Goal: Information Seeking & Learning: Check status

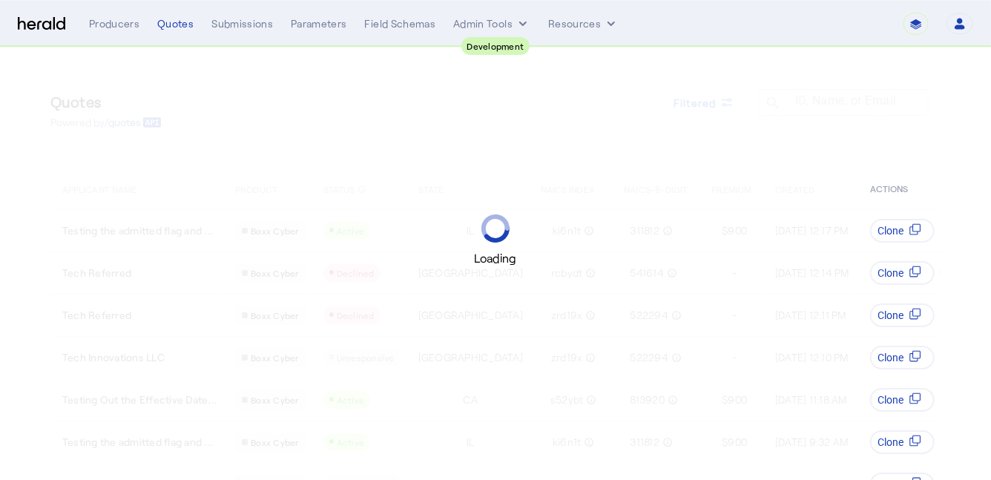
select select "pfm_2v8p_herald_api"
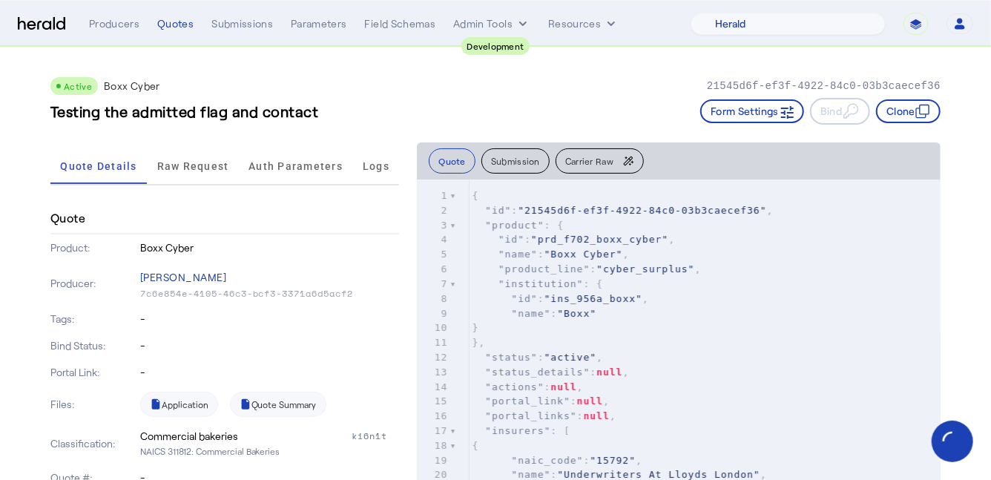
scroll to position [162, 0]
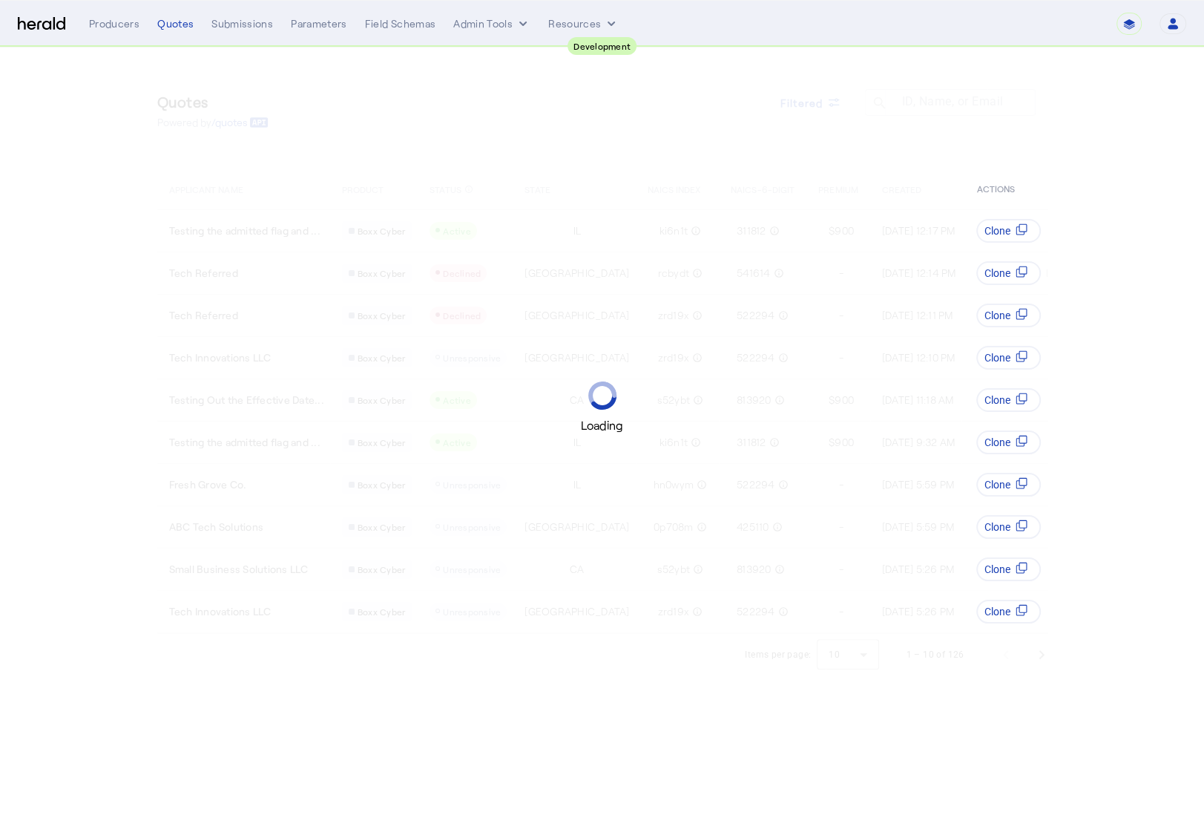
select select "pfm_2v8p_herald_api"
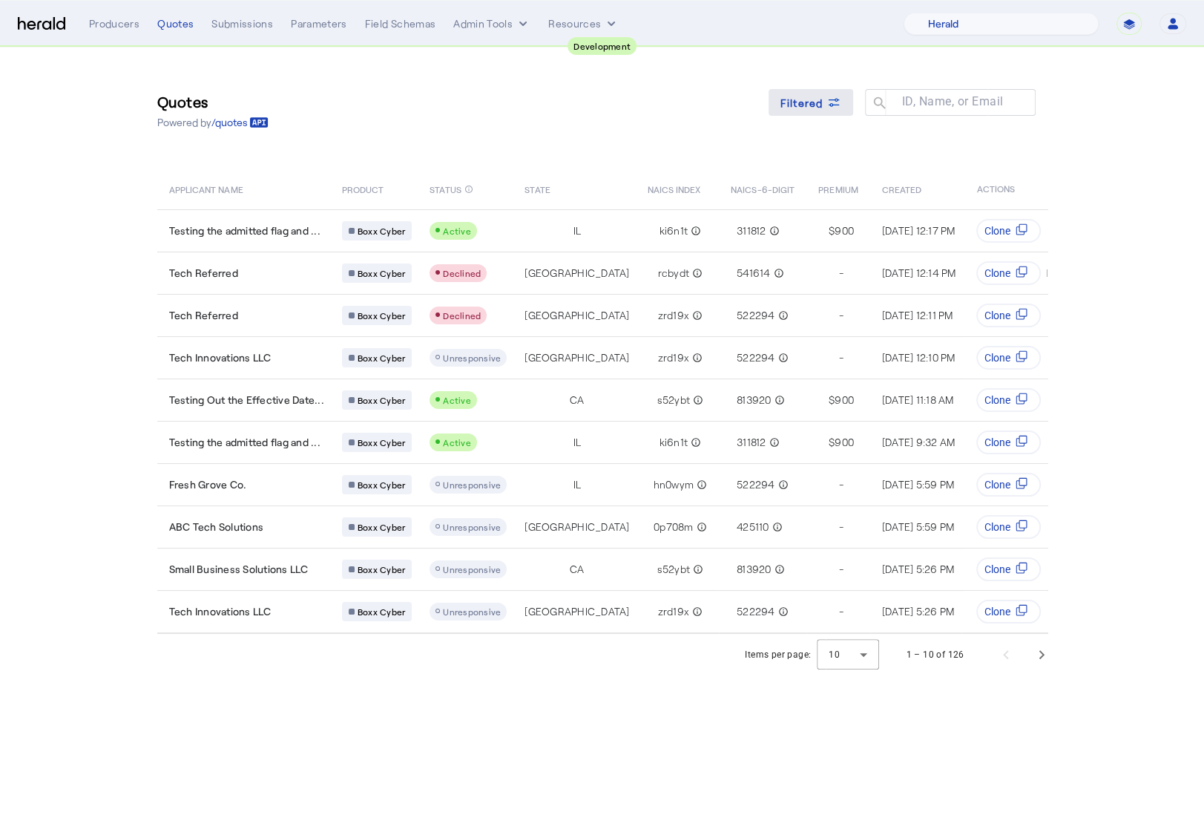
click at [843, 93] on span at bounding box center [811, 103] width 85 height 36
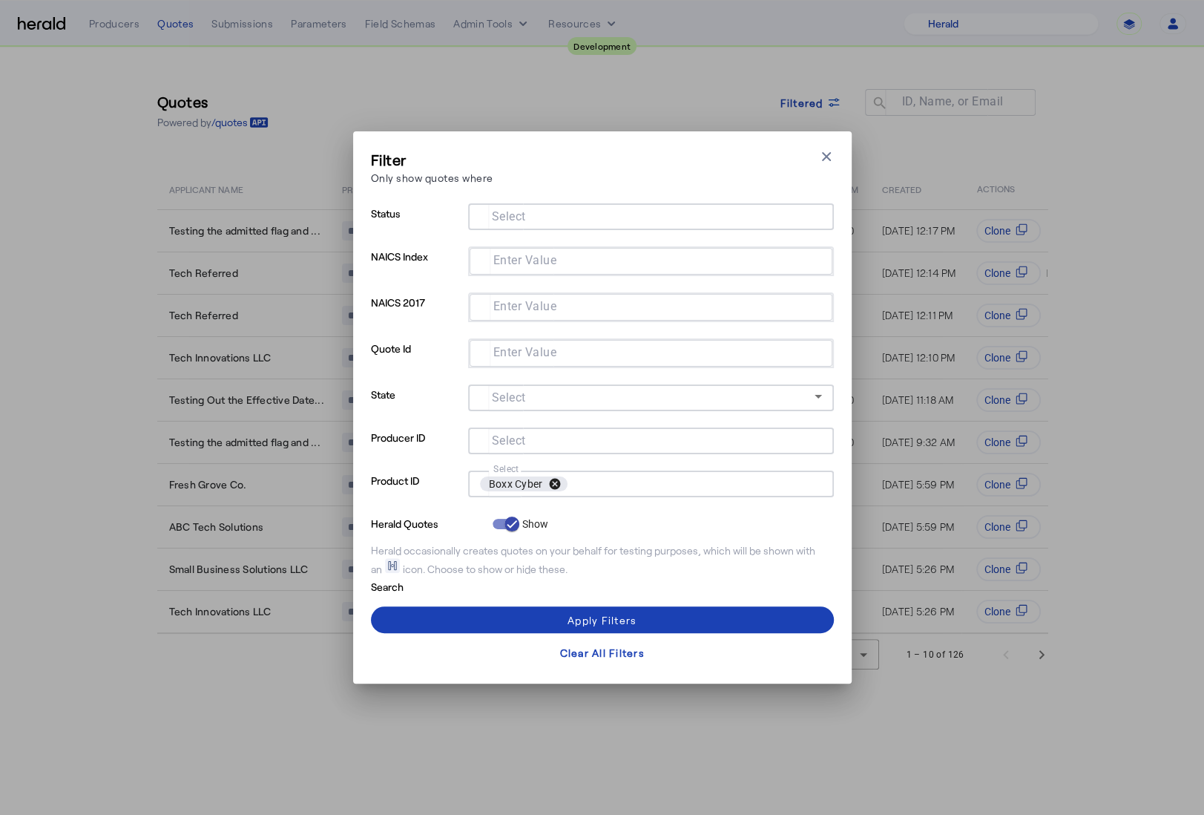
click at [560, 485] on button "cancel" at bounding box center [554, 483] width 25 height 13
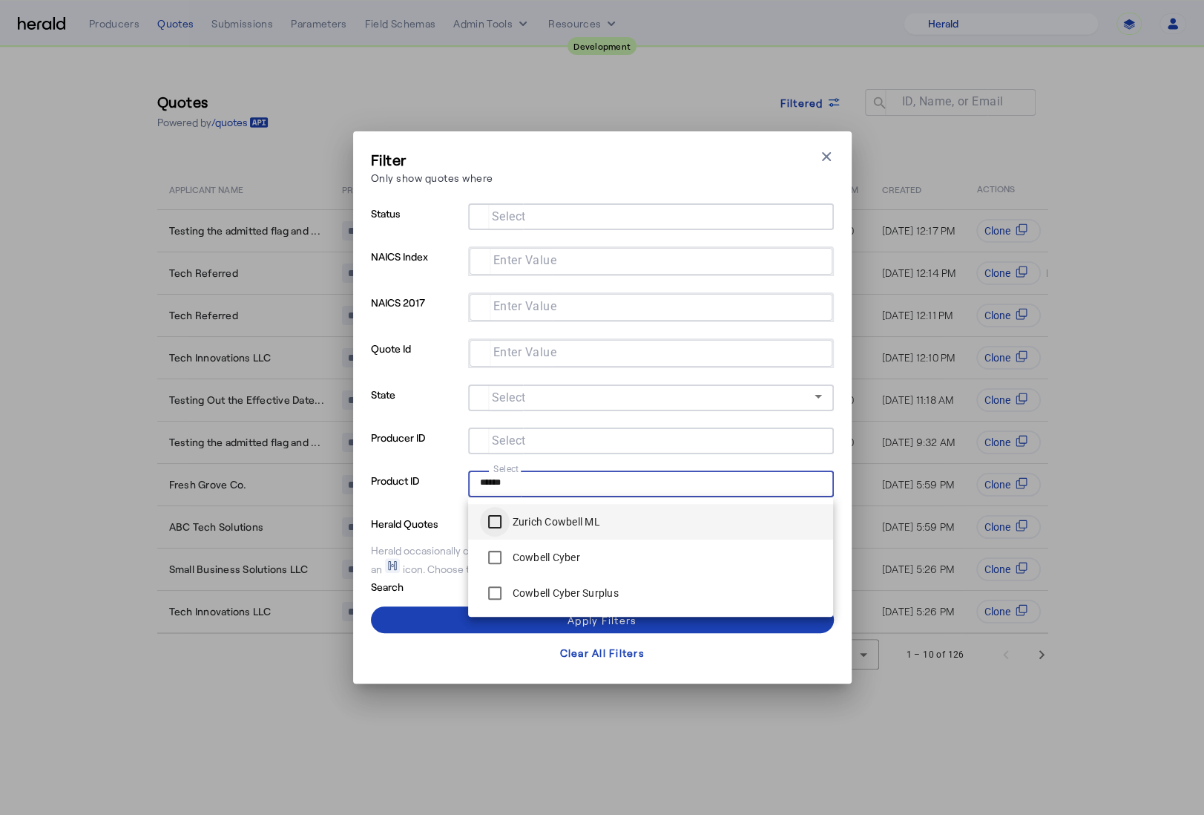
type input "******"
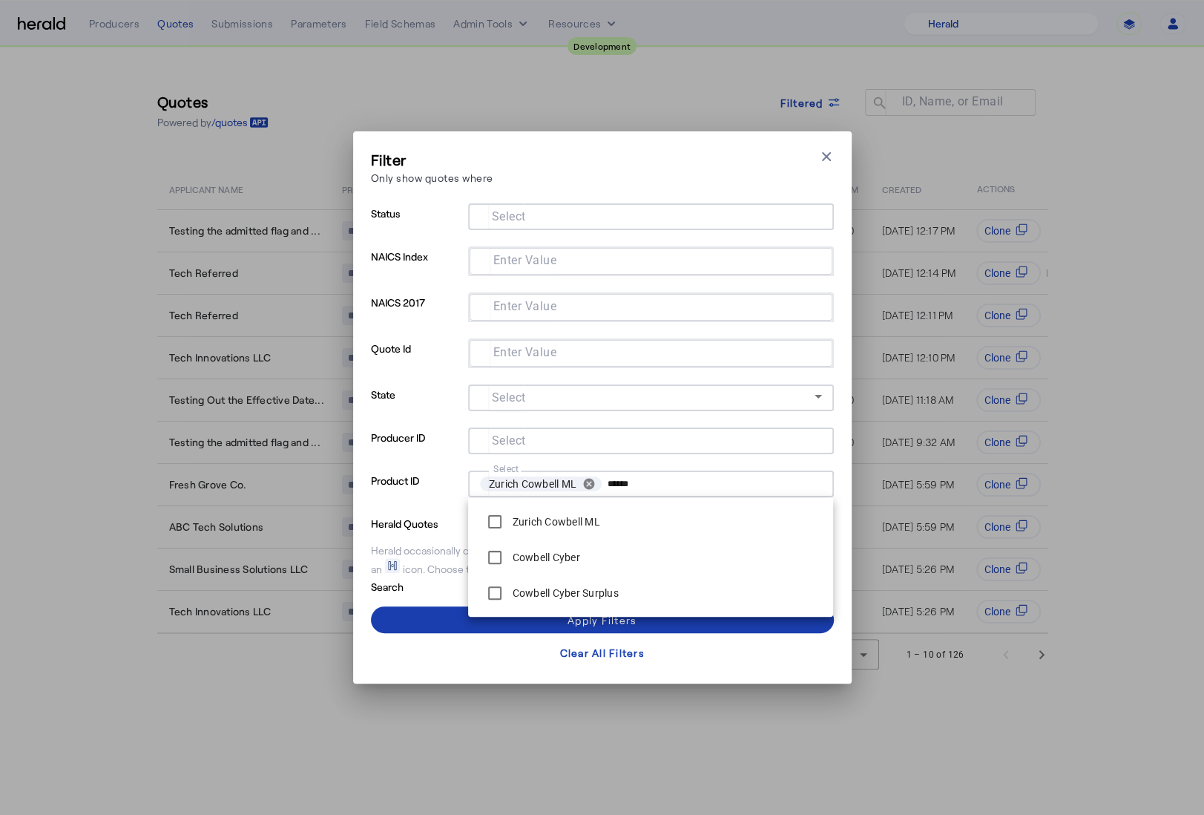
click at [409, 619] on span at bounding box center [602, 620] width 463 height 36
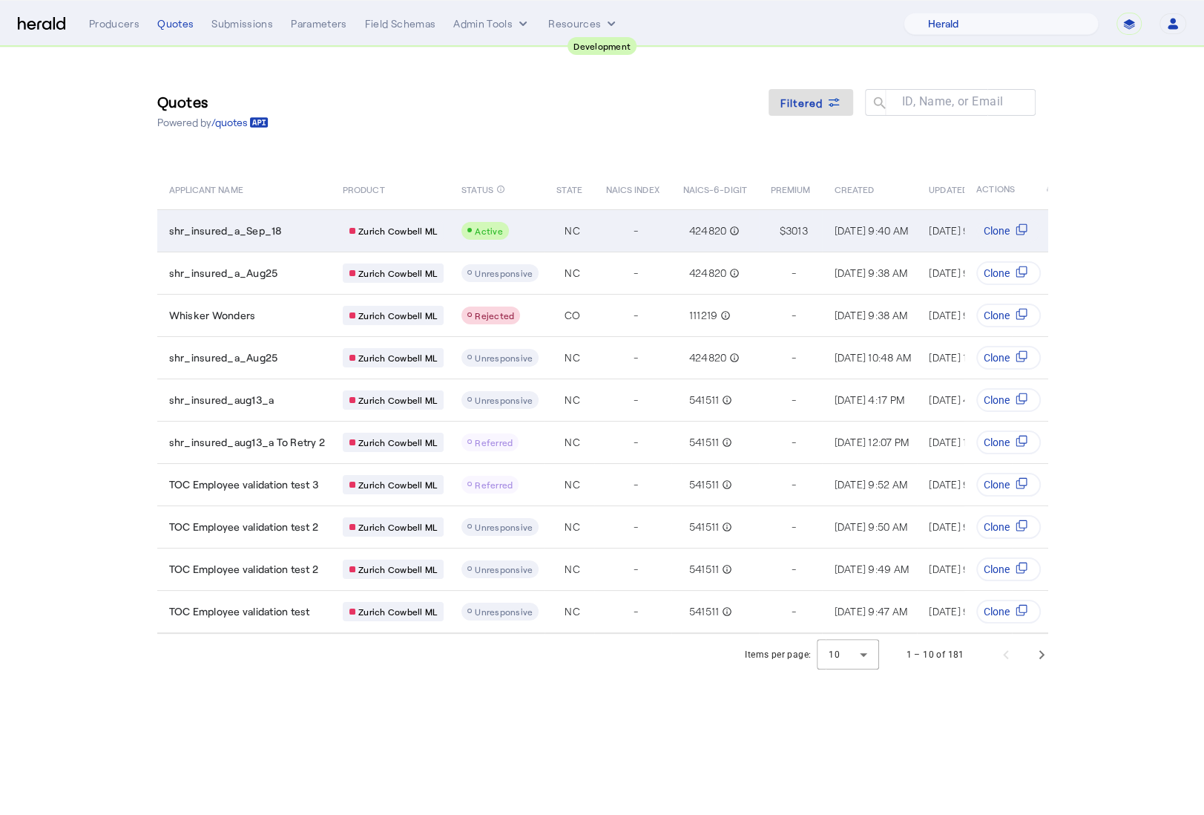
click at [310, 226] on div "shr_insured_a_Sep_18" at bounding box center [247, 230] width 157 height 15
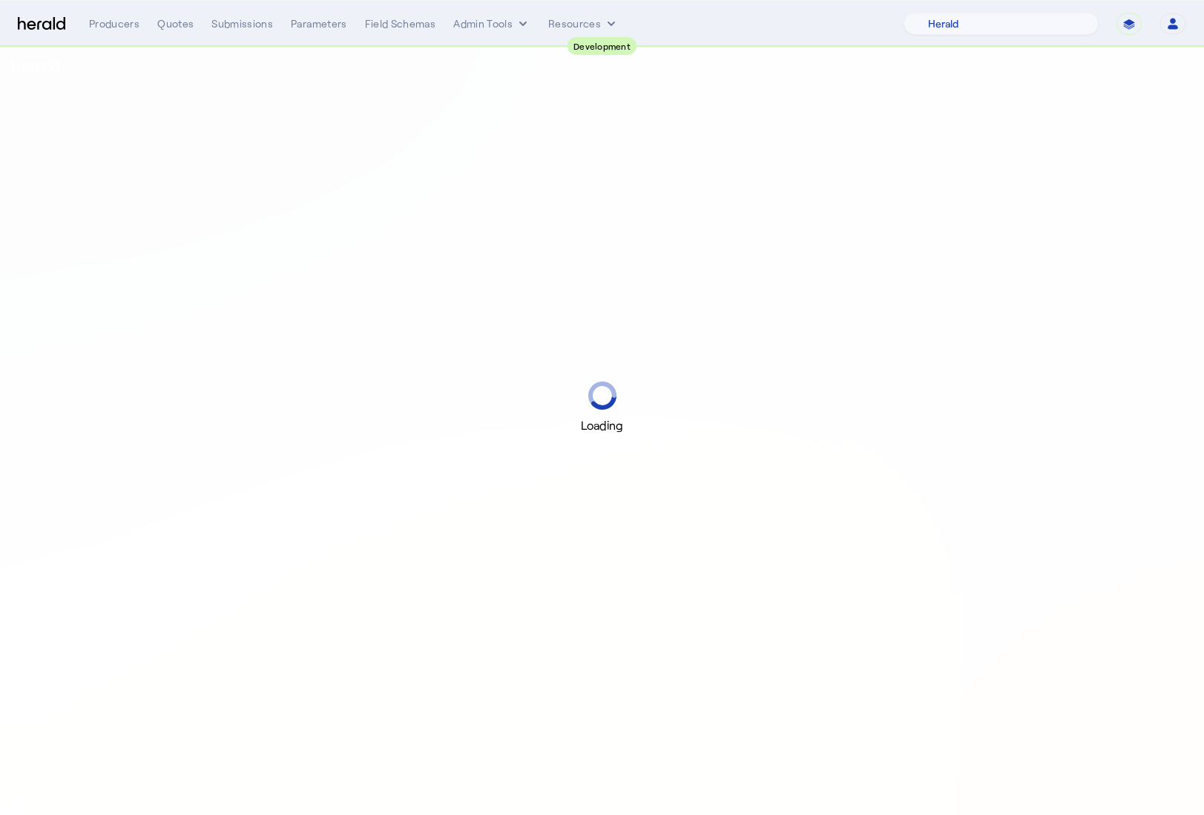
select select "pfm_2v8p_herald_api"
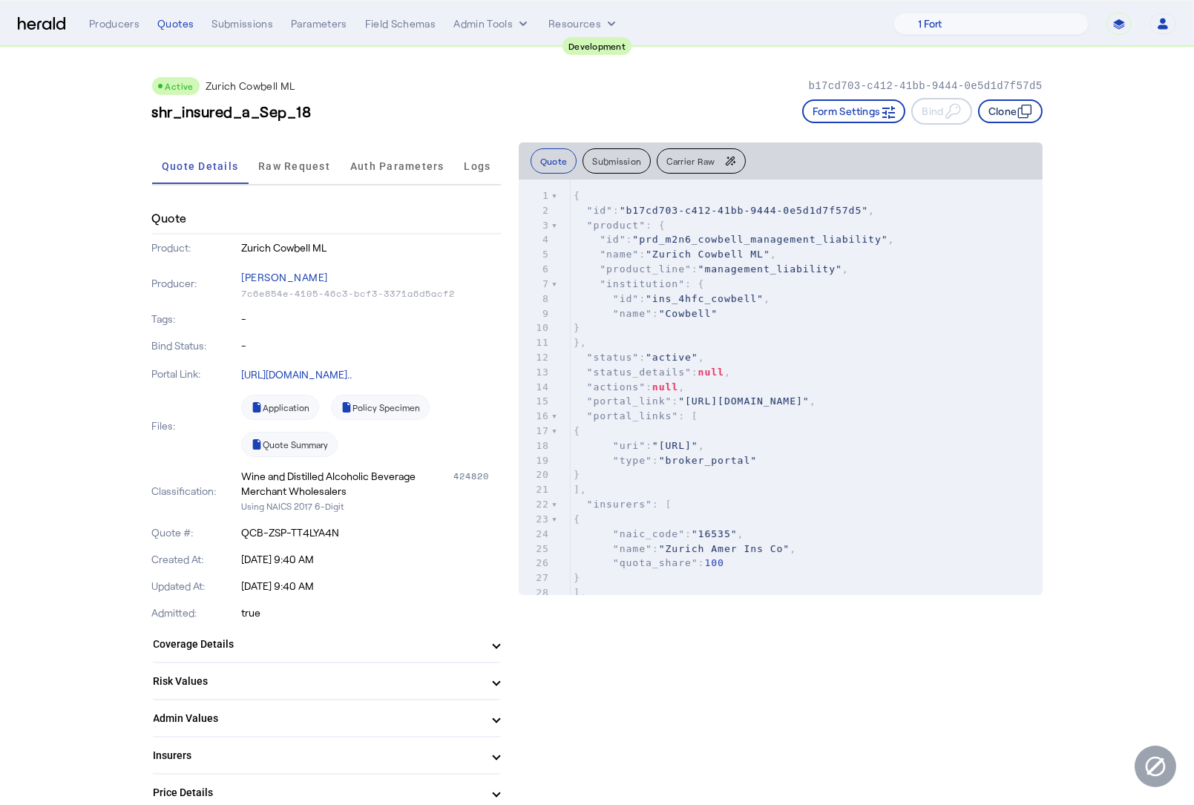
click at [1025, 111] on icon "button" at bounding box center [1024, 111] width 15 height 15
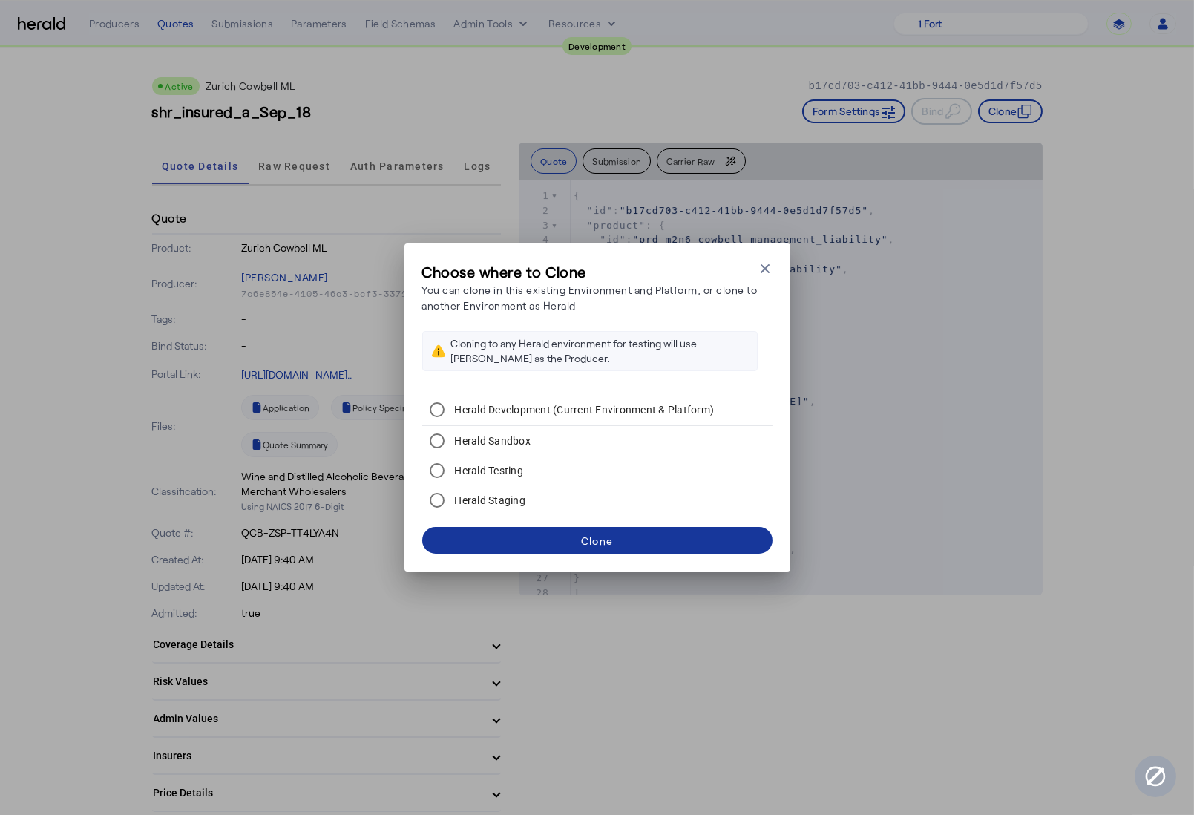
click at [582, 546] on div "Clone" at bounding box center [597, 541] width 32 height 16
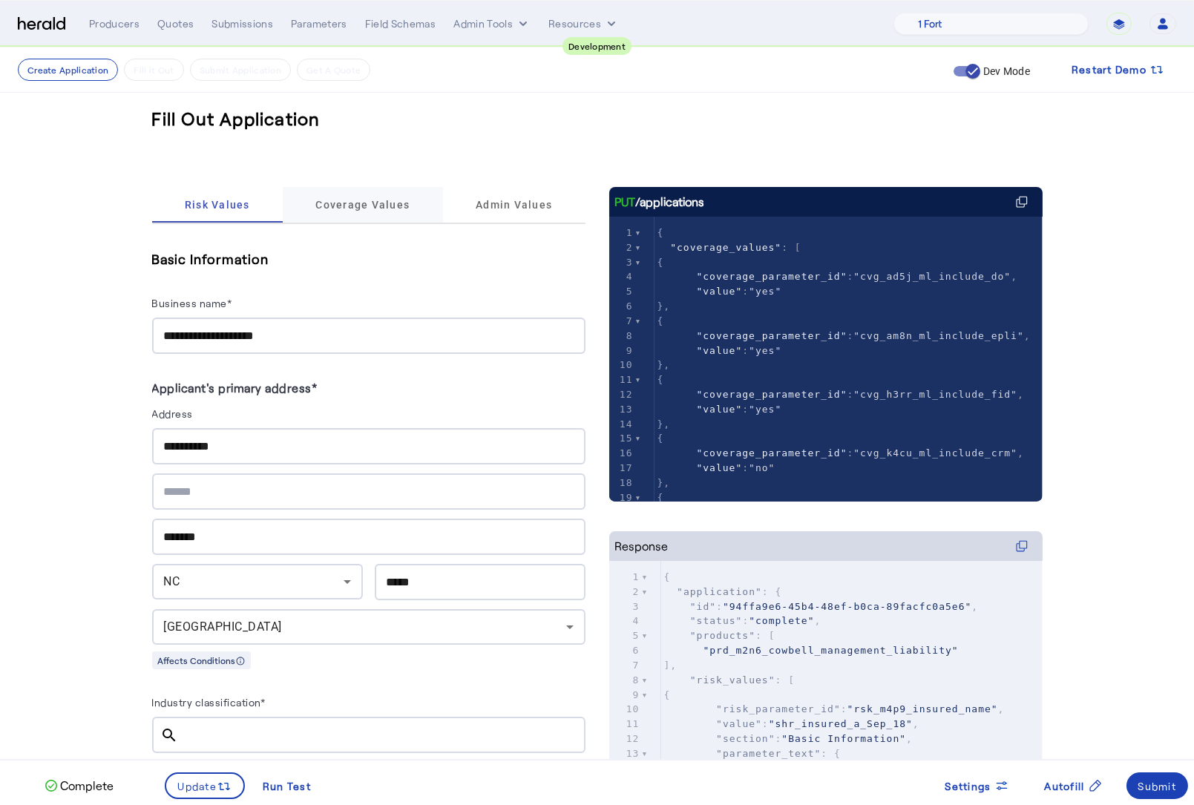
click at [341, 210] on span "Coverage Values" at bounding box center [362, 205] width 94 height 10
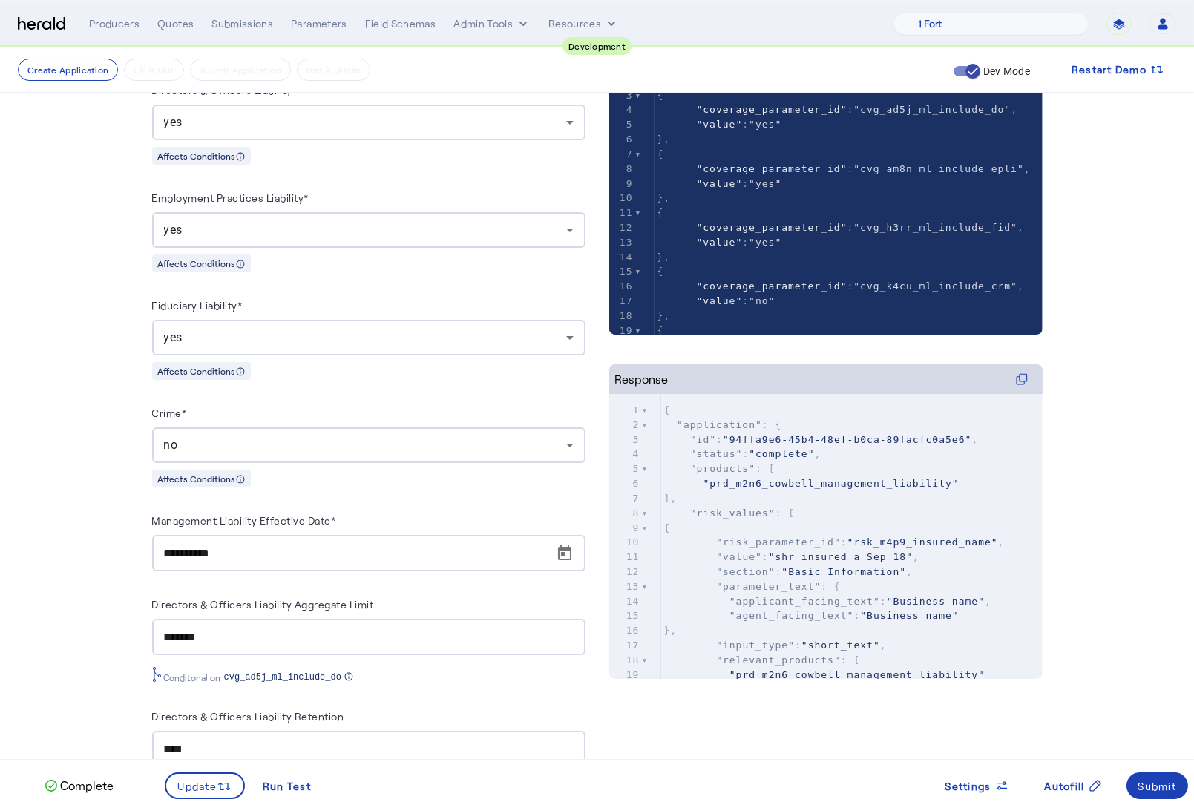
scroll to position [168, 0]
click at [573, 556] on span "Open calendar" at bounding box center [565, 552] width 36 height 36
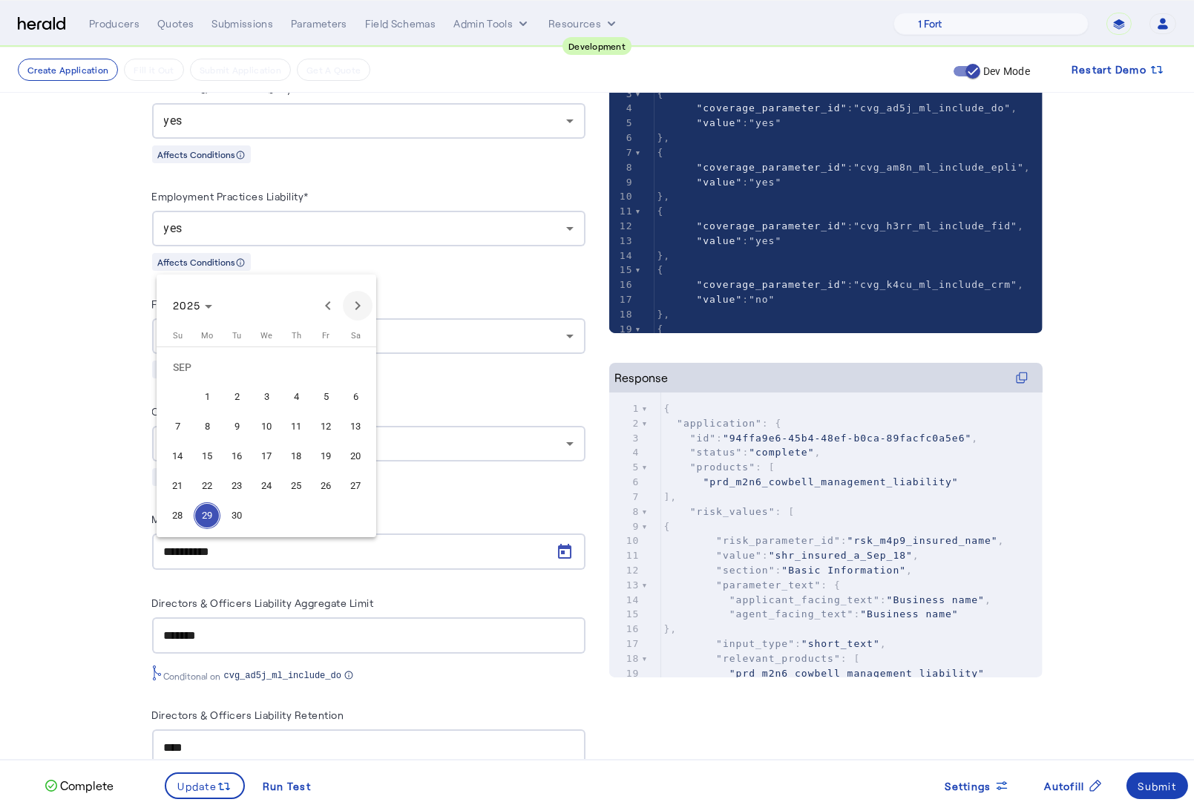
click at [367, 303] on span "Next month" at bounding box center [358, 306] width 30 height 30
click at [366, 304] on span "Next month" at bounding box center [358, 306] width 30 height 30
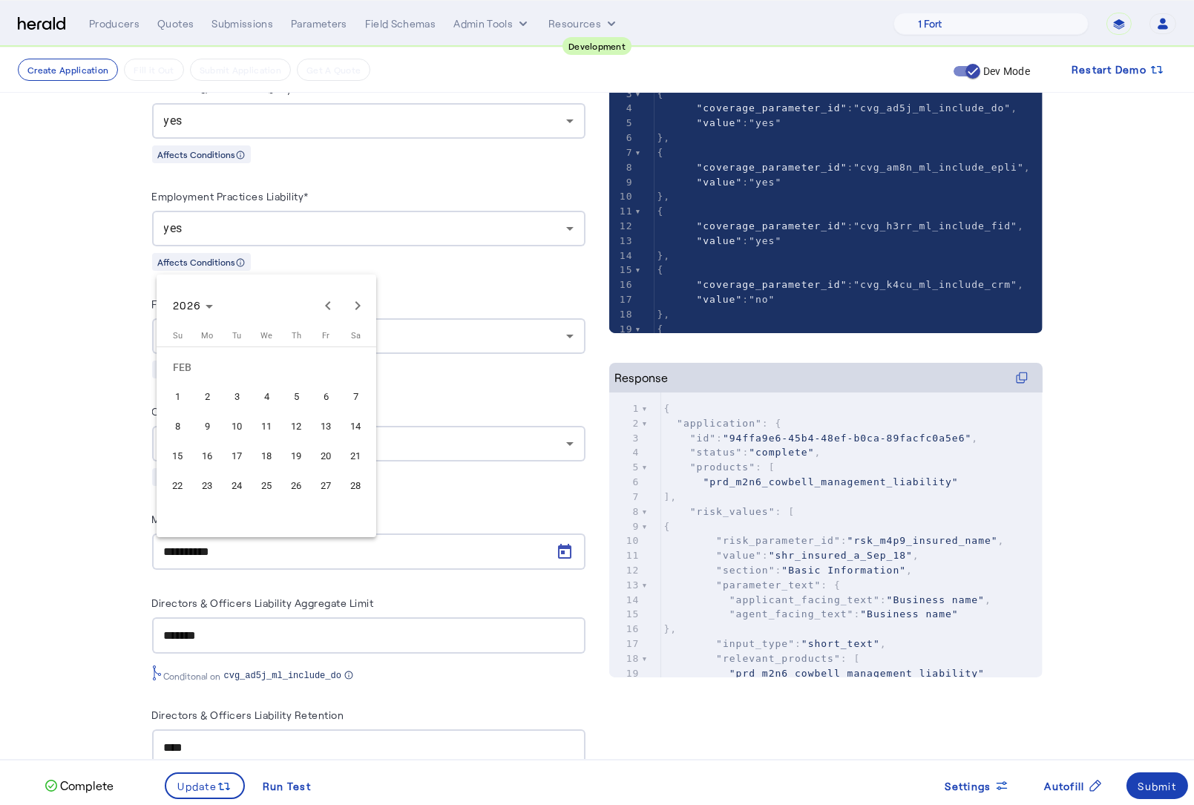
click at [260, 399] on span "4" at bounding box center [266, 397] width 27 height 27
type input "**********"
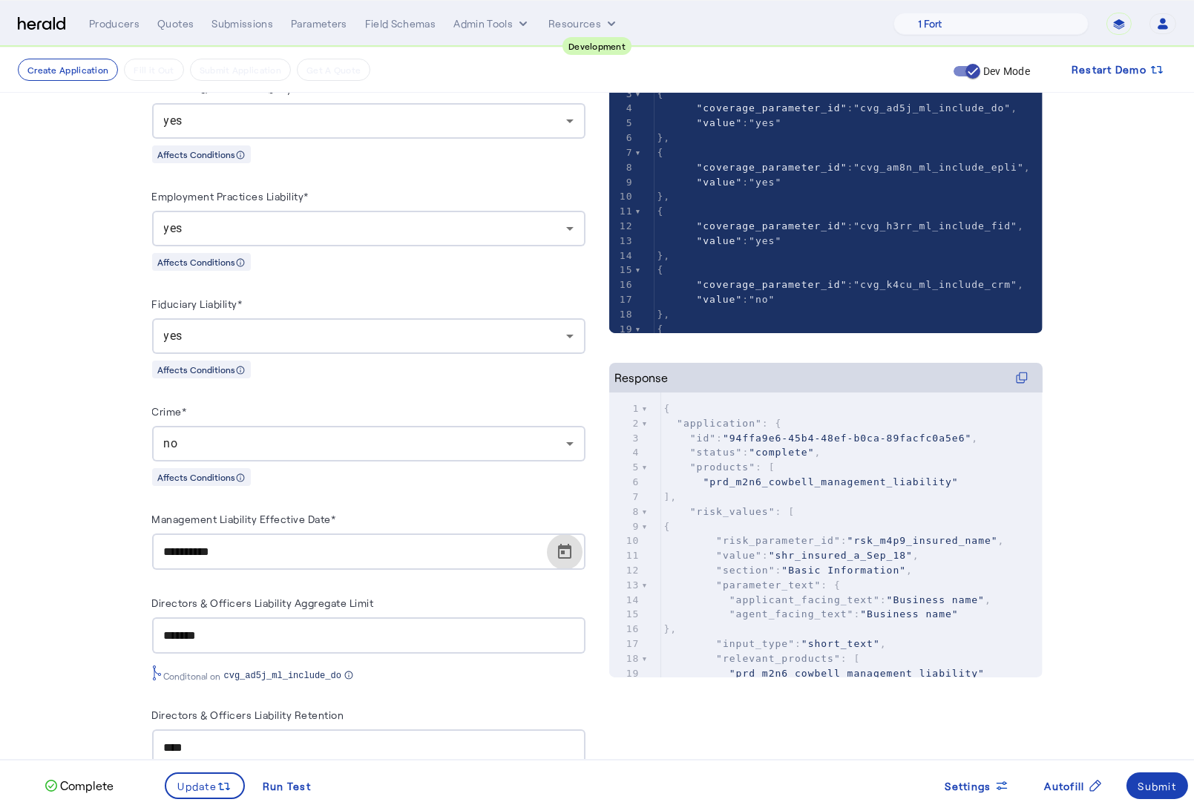
drag, startPoint x: 113, startPoint y: 555, endPoint x: 134, endPoint y: 618, distance: 66.4
click at [114, 554] on fill-application-step "**********" at bounding box center [597, 602] width 1194 height 1446
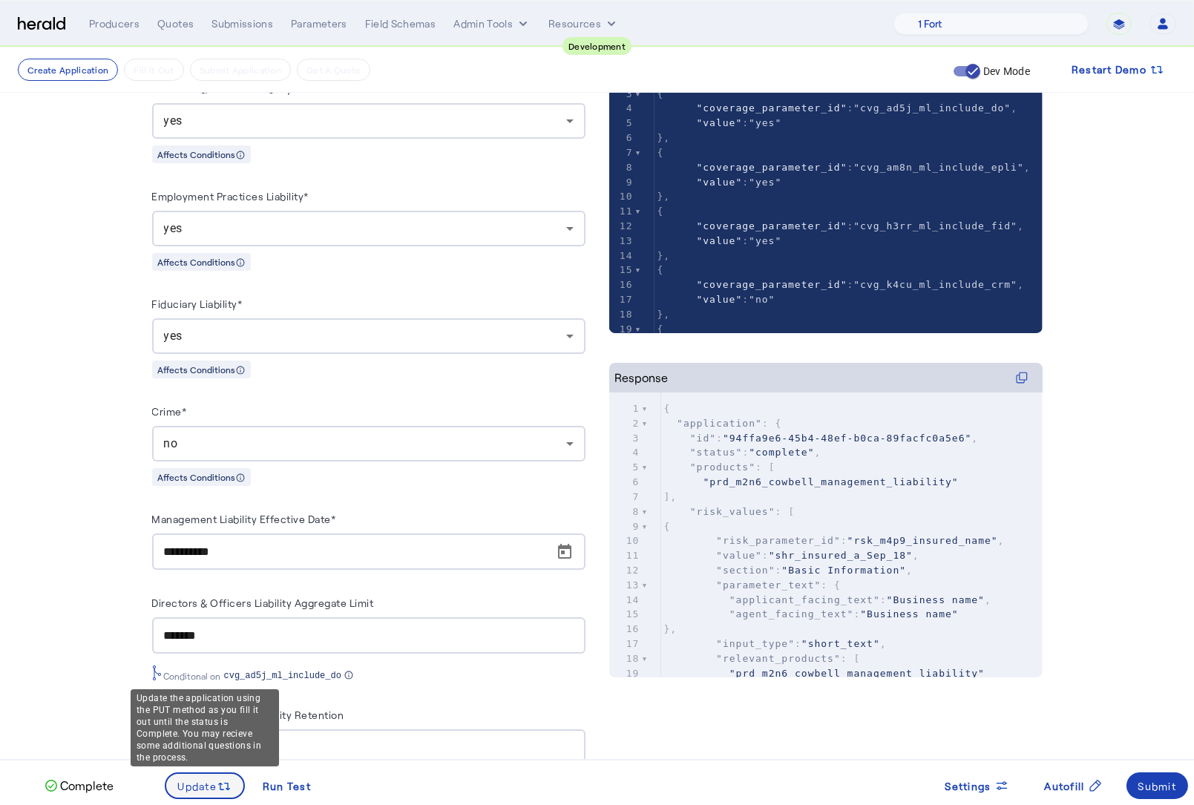
click at [228, 786] on icon at bounding box center [227, 786] width 6 height 7
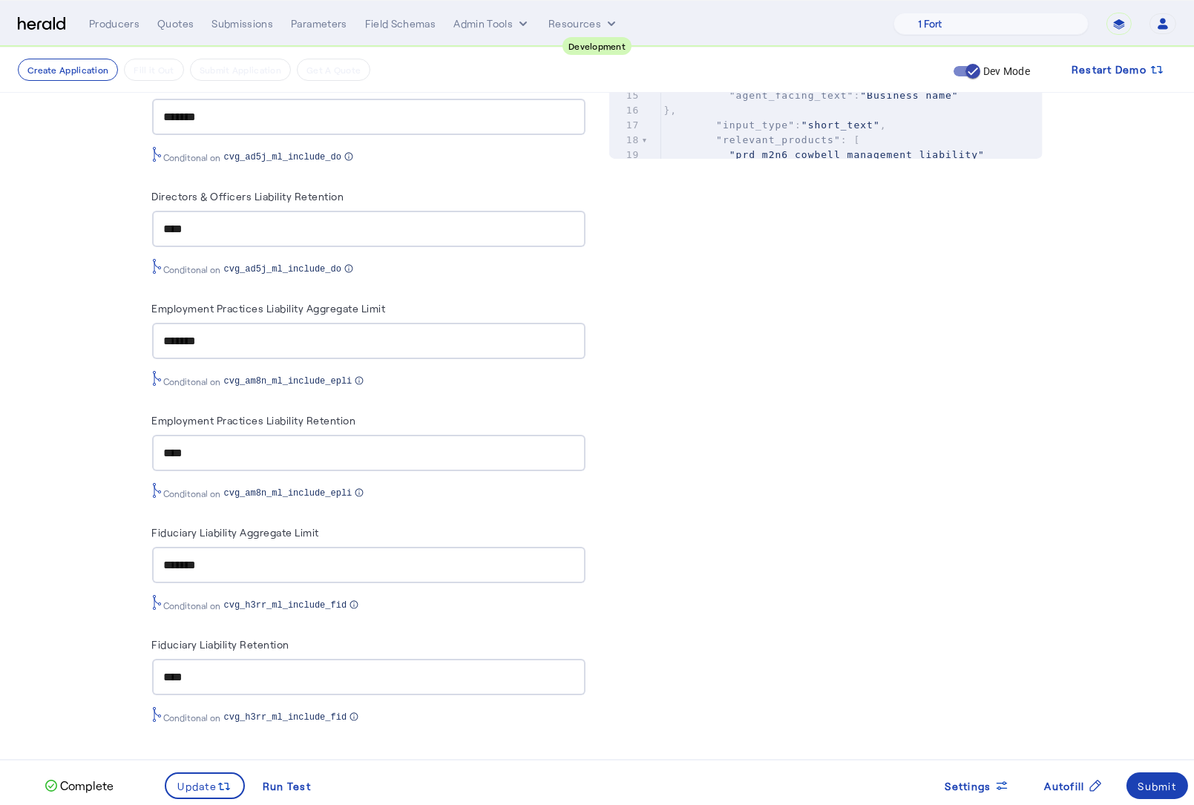
scroll to position [0, 0]
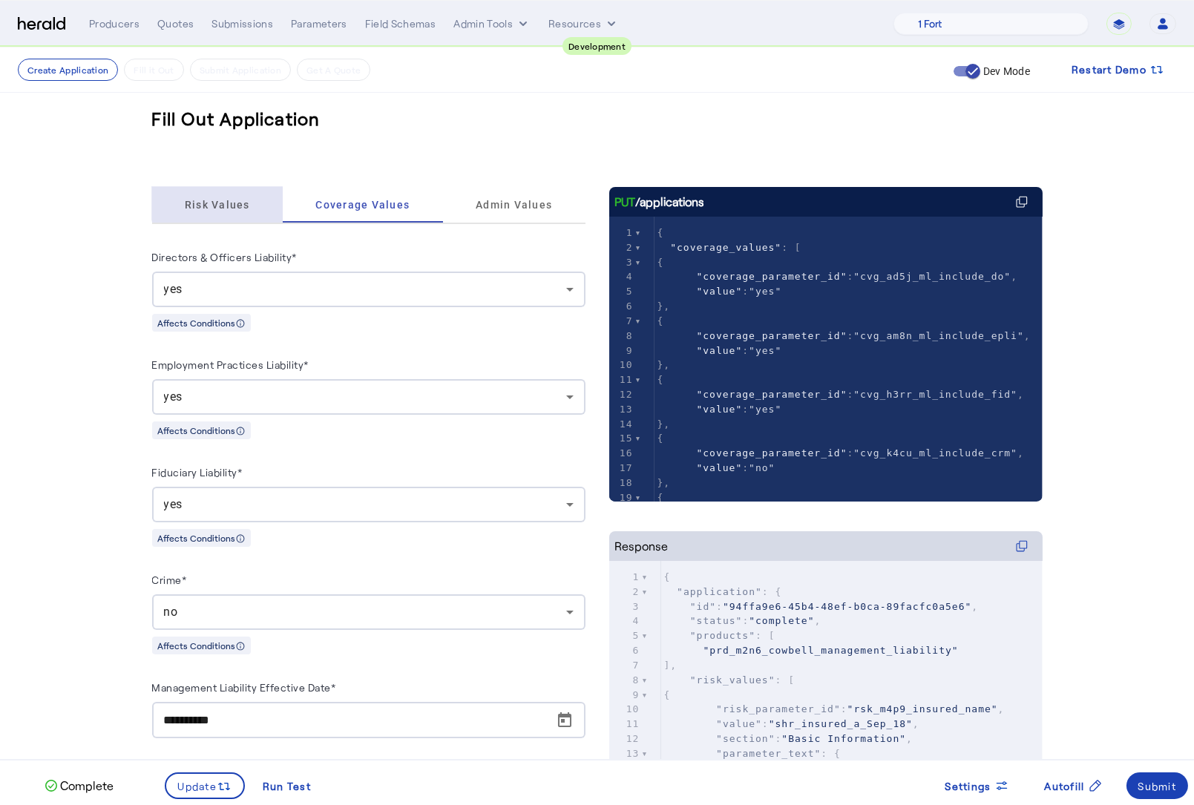
drag, startPoint x: 243, startPoint y: 200, endPoint x: 235, endPoint y: 194, distance: 10.0
click at [243, 200] on span "Risk Values" at bounding box center [217, 205] width 65 height 10
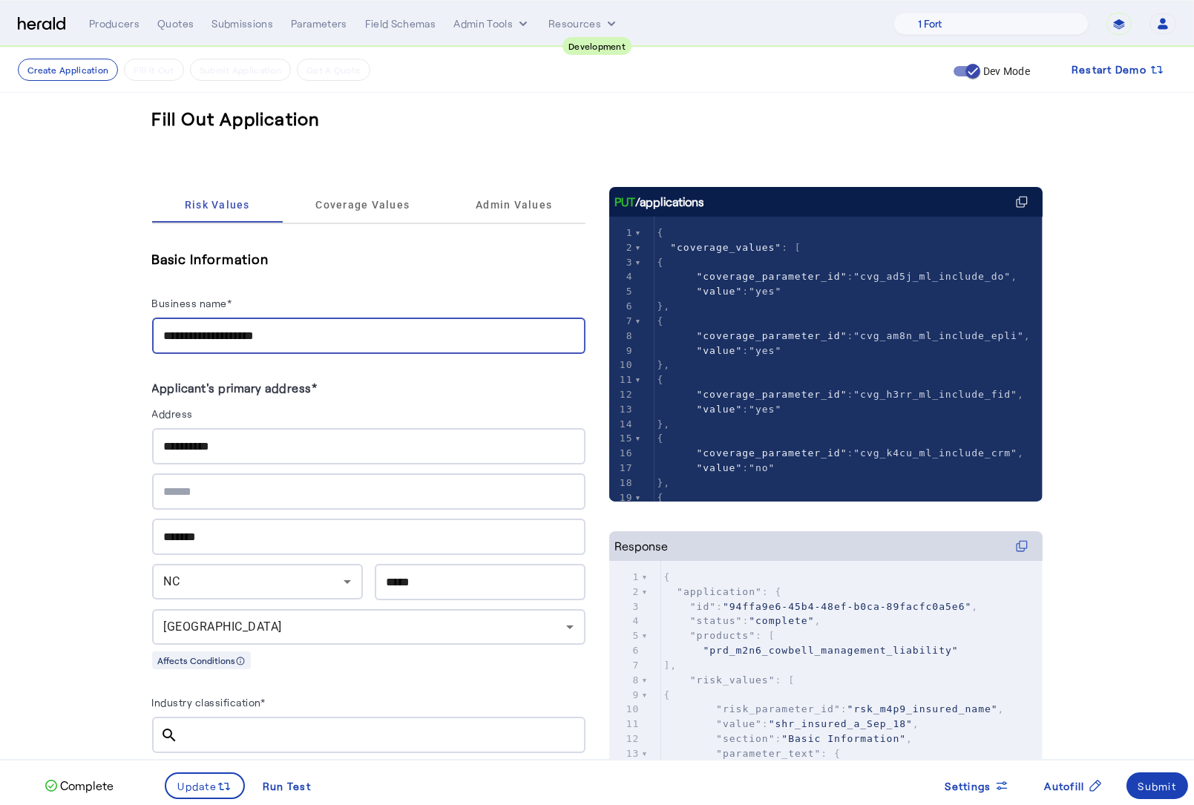
drag, startPoint x: 294, startPoint y: 326, endPoint x: 188, endPoint y: 317, distance: 105.8
click at [188, 318] on div "**********" at bounding box center [369, 336] width 410 height 36
type input "**********"
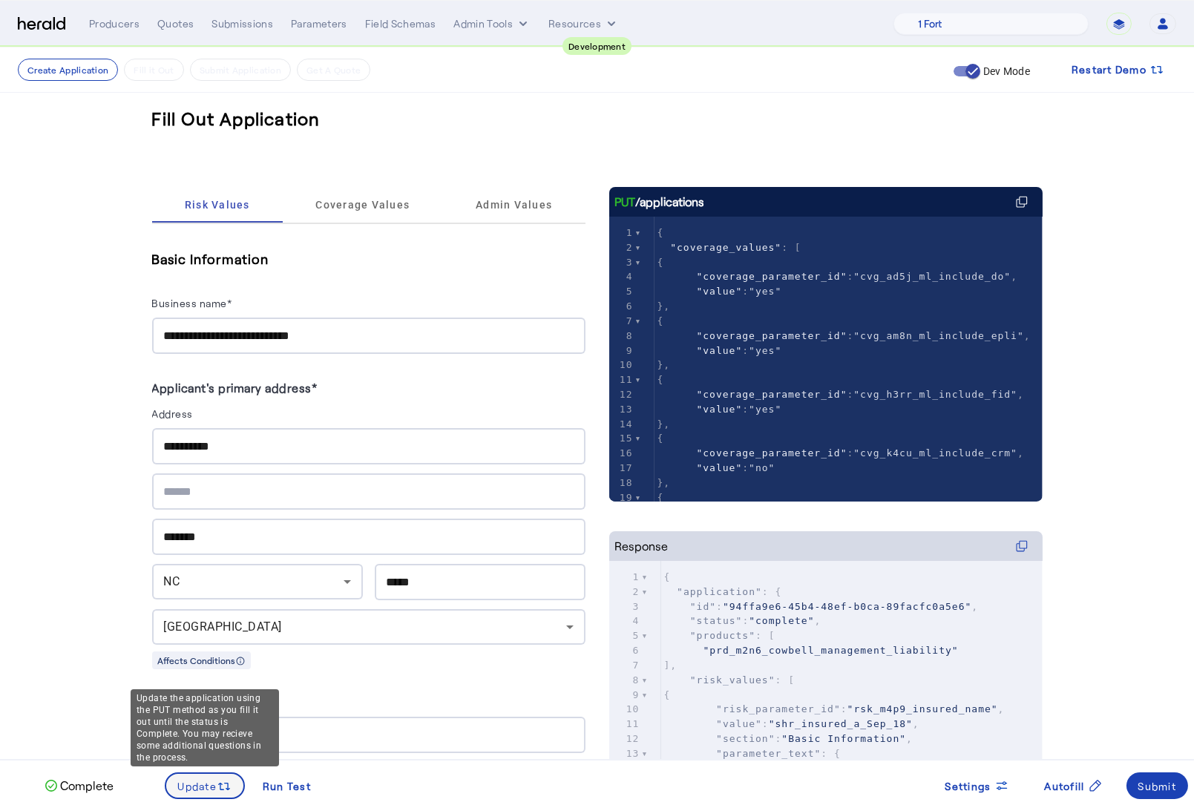
click at [203, 792] on span "Update" at bounding box center [197, 786] width 39 height 16
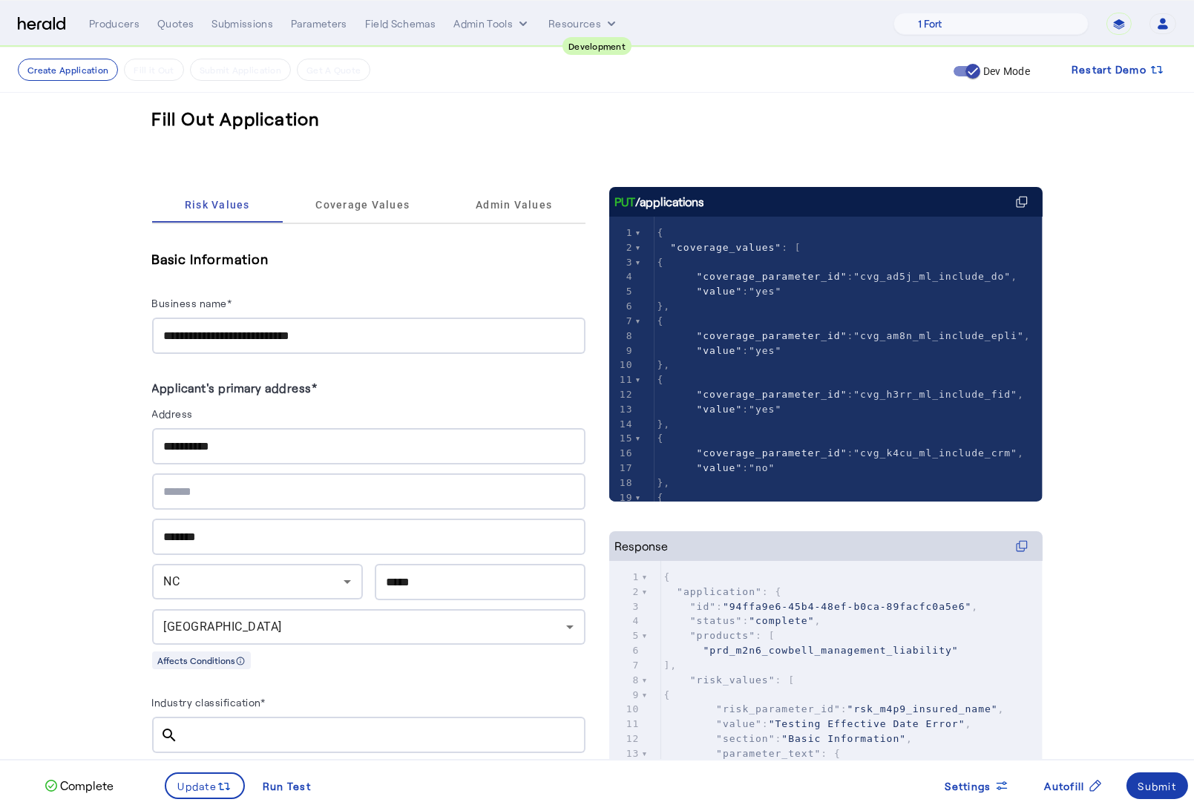
click at [1170, 786] on div "Submit" at bounding box center [1157, 786] width 39 height 16
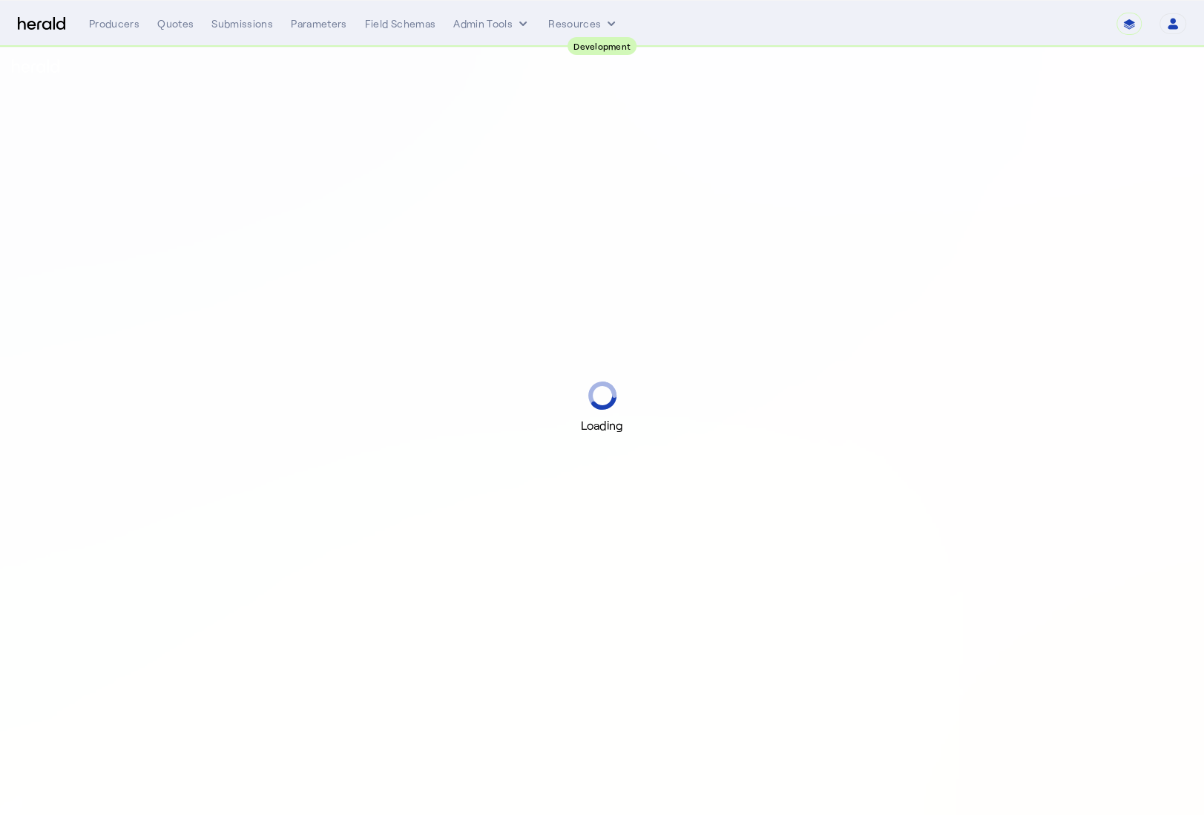
select select "pfm_2v8p_herald_api"
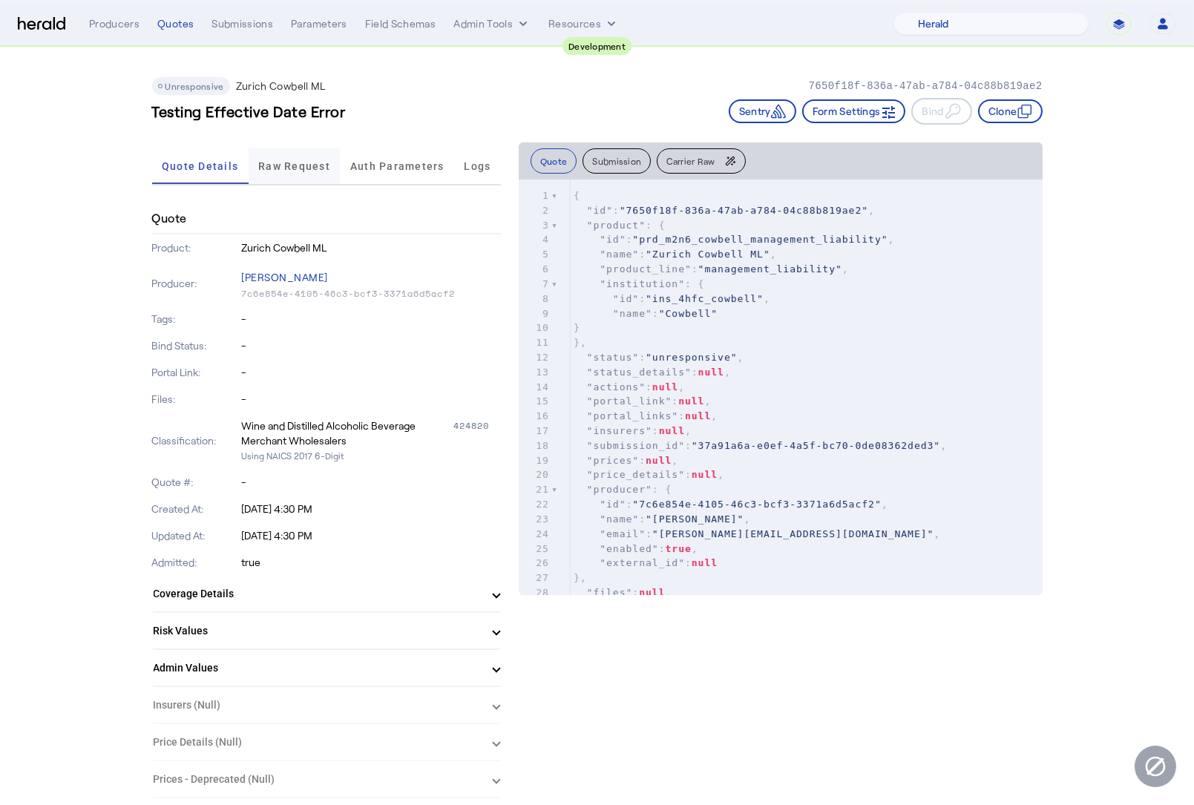
click at [292, 161] on span "Raw Request" at bounding box center [294, 166] width 72 height 10
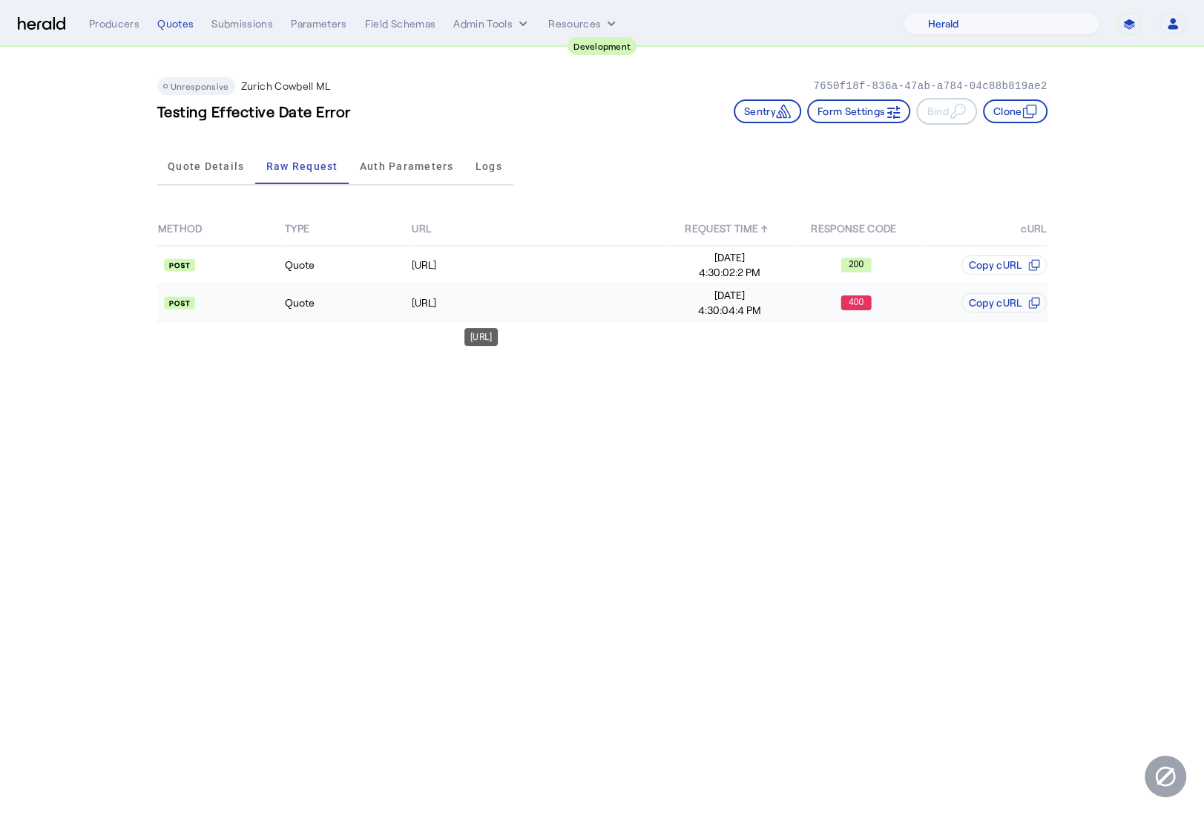
click at [387, 304] on td "Quote" at bounding box center [347, 303] width 127 height 38
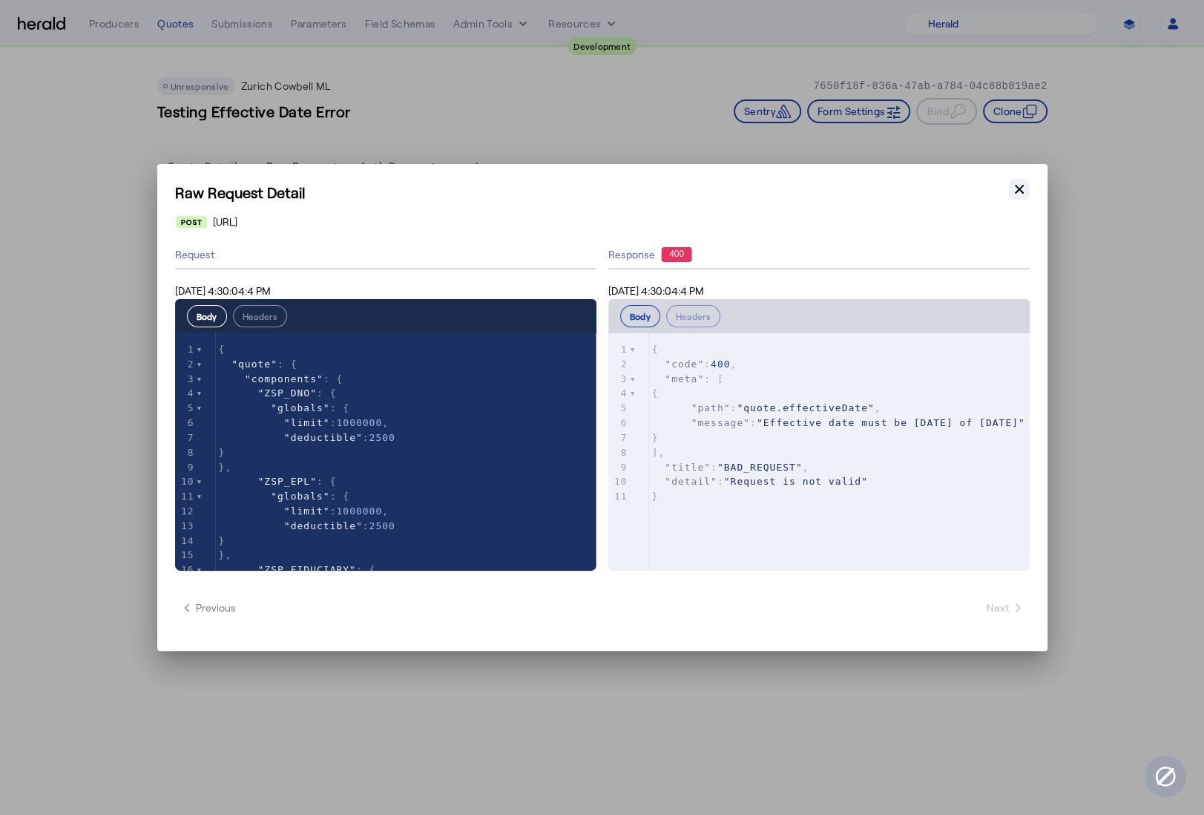
click at [1021, 182] on icon "button" at bounding box center [1019, 189] width 15 height 15
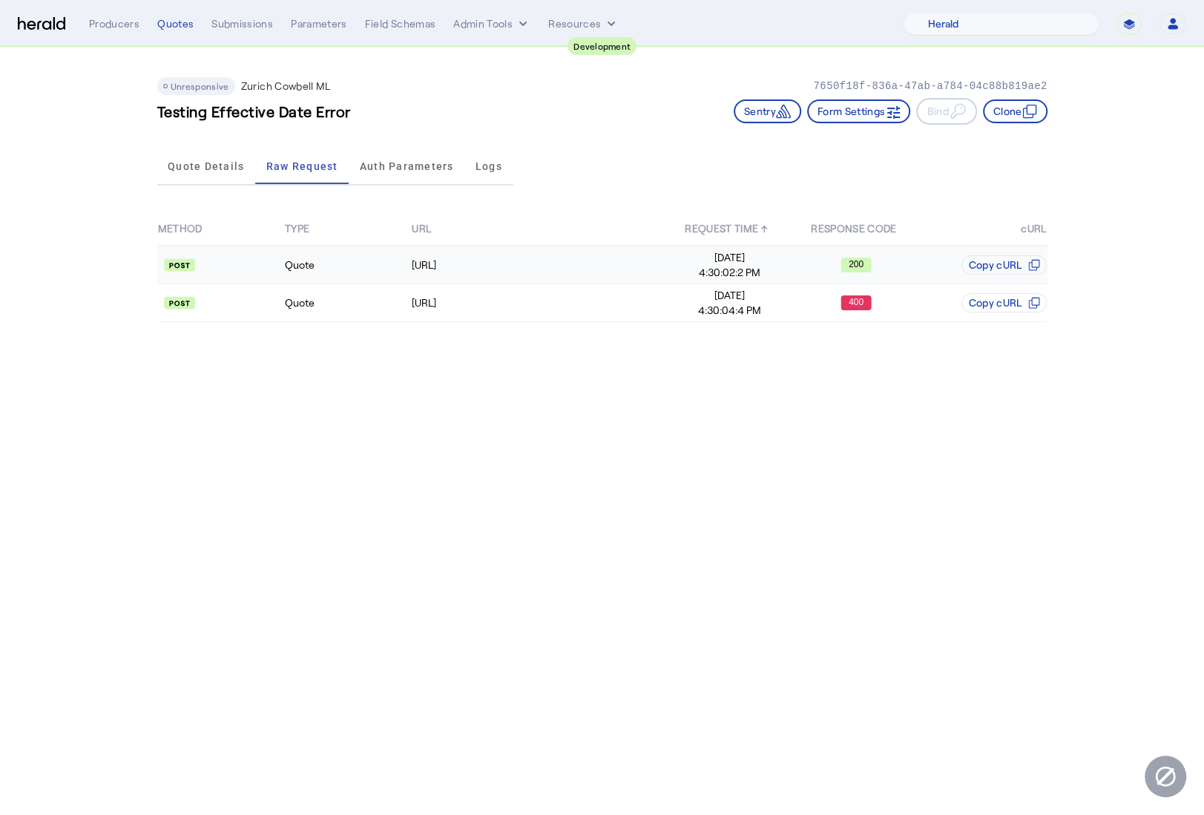
click at [233, 263] on api-badge at bounding box center [220, 264] width 125 height 15
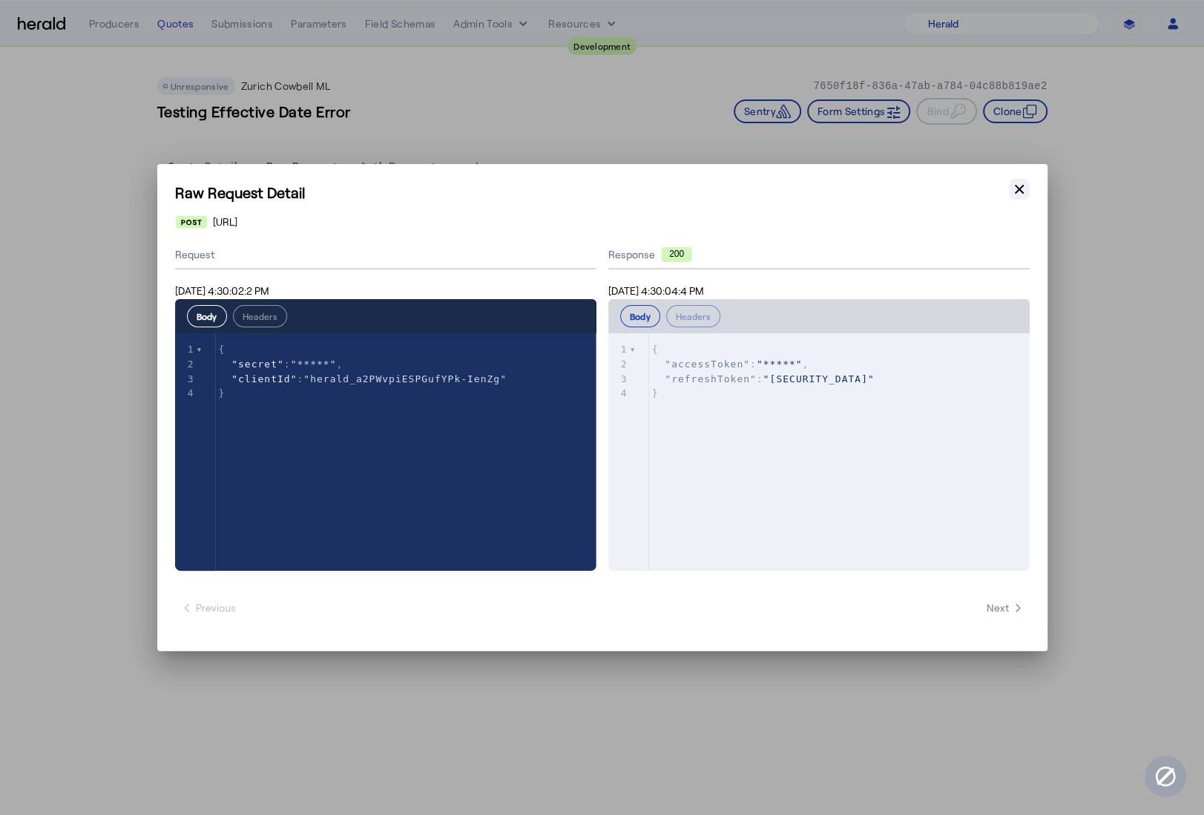
click at [1016, 186] on icon "button" at bounding box center [1019, 189] width 9 height 9
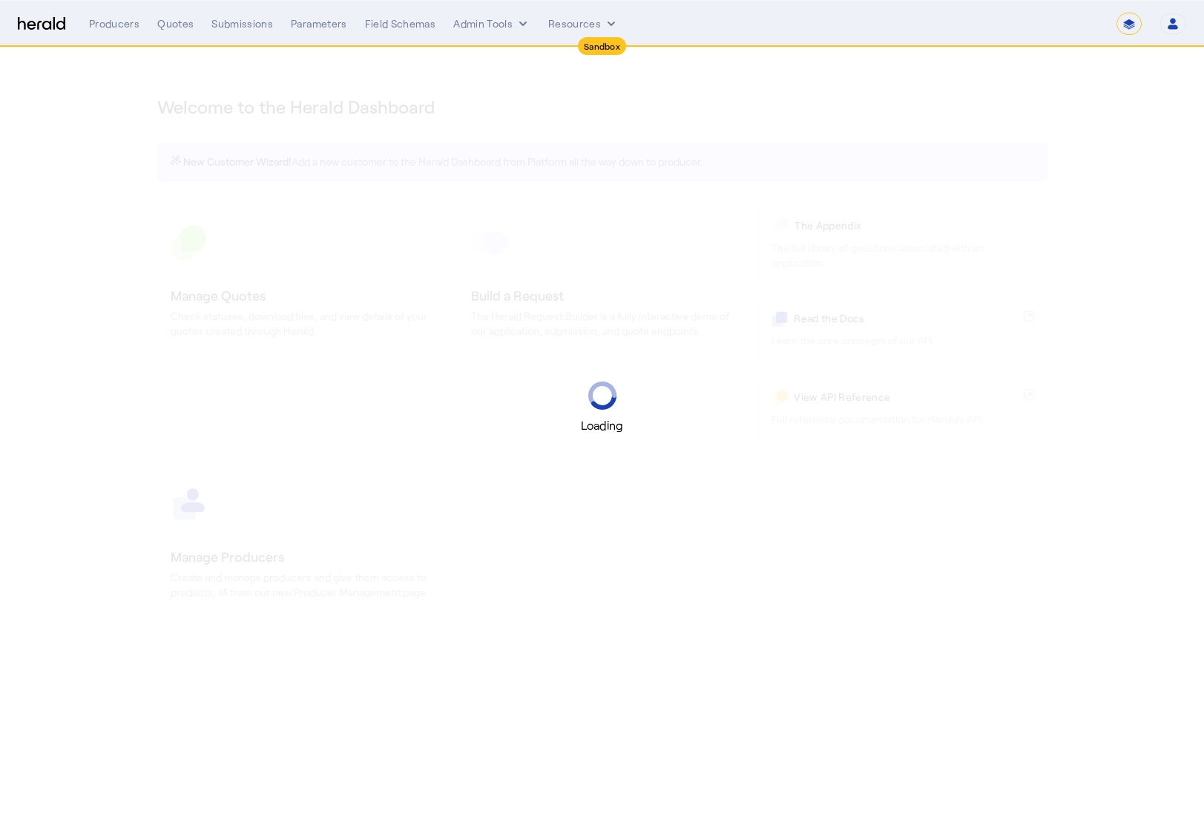
select select "*******"
select select "pfm_2v8p_herald_api"
click at [1136, 24] on select "**********" at bounding box center [1129, 24] width 25 height 22
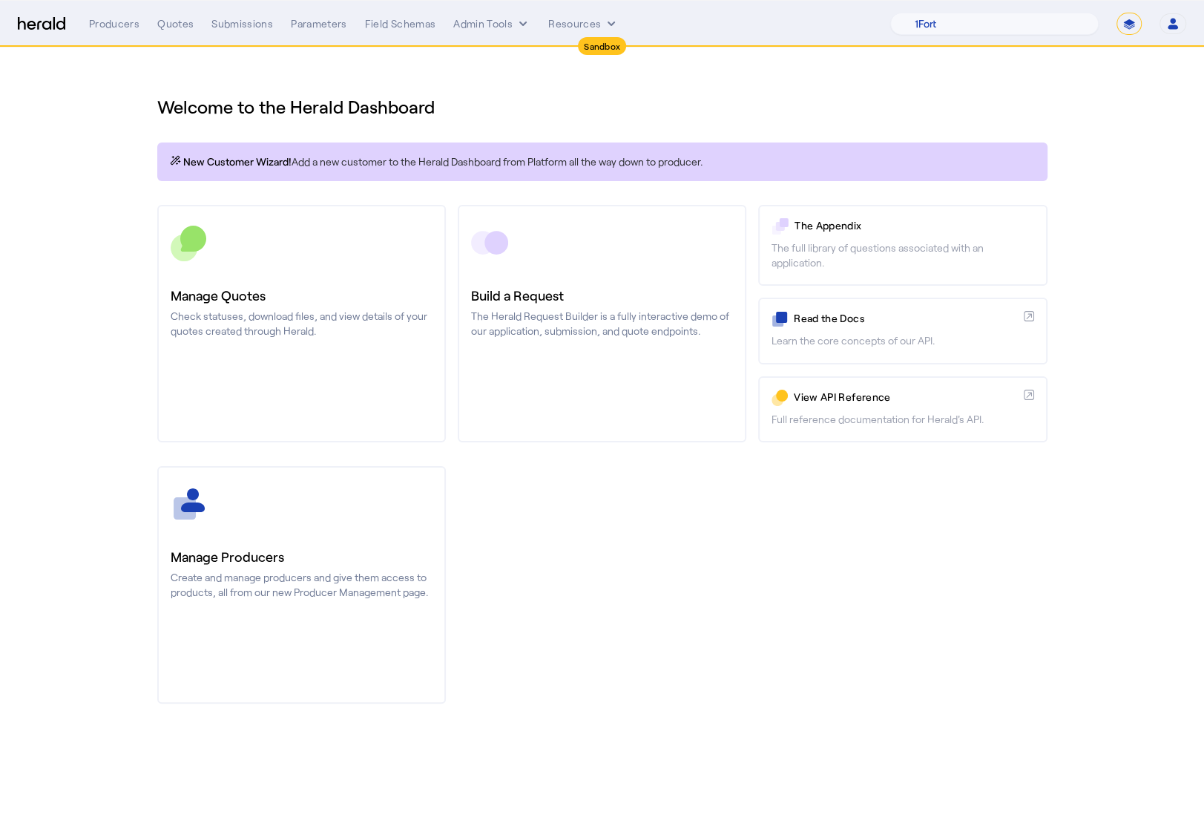
click at [1117, 13] on select "**********" at bounding box center [1129, 24] width 25 height 22
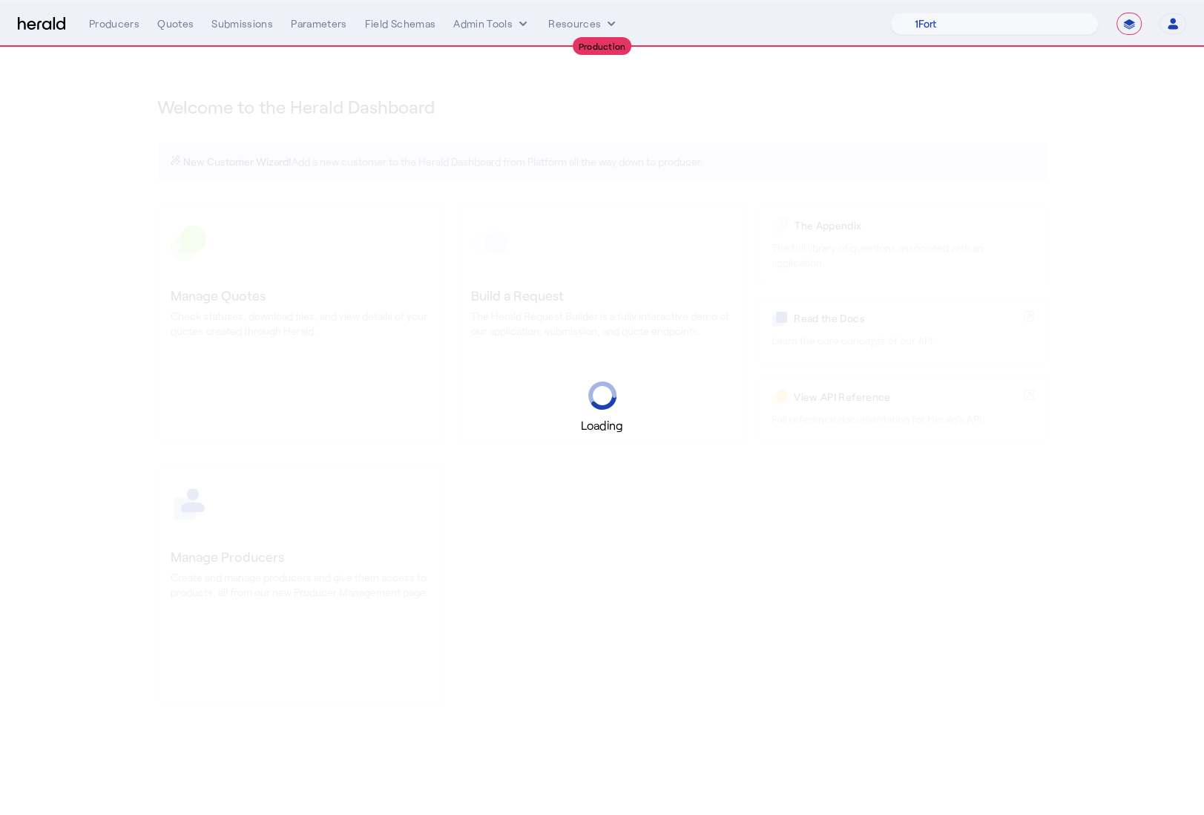
click at [1132, 23] on select "**********" at bounding box center [1129, 24] width 25 height 22
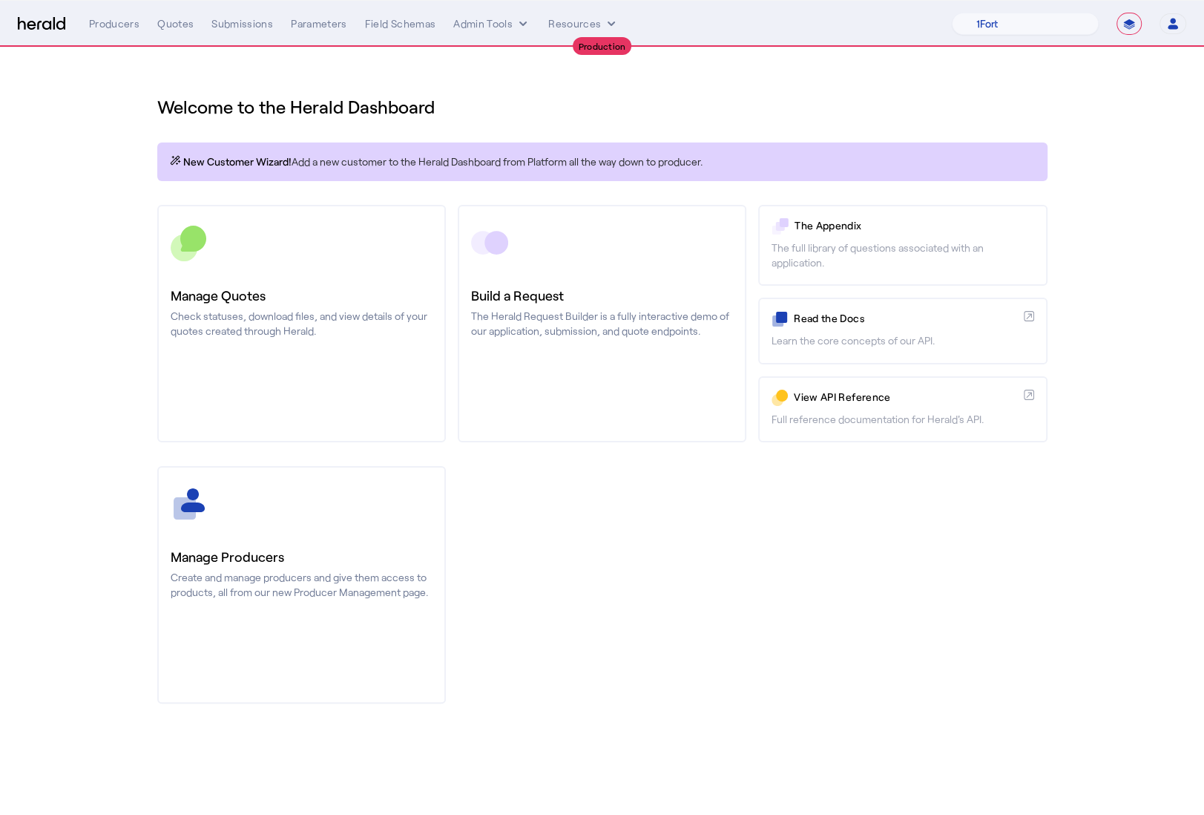
select select "*******"
click at [1117, 13] on select "**********" at bounding box center [1129, 24] width 25 height 22
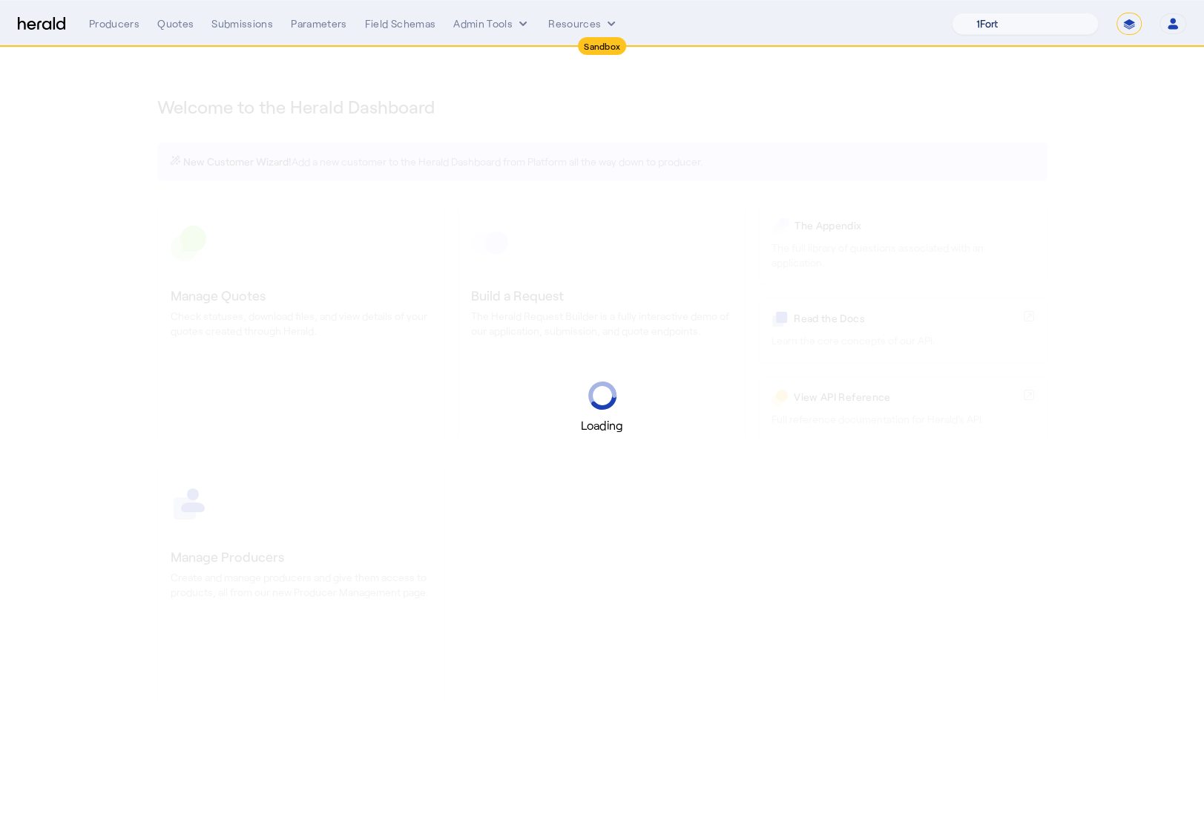
click at [1012, 21] on select "1Fort Affinity Risk [PERSON_NAME] [PERSON_NAME] CRC Campus Coverage Citadel Flo…" at bounding box center [1025, 24] width 147 height 22
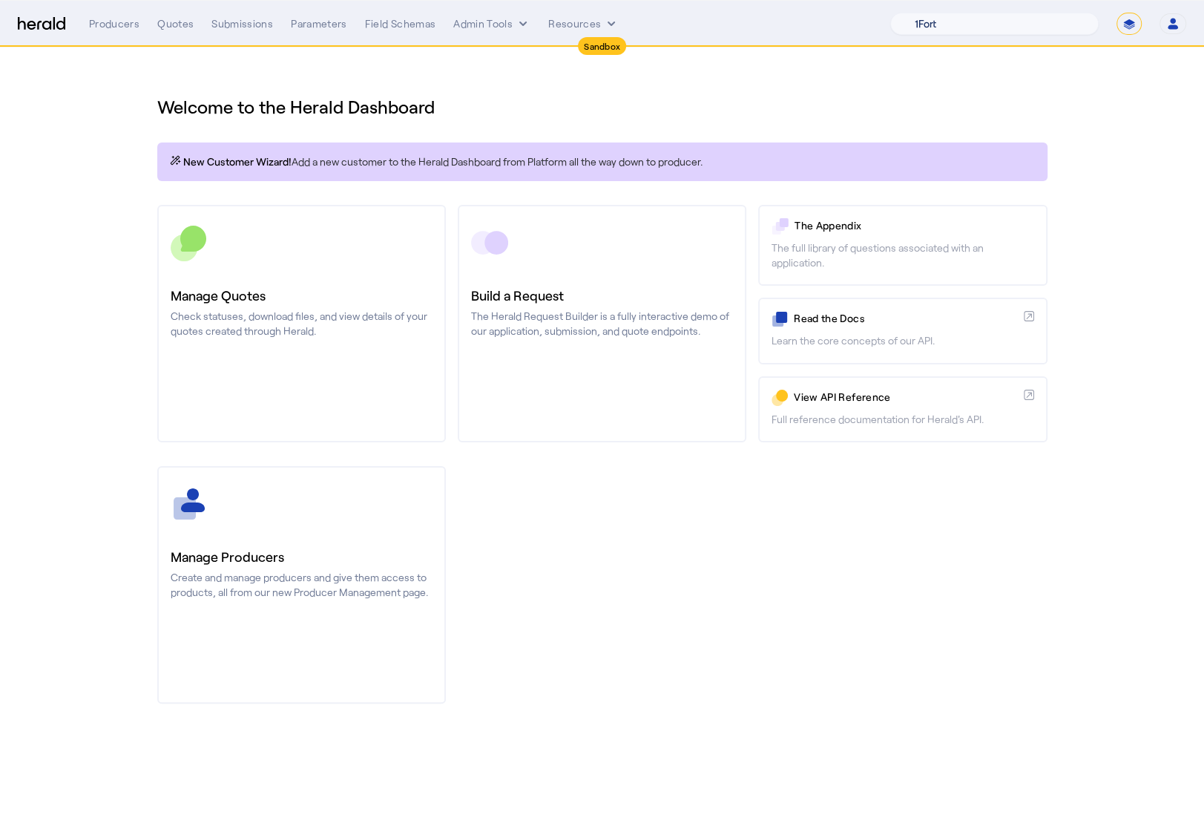
select select "pfm_lx2v_founder_shield"
click at [931, 13] on select "1Fort Acrisure Acturis Affinity Advisors Affinity Risk Agentero AmWins Anzen Ao…" at bounding box center [994, 24] width 208 height 22
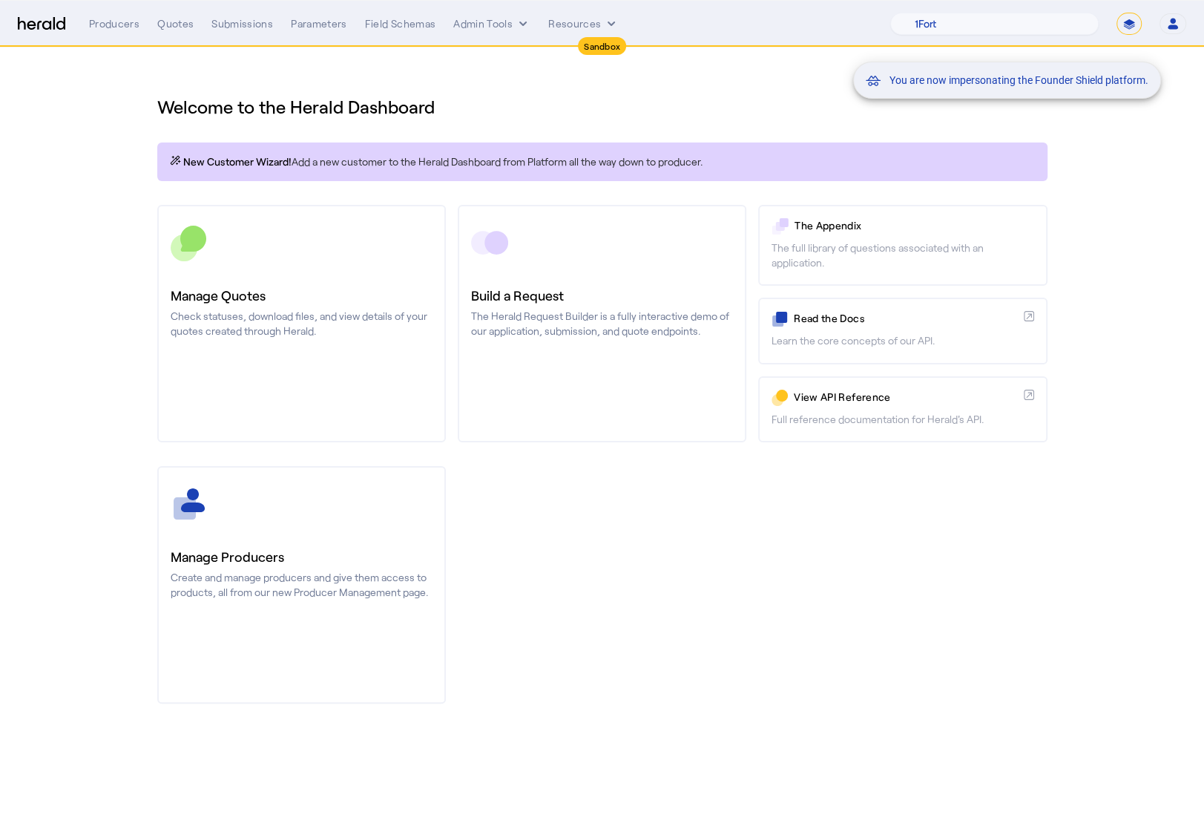
click at [306, 317] on div "You are now impersonating the Founder Shield platform." at bounding box center [602, 407] width 1204 height 815
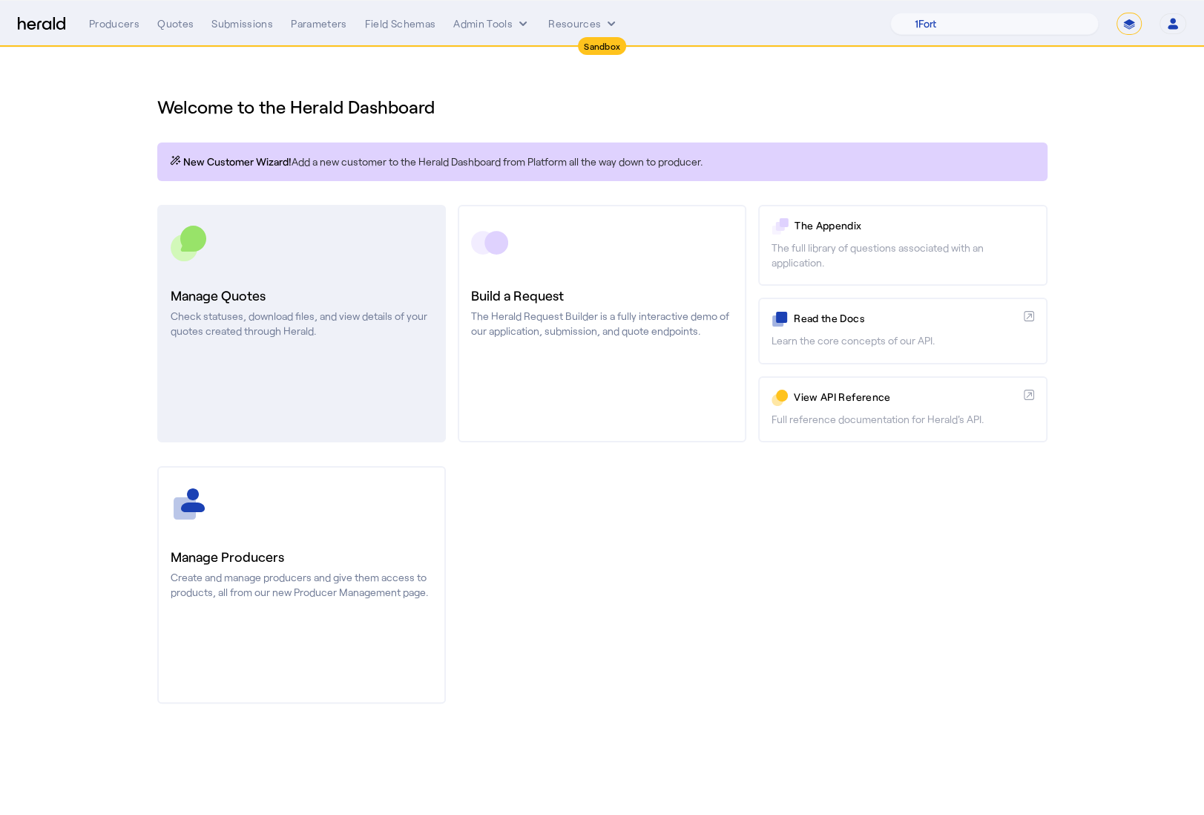
click at [347, 292] on h3 "Manage Quotes" at bounding box center [302, 295] width 262 height 21
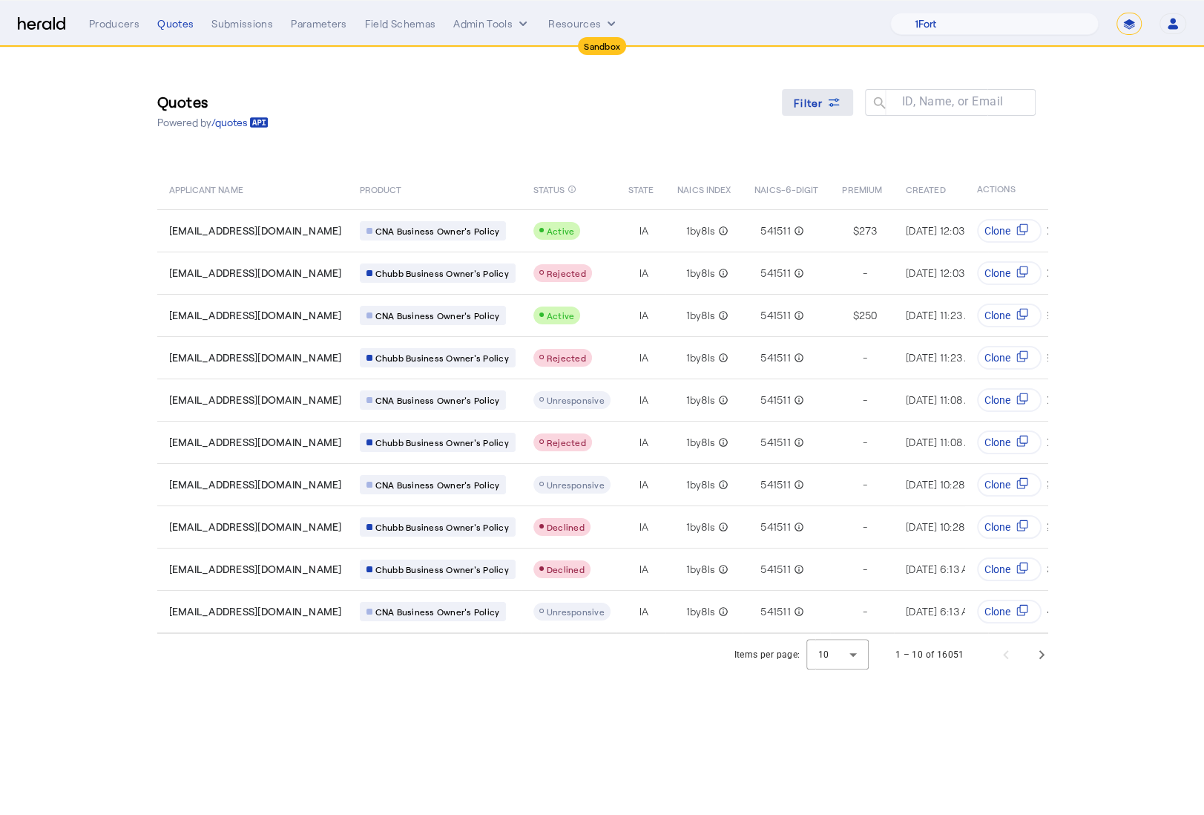
click at [798, 103] on span "Filter" at bounding box center [809, 103] width 30 height 16
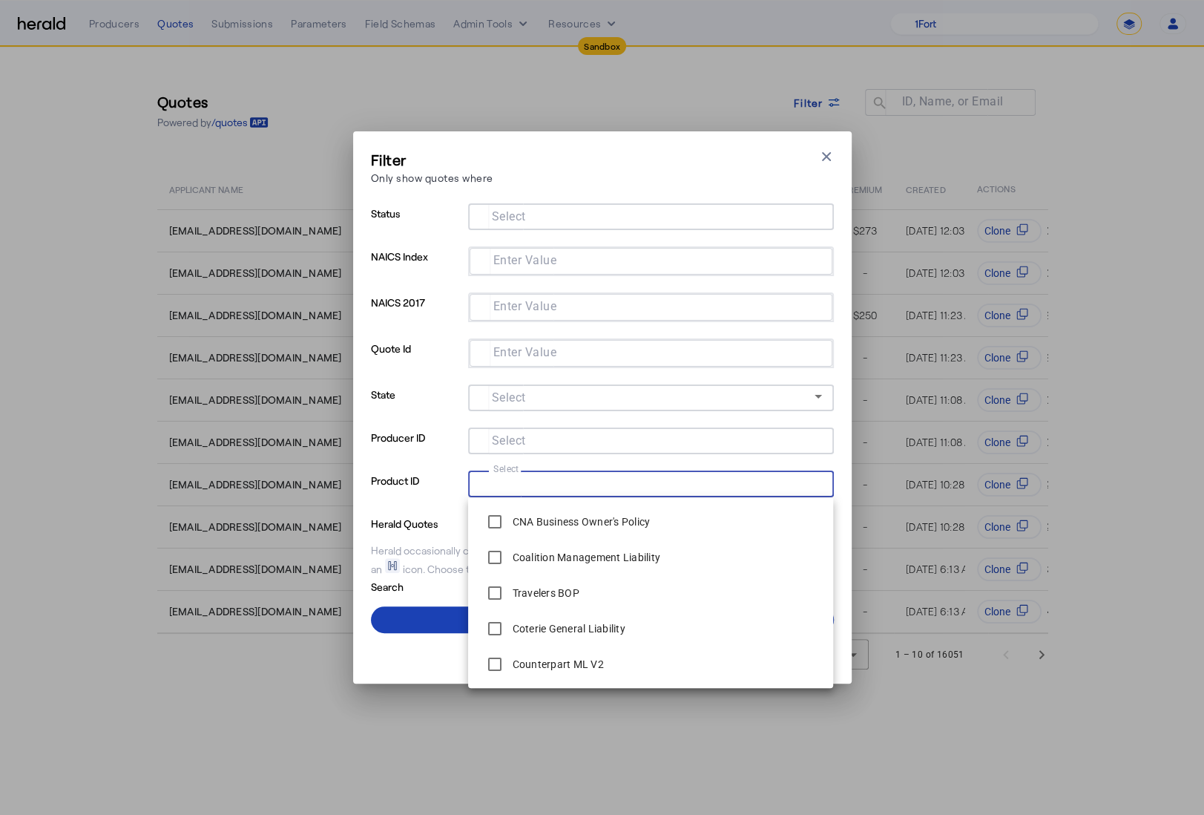
click at [564, 489] on input "Select" at bounding box center [648, 482] width 336 height 18
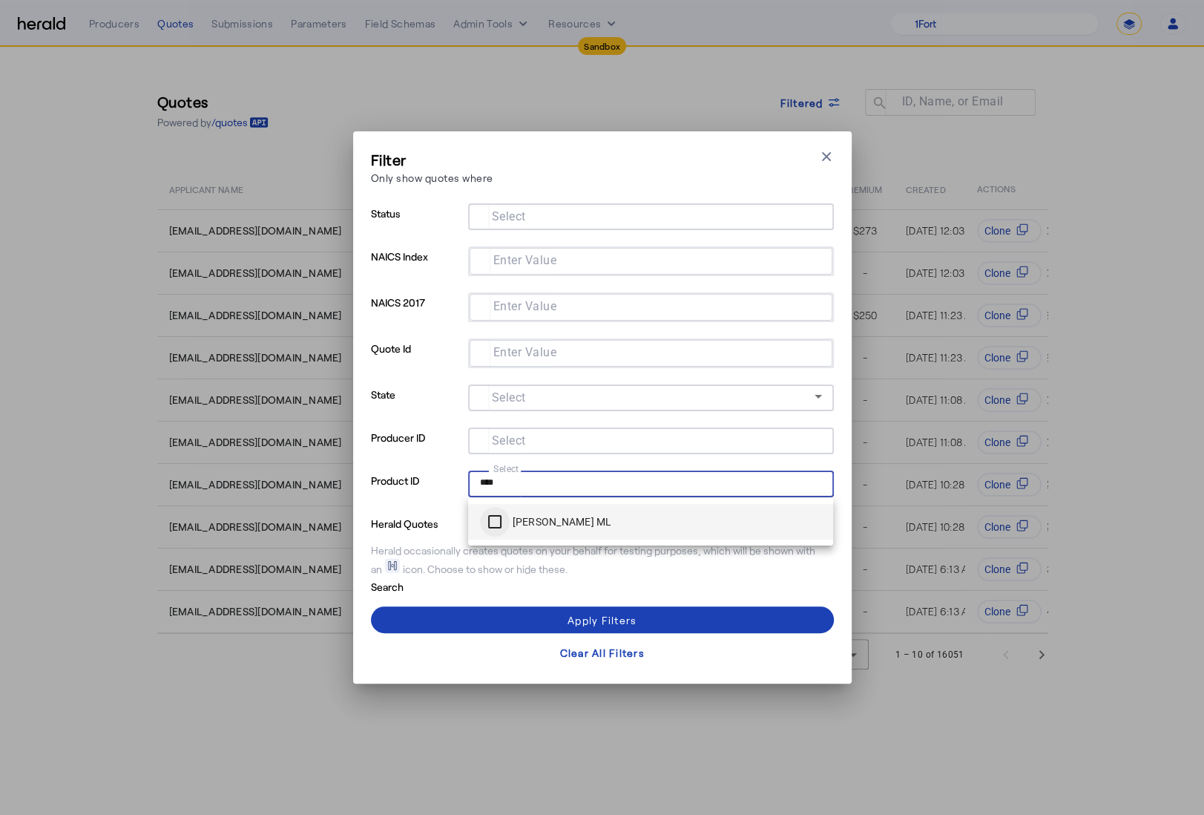
type input "****"
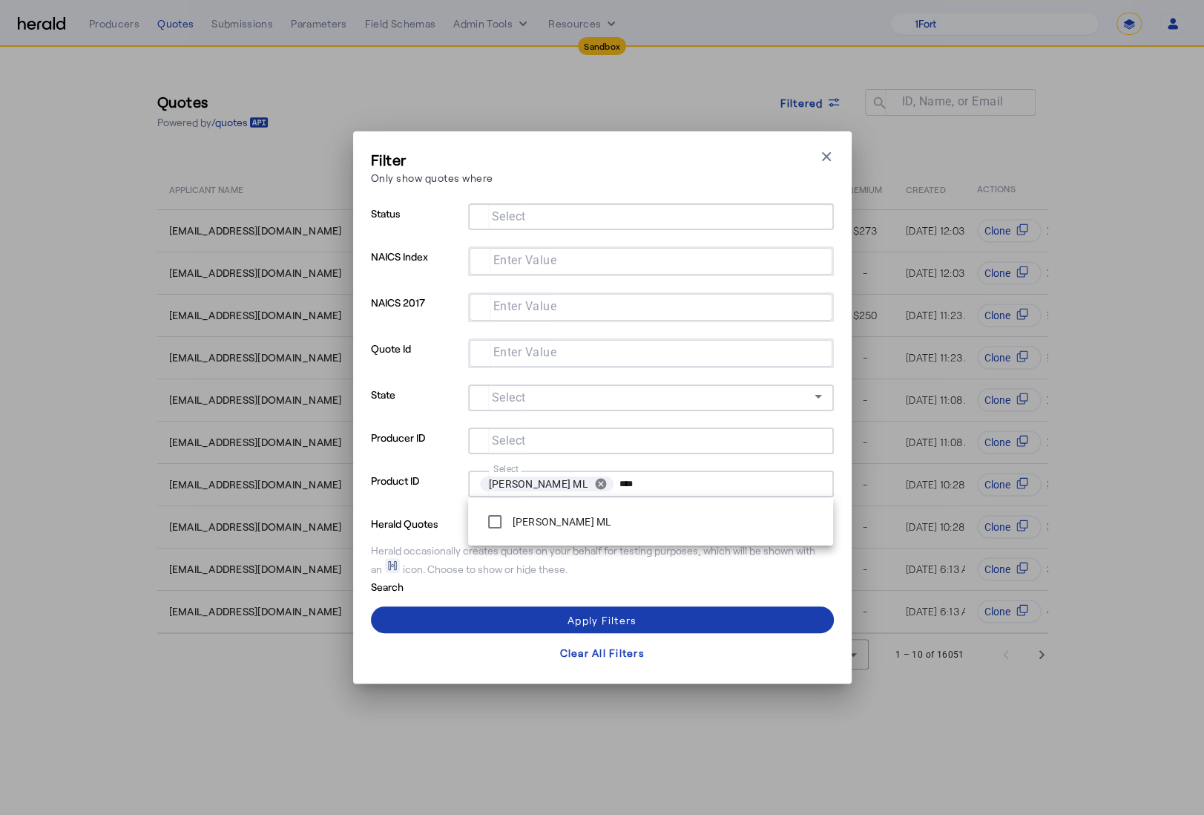
click at [520, 615] on span at bounding box center [602, 620] width 463 height 36
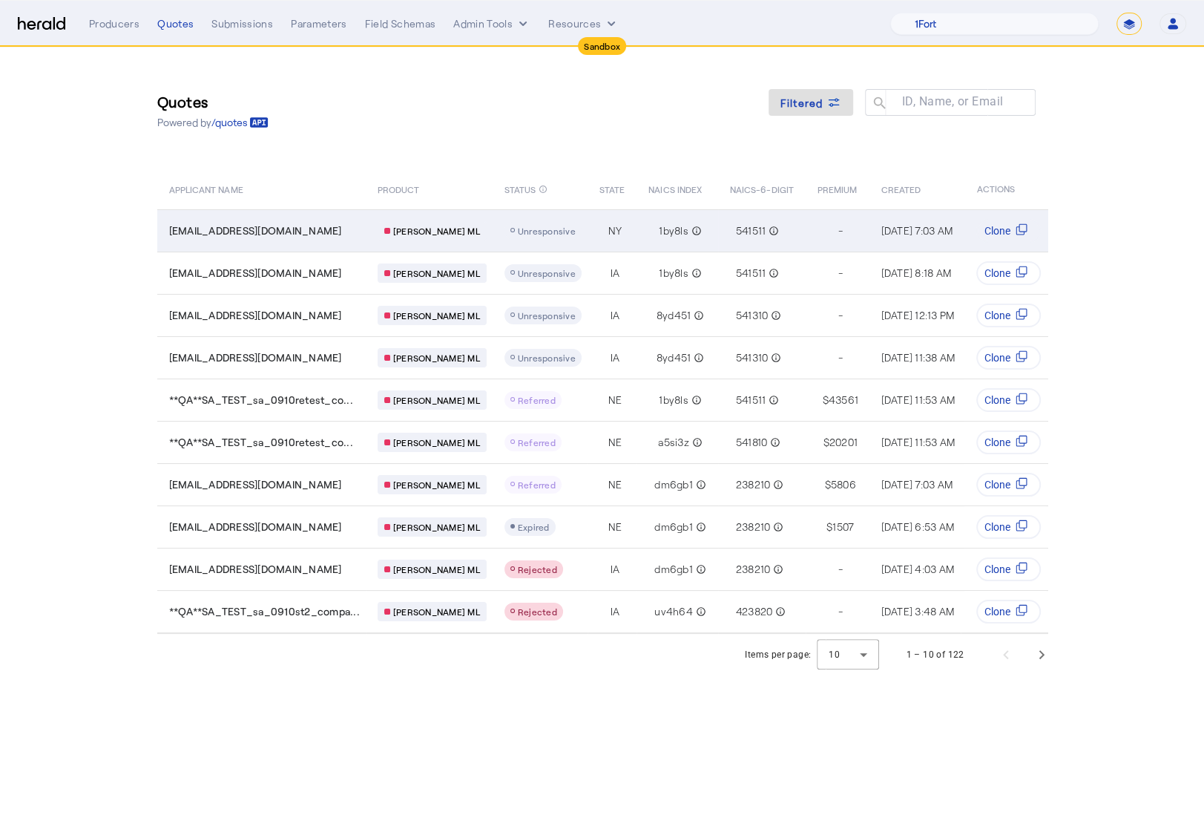
click at [346, 222] on td "**QA**SL_psvet18@fastmail.com" at bounding box center [261, 230] width 208 height 42
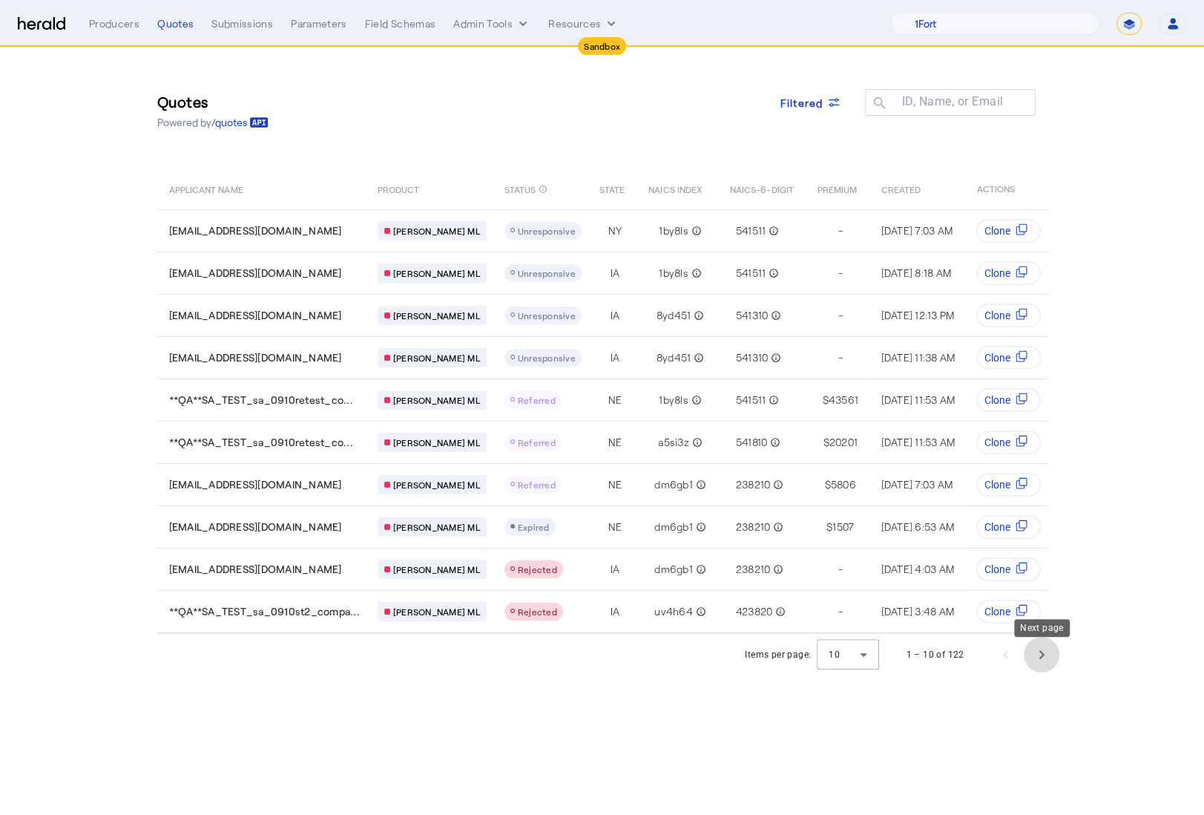
click at [1033, 665] on span "Next page" at bounding box center [1042, 655] width 36 height 36
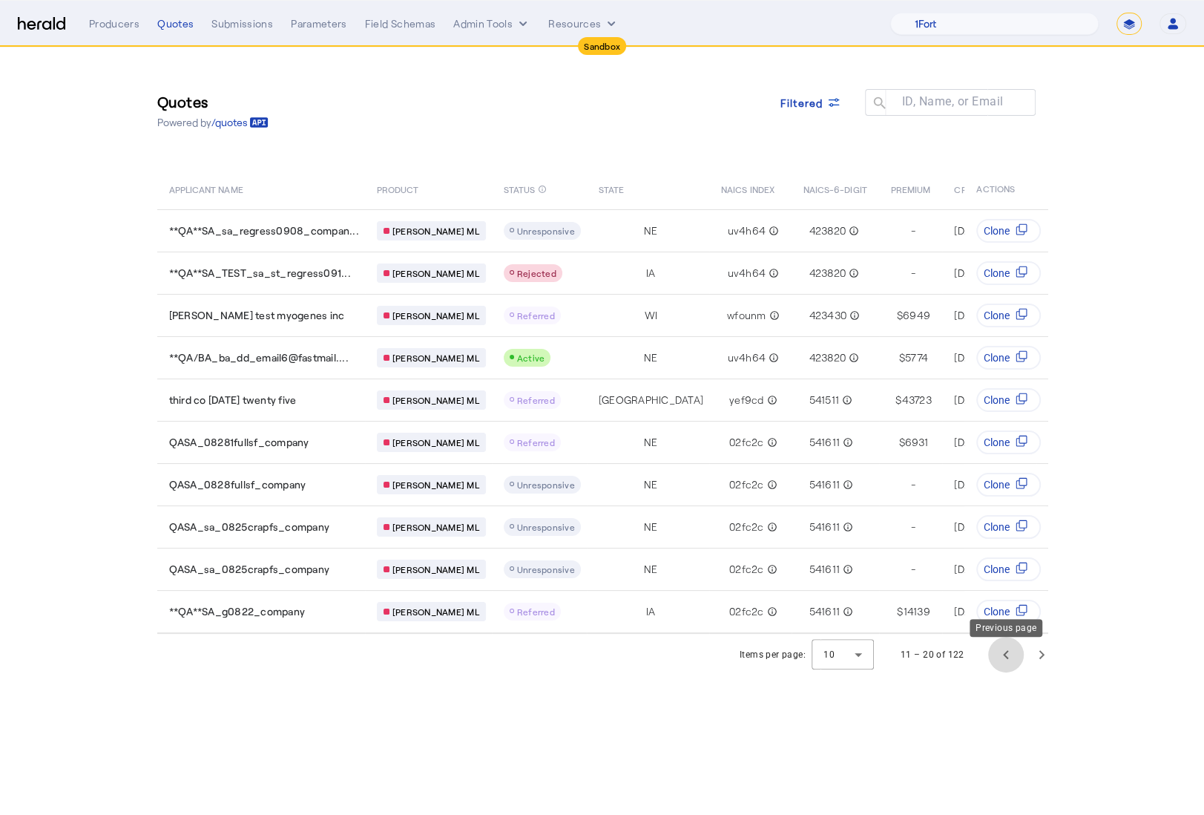
click at [1007, 663] on span "Previous page" at bounding box center [1006, 655] width 36 height 36
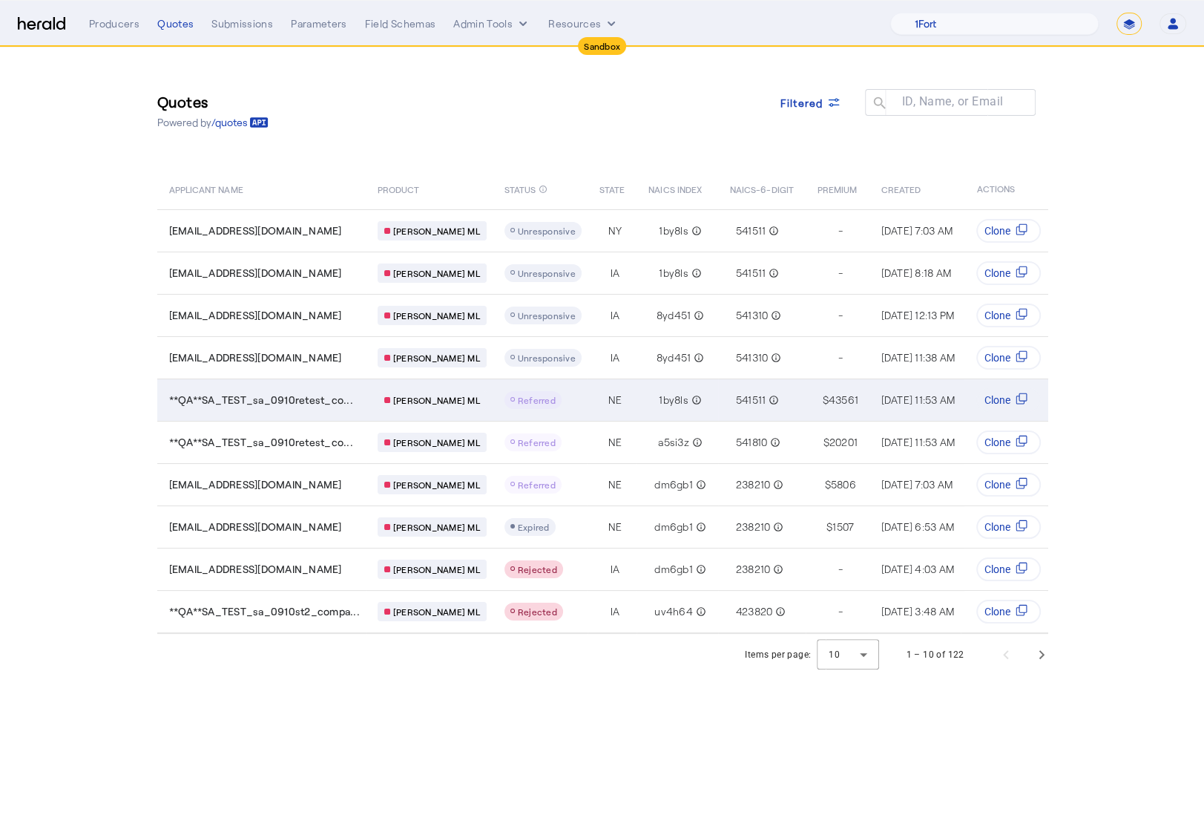
click at [545, 403] on div "Referred" at bounding box center [542, 400] width 77 height 18
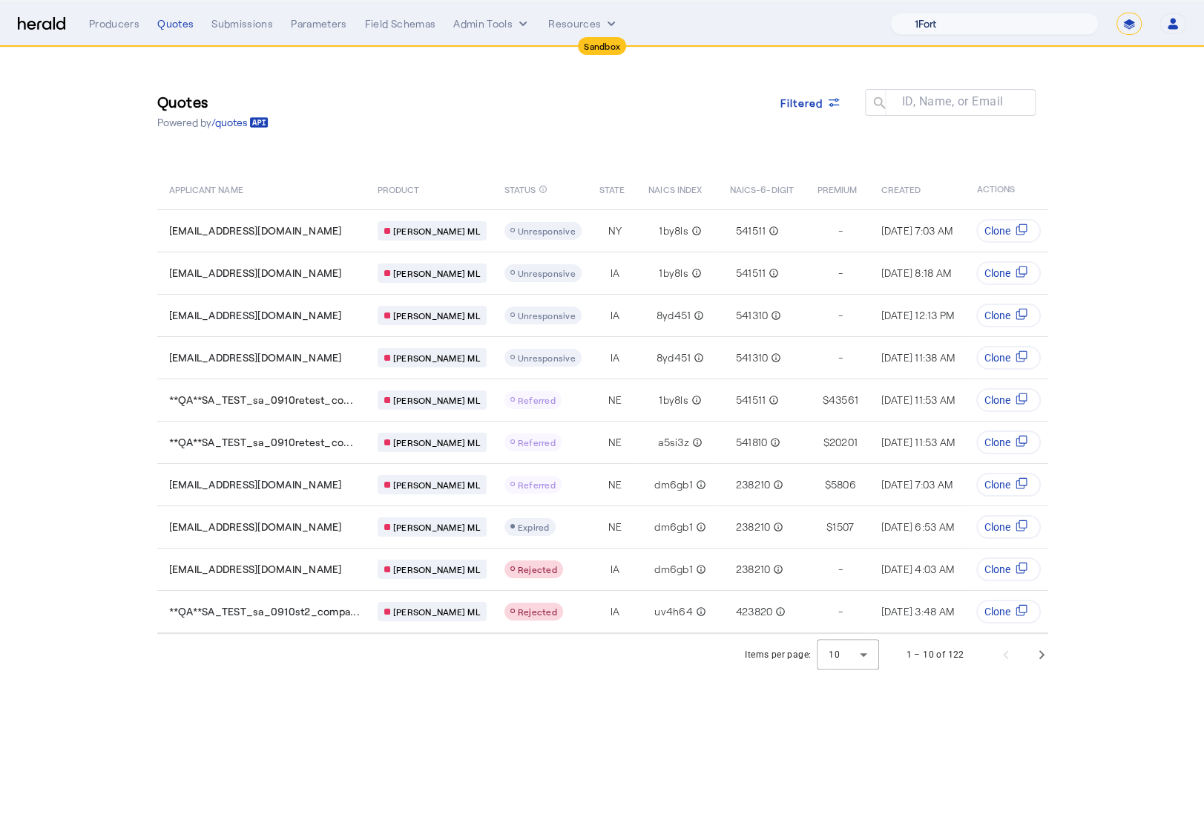
click at [1023, 25] on select "1Fort Acrisure Acturis Affinity Advisors Affinity Risk Agentero AmWins Anzen Ao…" at bounding box center [994, 24] width 208 height 22
select select "pfm_h3db_crc"
click at [931, 13] on select "1Fort Acrisure Acturis Affinity Advisors Affinity Risk Agentero AmWins Anzen Ao…" at bounding box center [994, 24] width 208 height 22
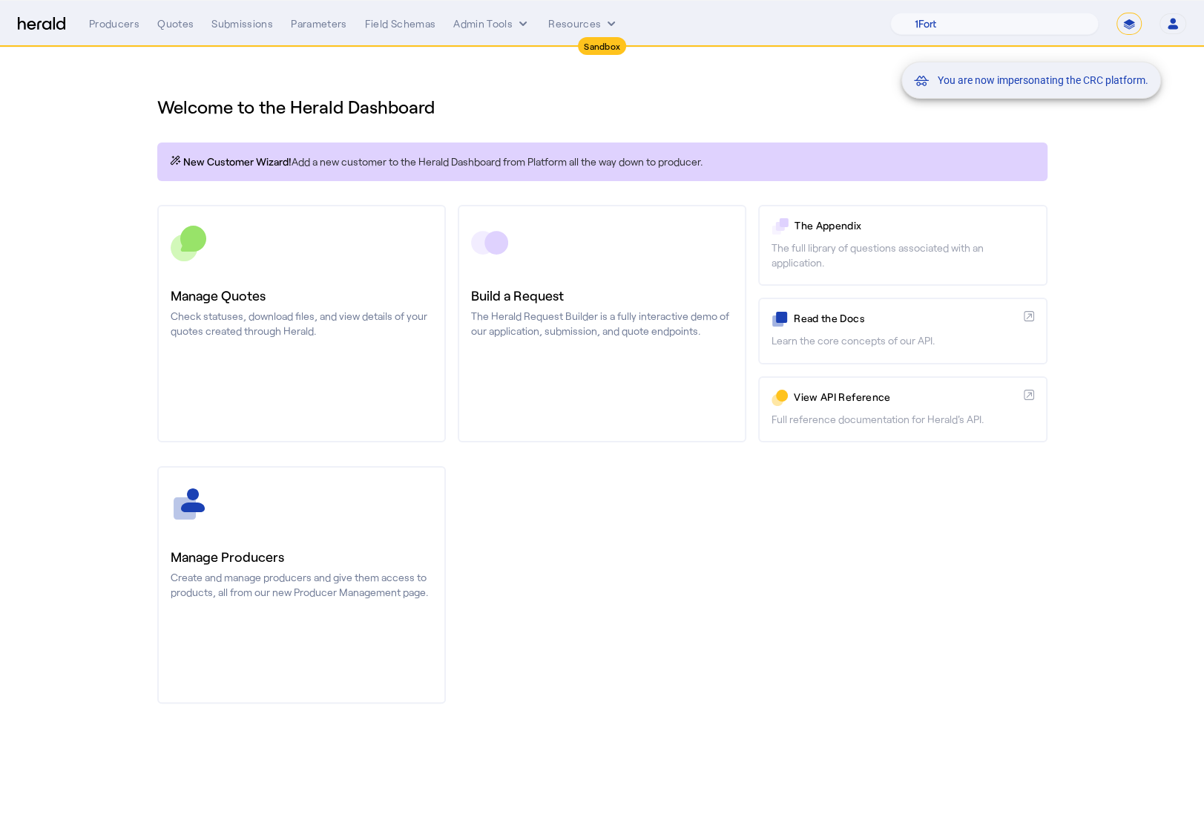
click at [365, 274] on div "You are now impersonating the CRC platform." at bounding box center [602, 407] width 1204 height 815
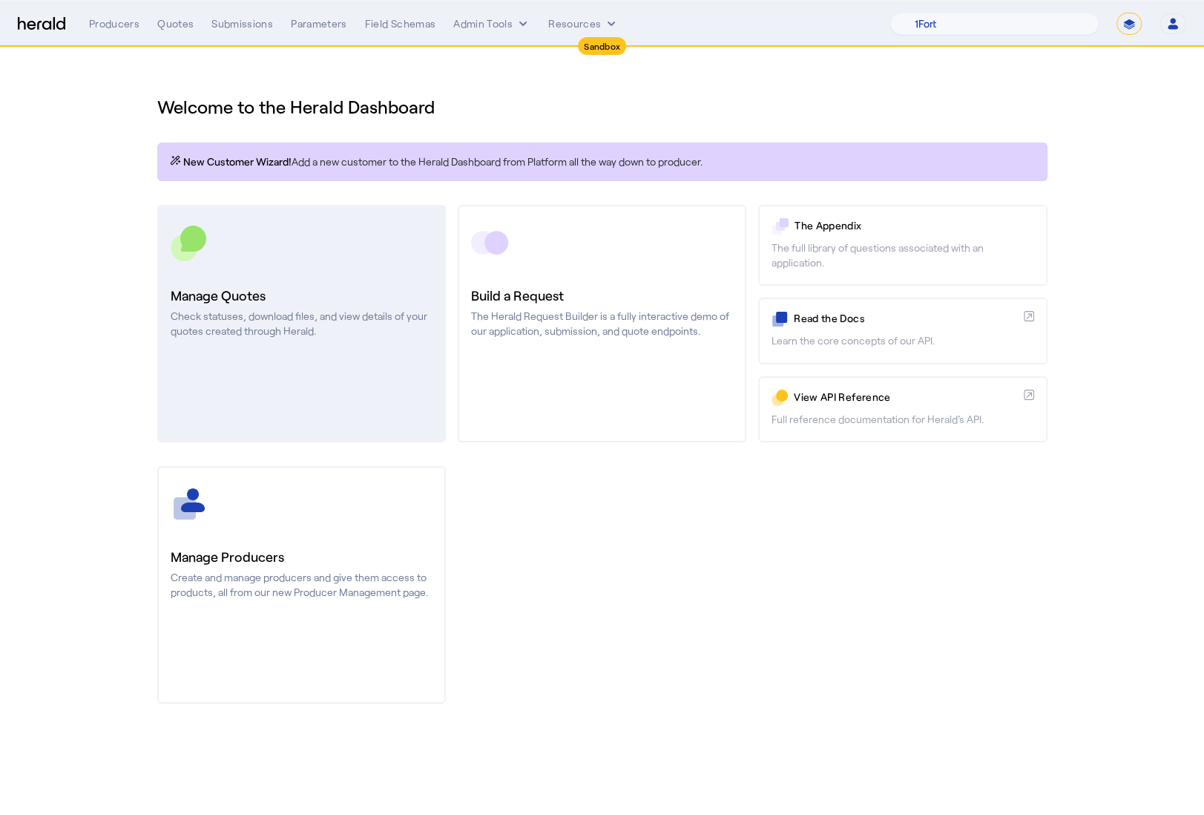
click at [329, 336] on p "Check statuses, download files, and view details of your quotes created through…" at bounding box center [302, 324] width 262 height 30
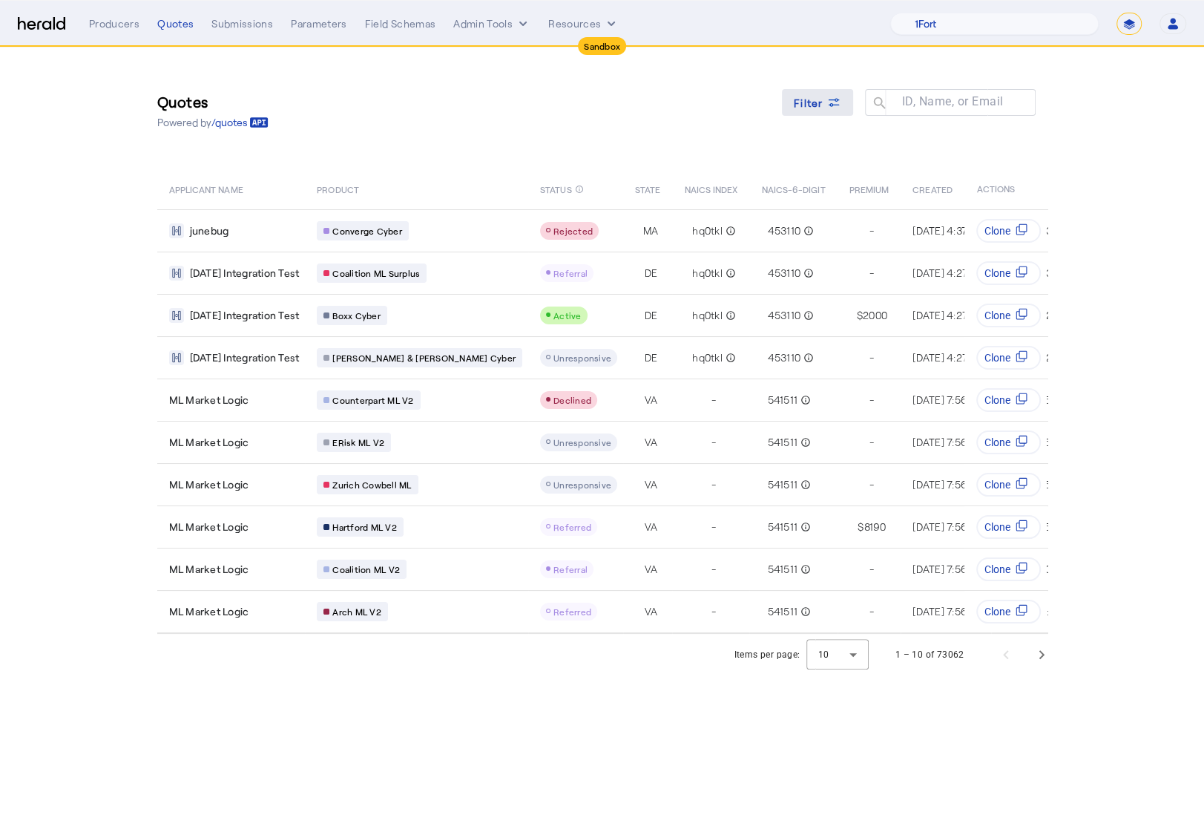
click at [821, 98] on span "Filter" at bounding box center [809, 103] width 30 height 16
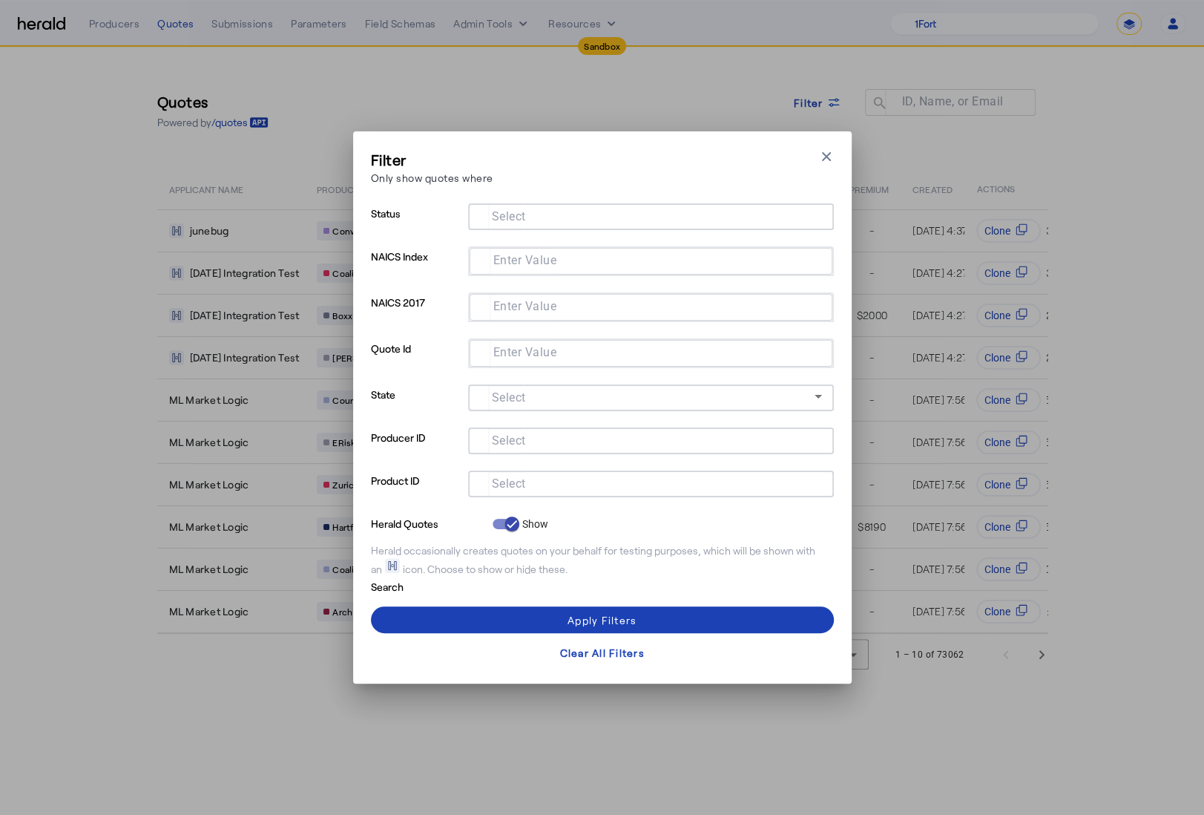
click at [588, 483] on input "Select" at bounding box center [648, 482] width 336 height 18
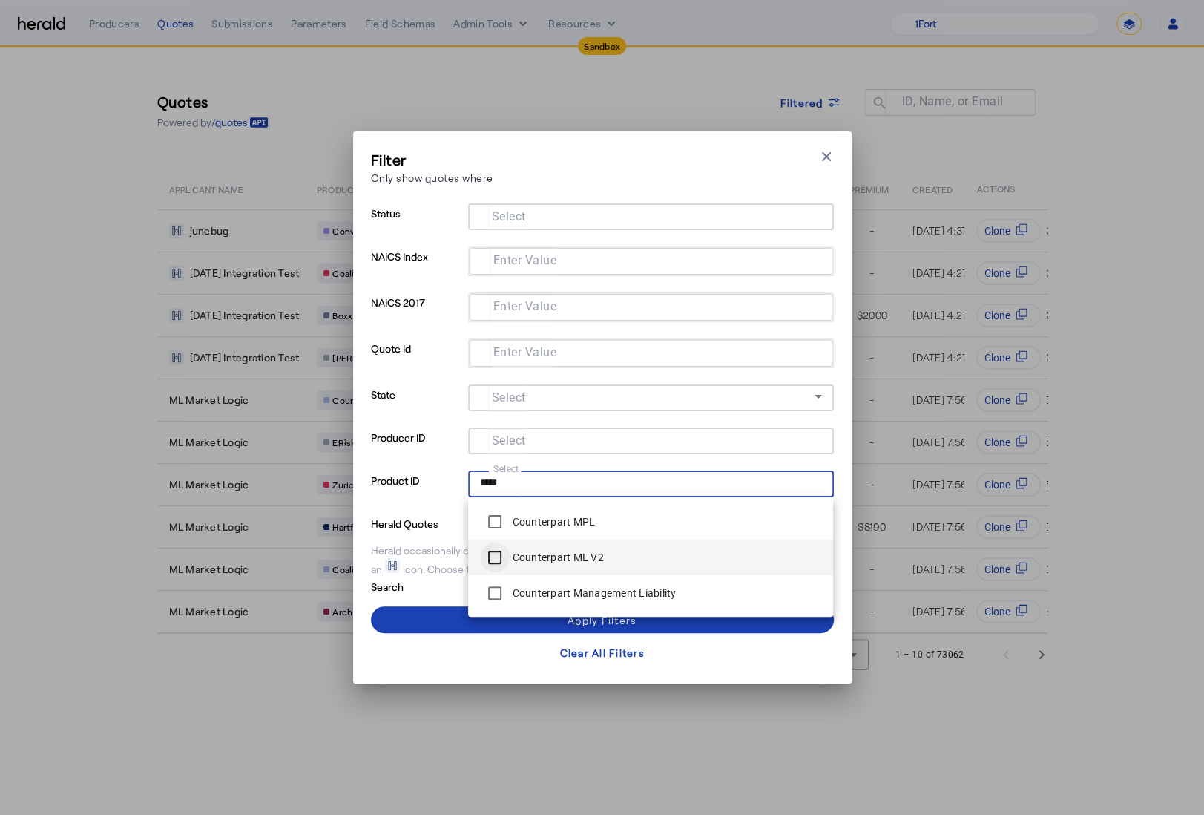
type input "*****"
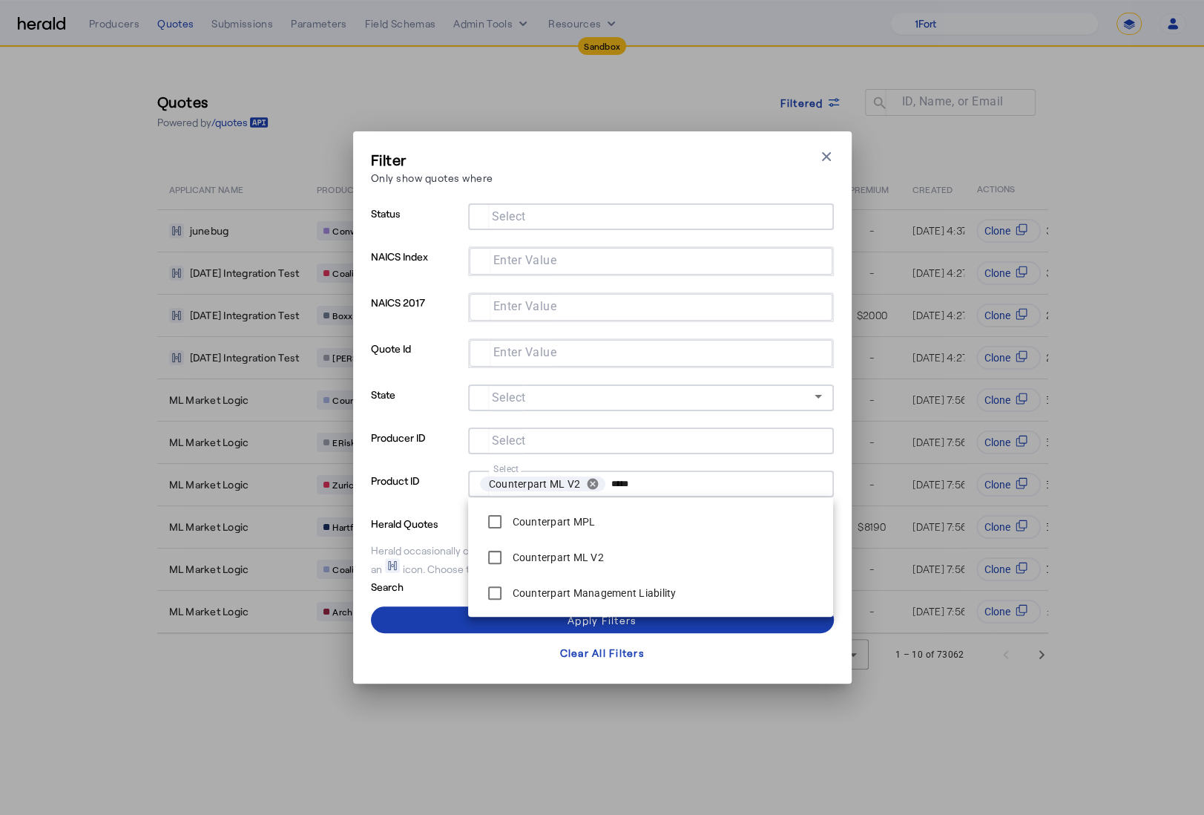
click at [447, 616] on span at bounding box center [602, 620] width 463 height 36
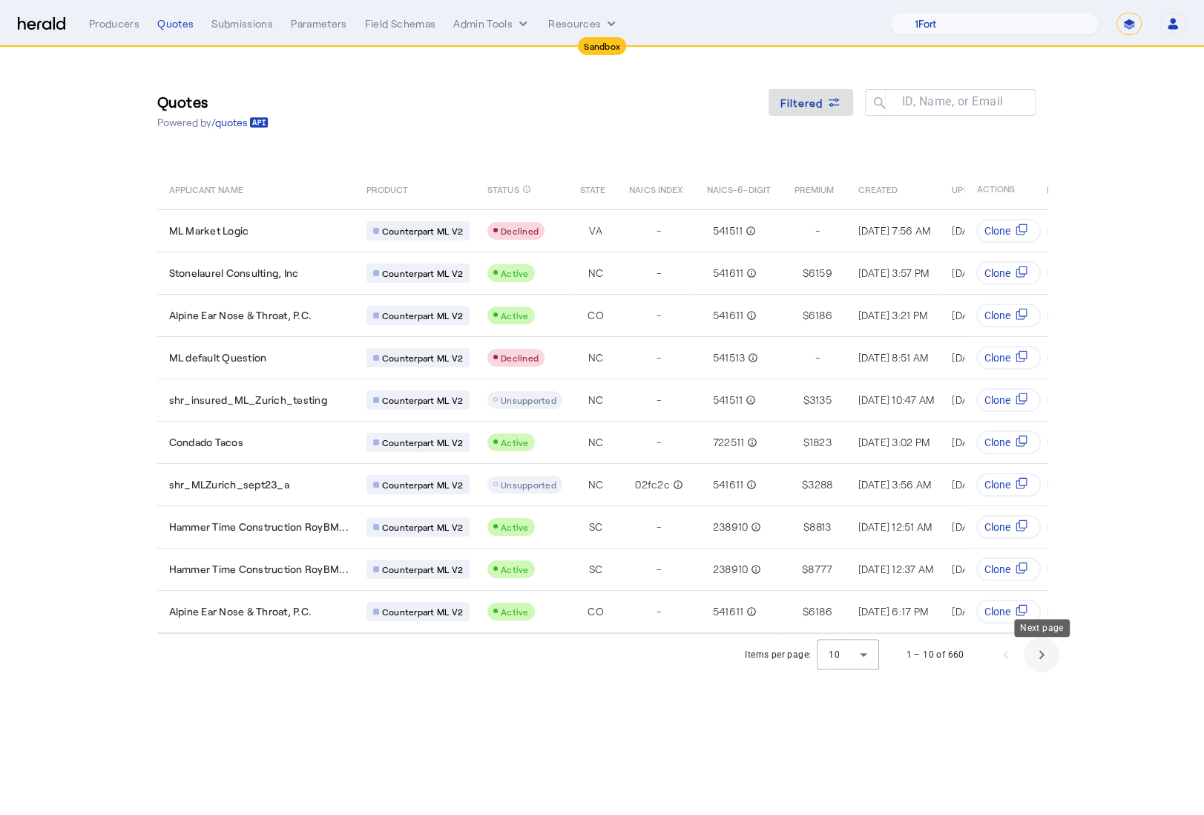
click at [1042, 671] on span "Next page" at bounding box center [1042, 655] width 36 height 36
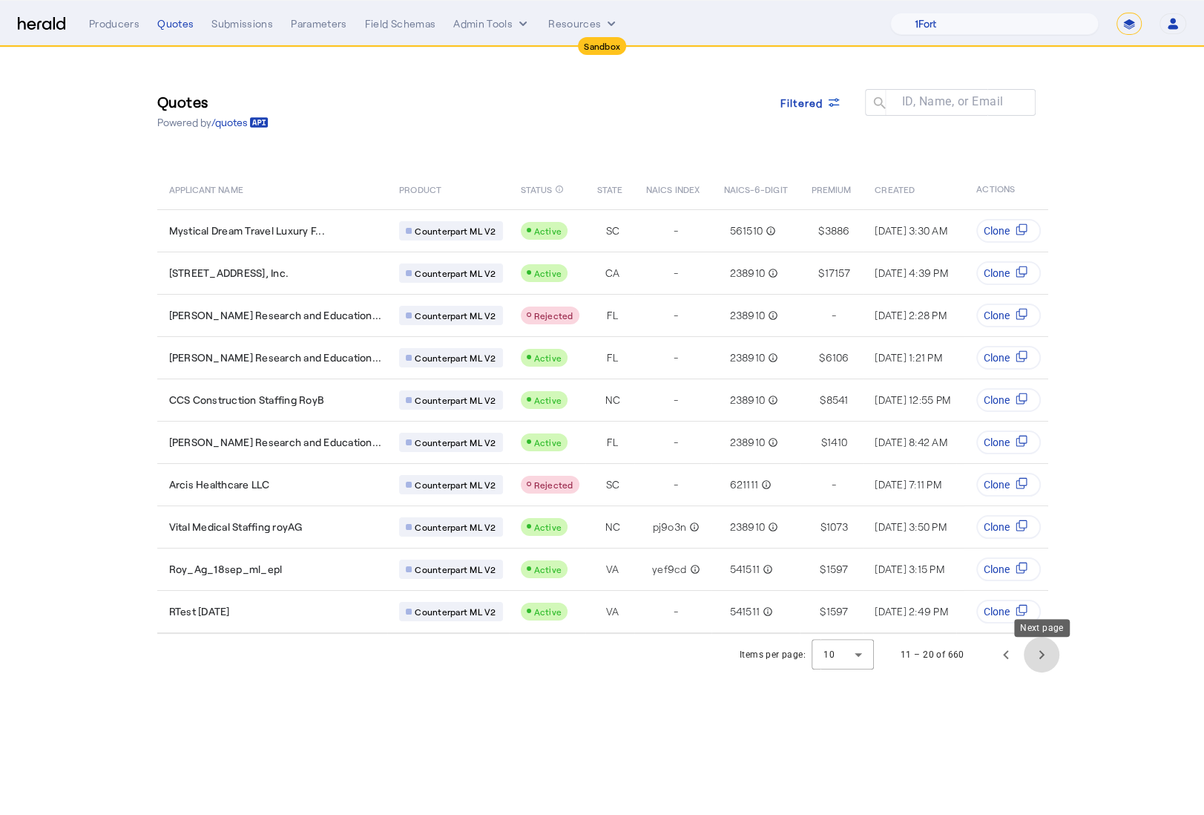
click at [1042, 667] on span "Next page" at bounding box center [1042, 655] width 36 height 36
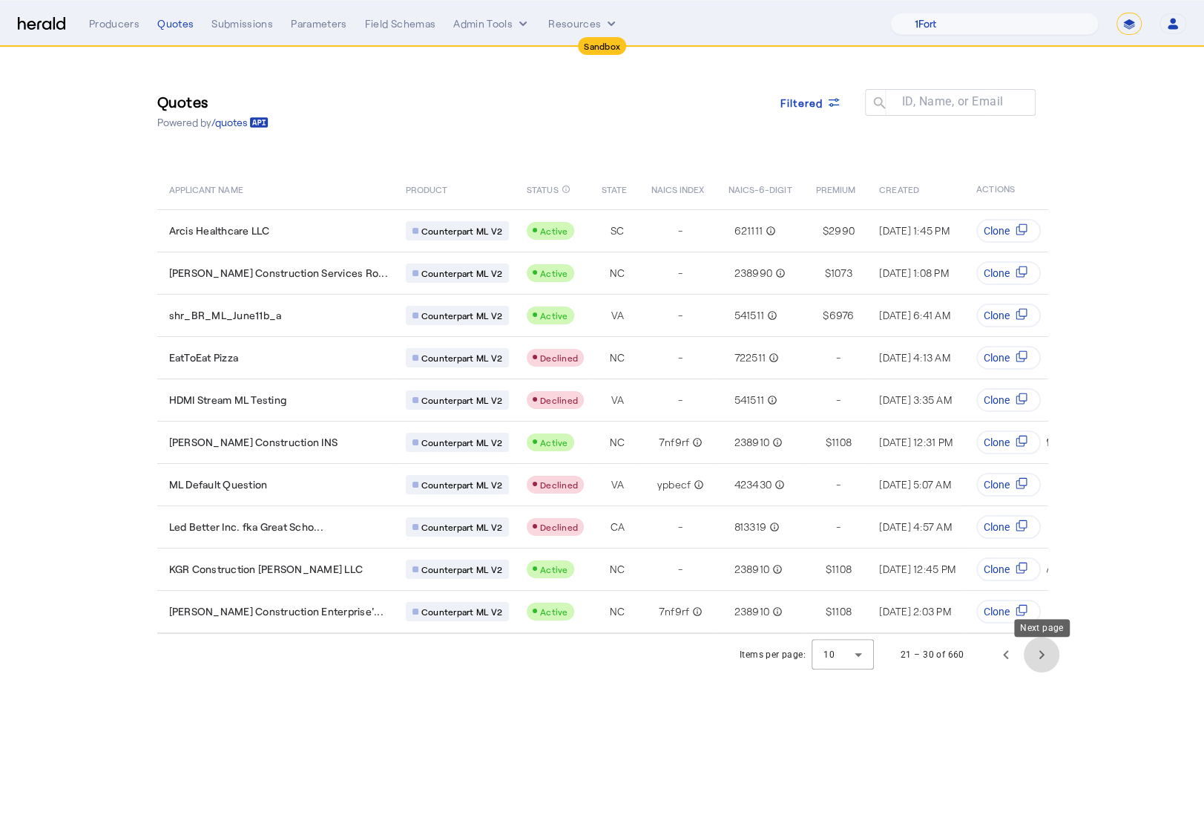
click at [1042, 667] on span "Next page" at bounding box center [1042, 655] width 36 height 36
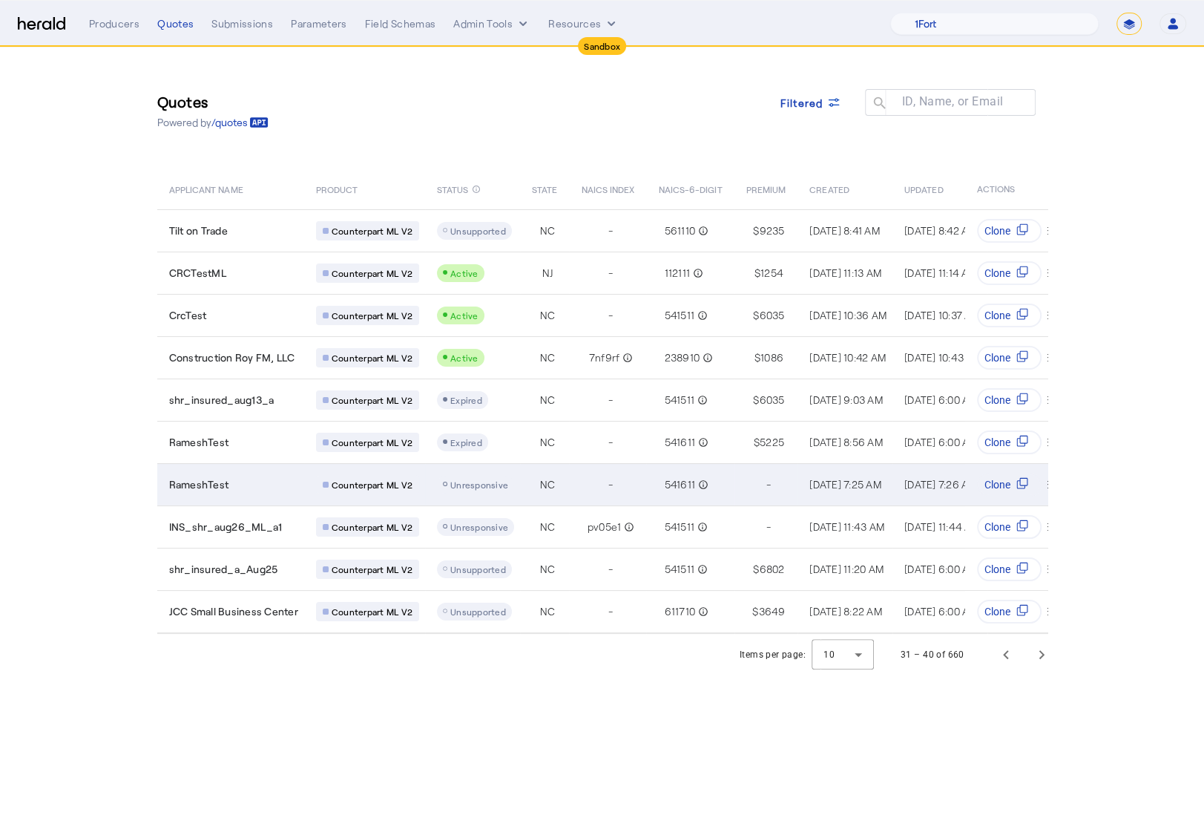
click at [260, 481] on div "RameshTest" at bounding box center [233, 484] width 129 height 15
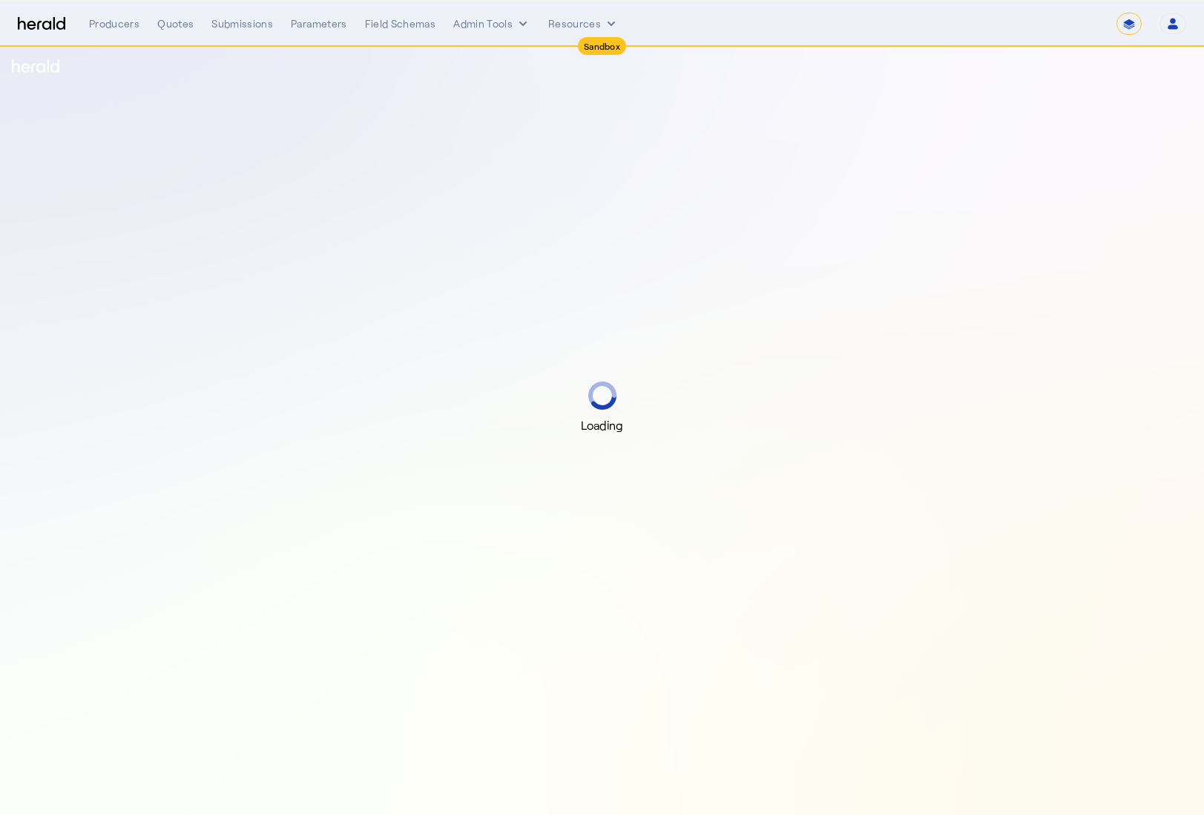
select select "*******"
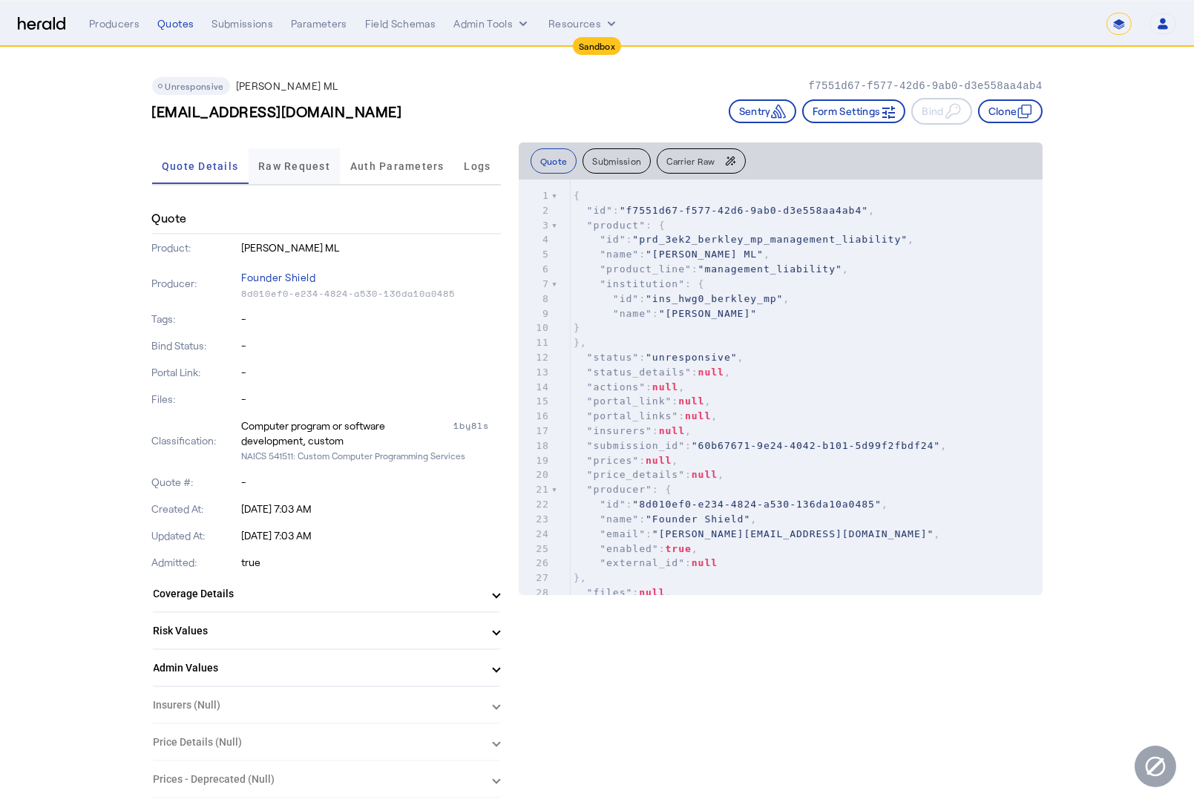
click at [302, 173] on span "Raw Request" at bounding box center [294, 166] width 72 height 36
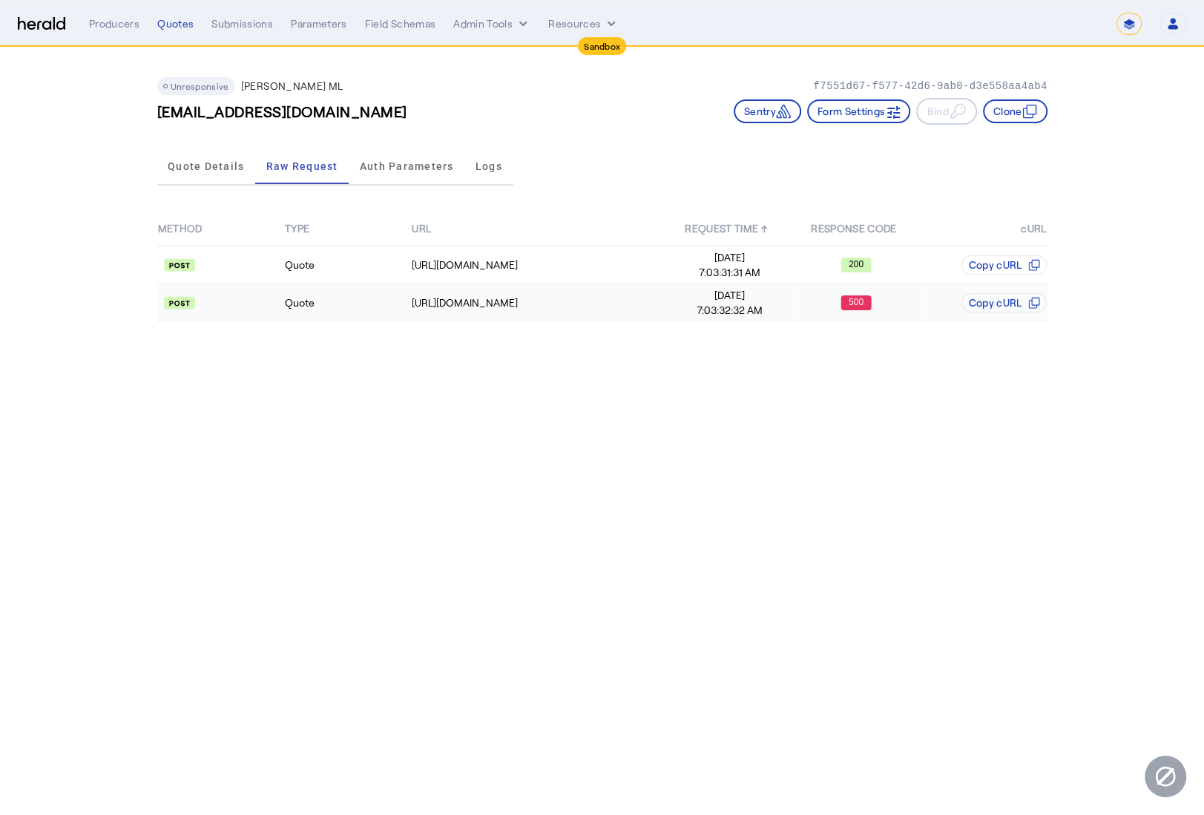
click at [337, 310] on td "Quote" at bounding box center [347, 303] width 127 height 38
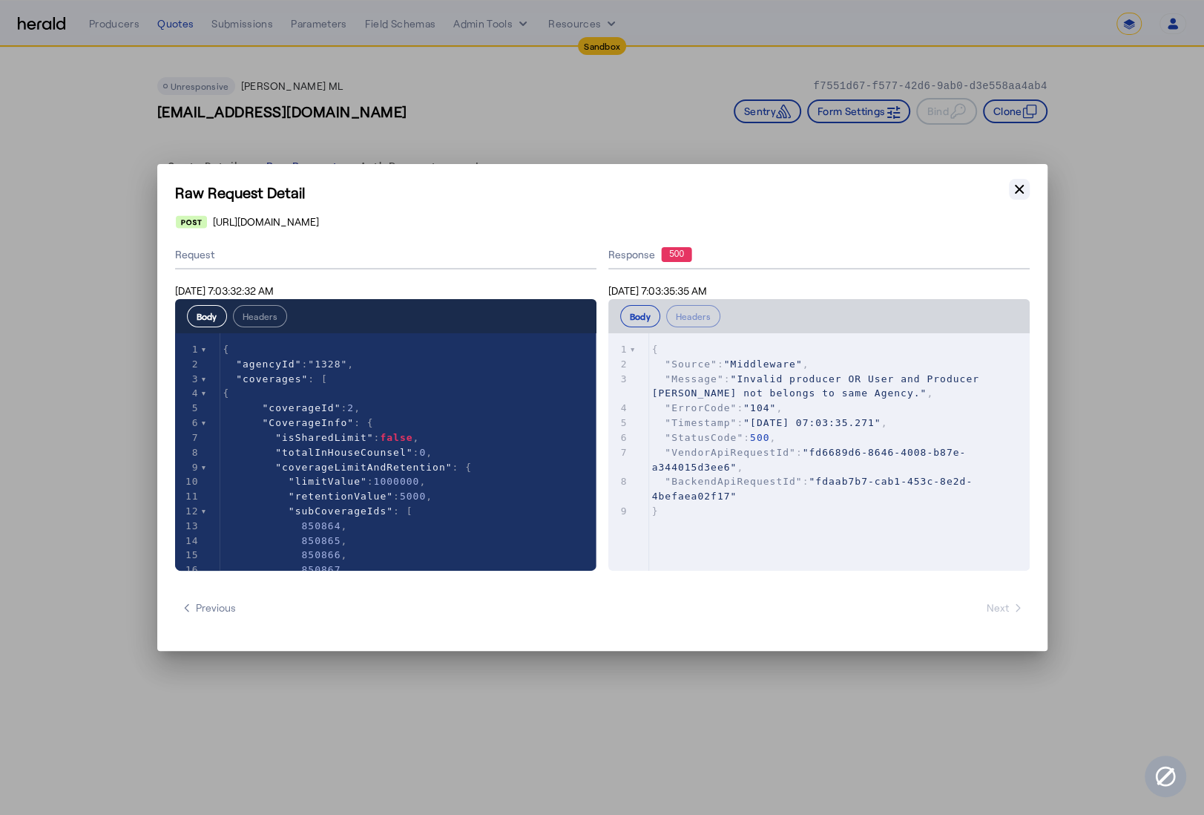
click at [1021, 188] on icon "button" at bounding box center [1019, 189] width 9 height 9
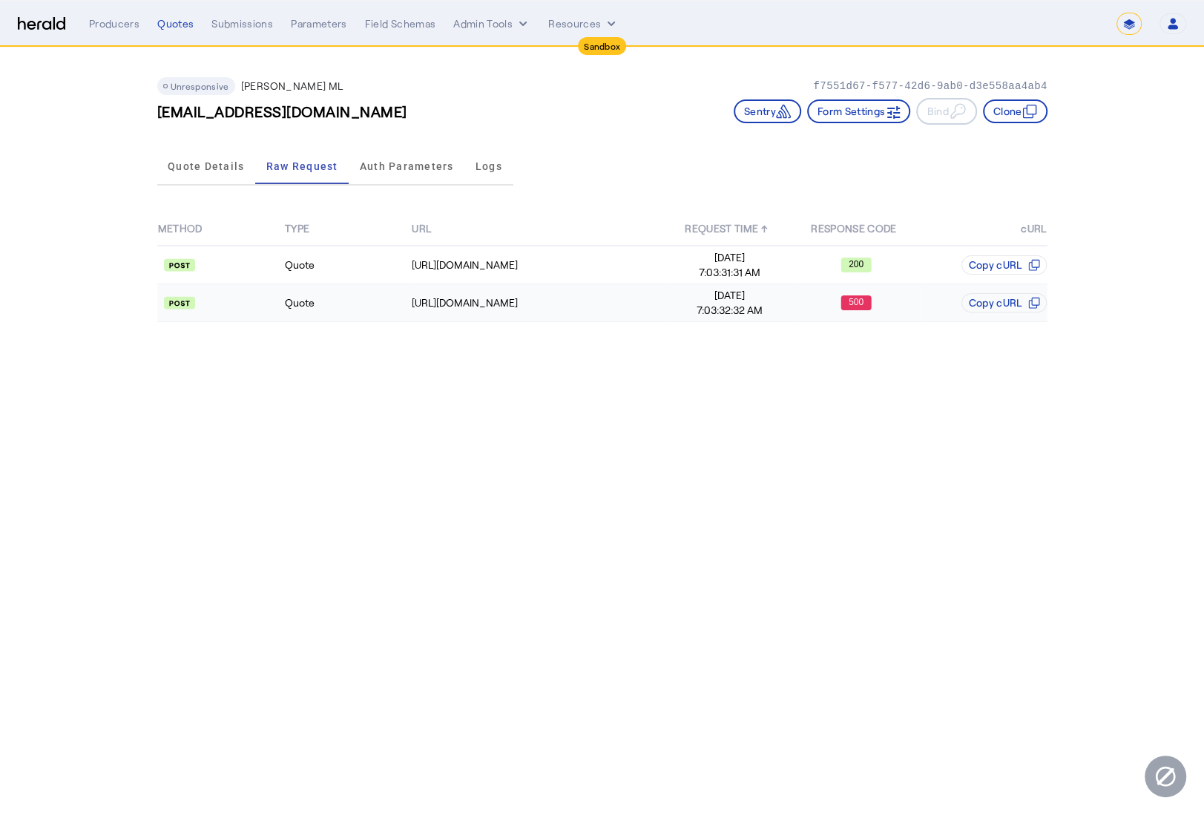
click at [361, 303] on td "Quote" at bounding box center [347, 303] width 127 height 38
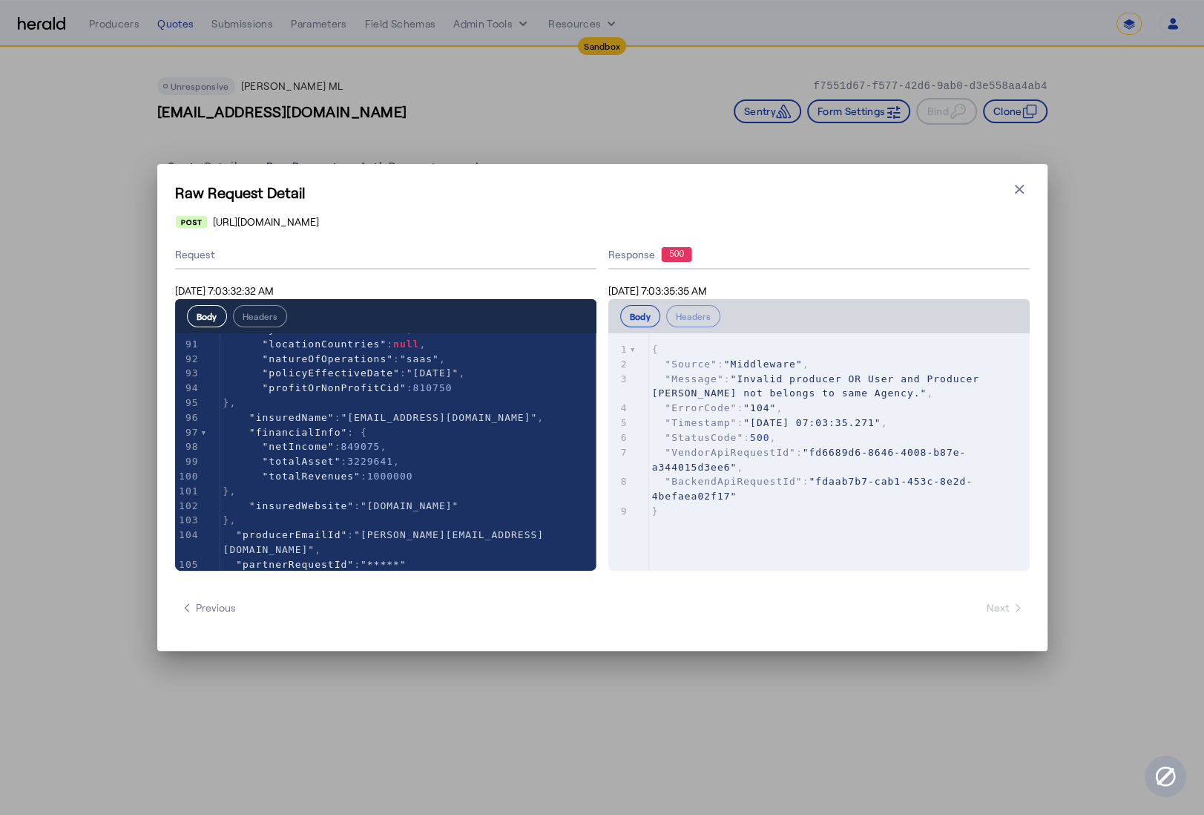
type textarea "**********"
drag, startPoint x: 731, startPoint y: 362, endPoint x: 834, endPoint y: 360, distance: 102.4
click at [833, 360] on pre ""Source" : "Middleware" ," at bounding box center [844, 364] width 391 height 15
click at [846, 372] on pre ""Message" : "Invalid producer OR User and Producer dose not belongs to same Age…" at bounding box center [844, 387] width 391 height 30
type textarea "**********"
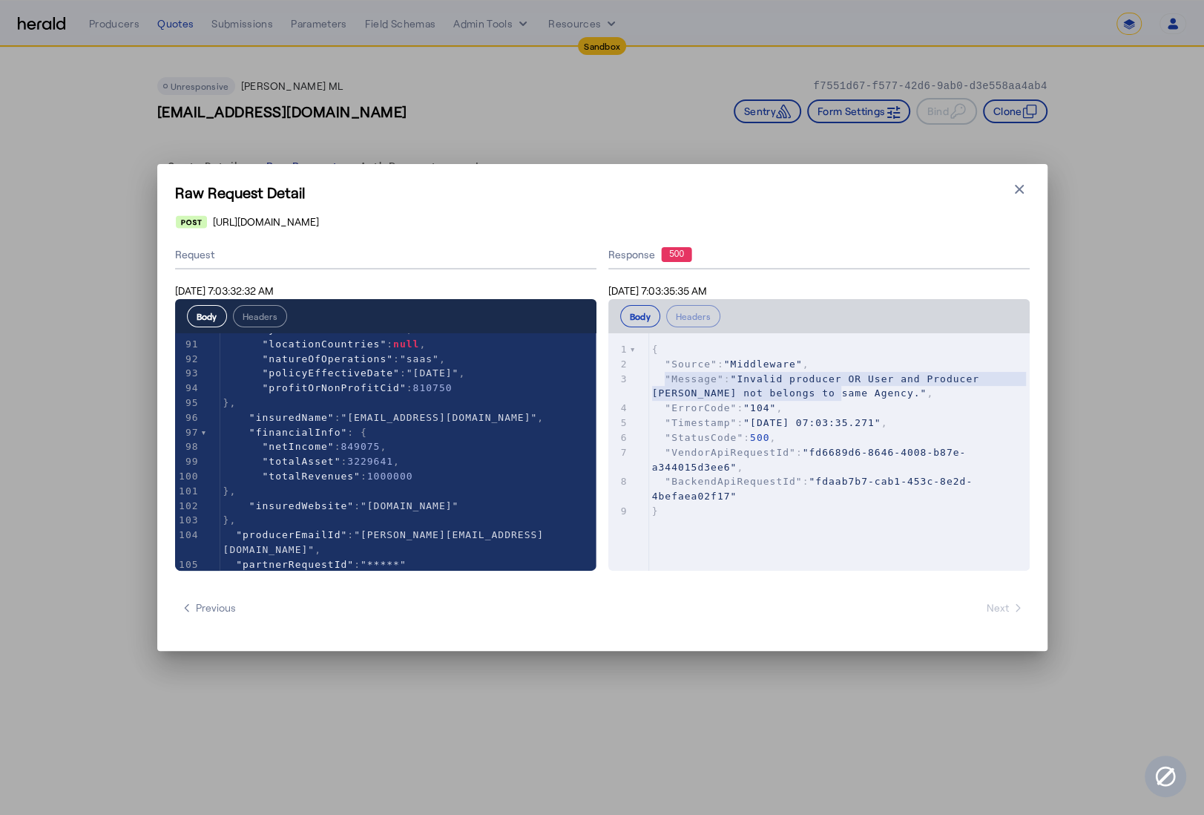
drag, startPoint x: 860, startPoint y: 399, endPoint x: 665, endPoint y: 372, distance: 197.0
click at [665, 372] on div "1 { 2 "Source" : "Middleware" , 3 "Message" : "Invalid producer OR User and Pro…" at bounding box center [844, 430] width 391 height 177
click at [687, 404] on span ""ErrorCode"" at bounding box center [701, 407] width 72 height 11
click at [268, 322] on button "Headers" at bounding box center [260, 316] width 54 height 22
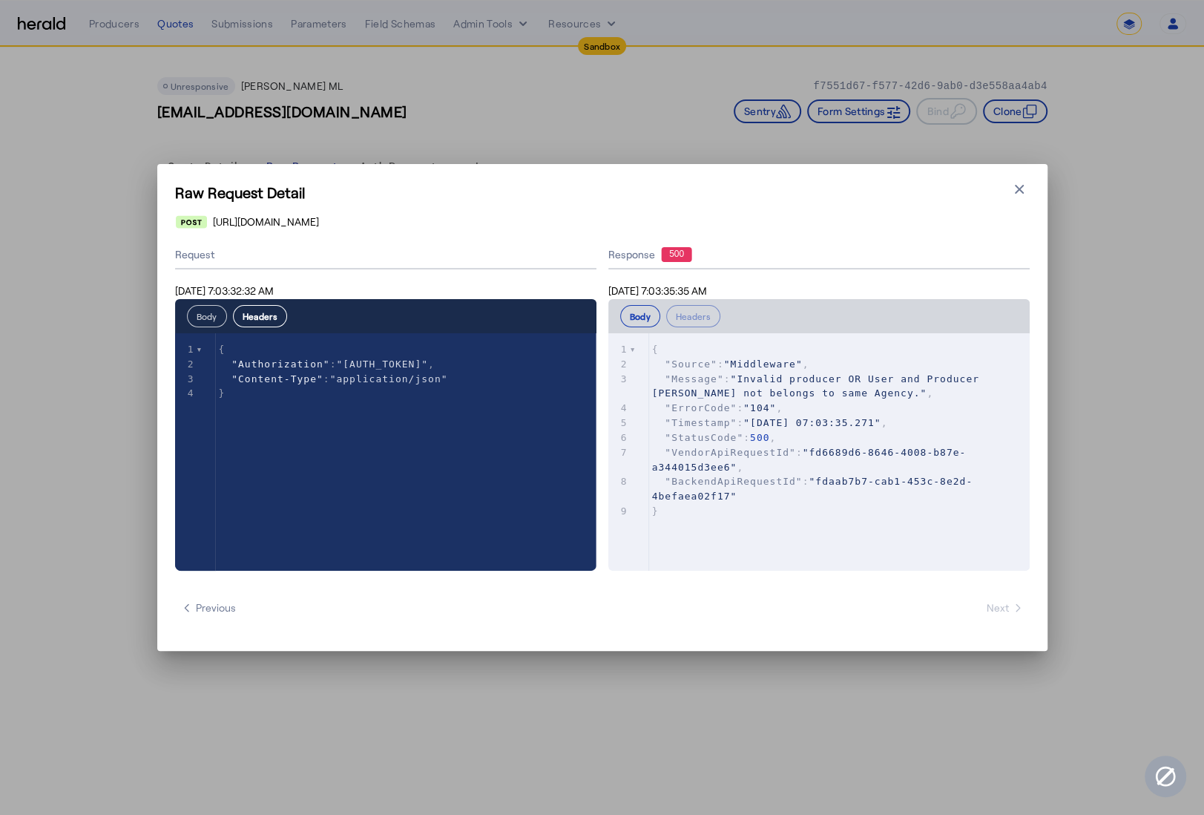
click at [214, 312] on button "Body" at bounding box center [207, 316] width 40 height 22
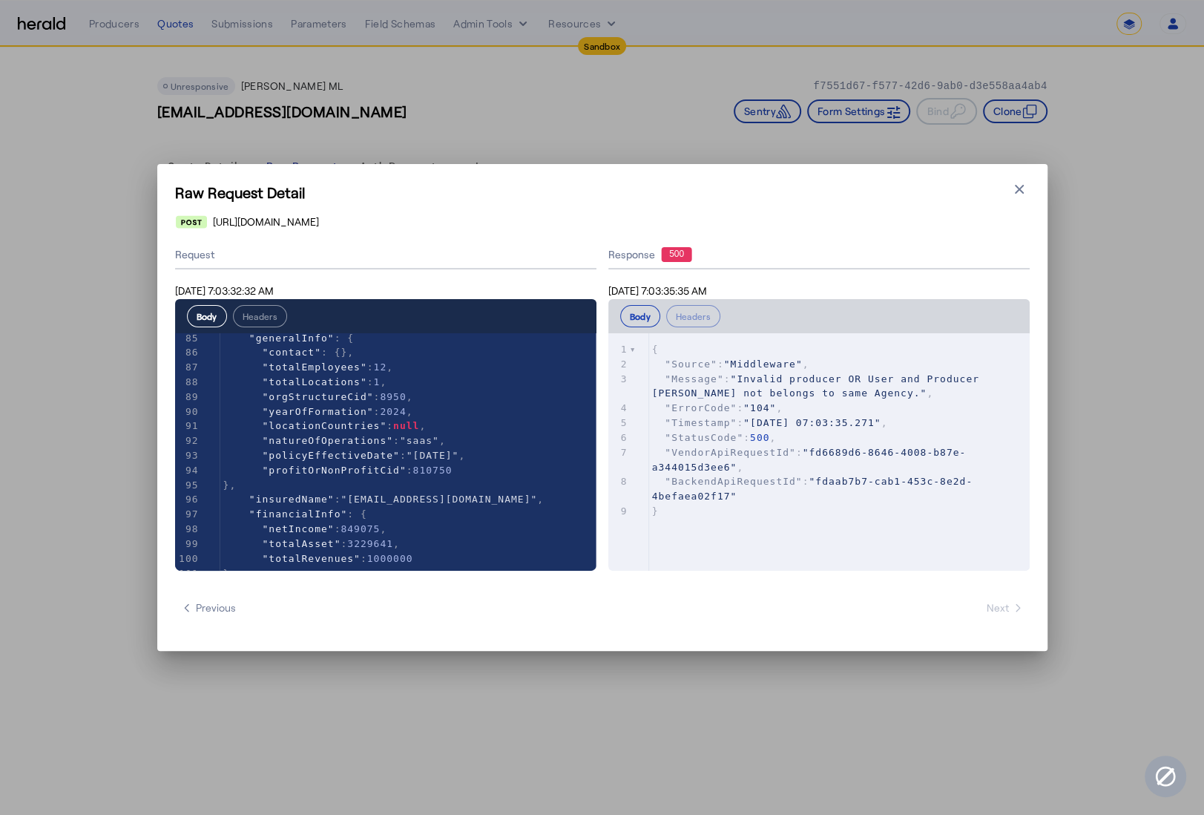
scroll to position [1338, 0]
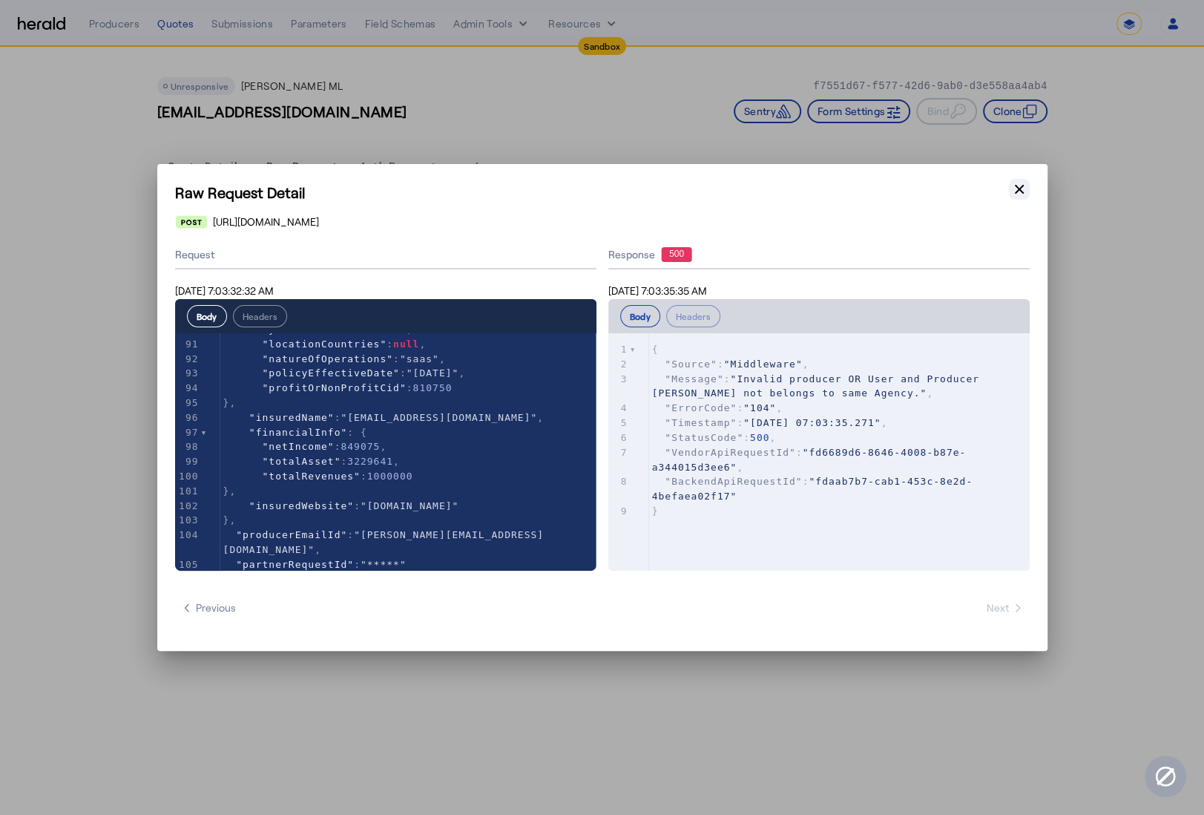
click at [1025, 194] on icon "button" at bounding box center [1019, 189] width 15 height 15
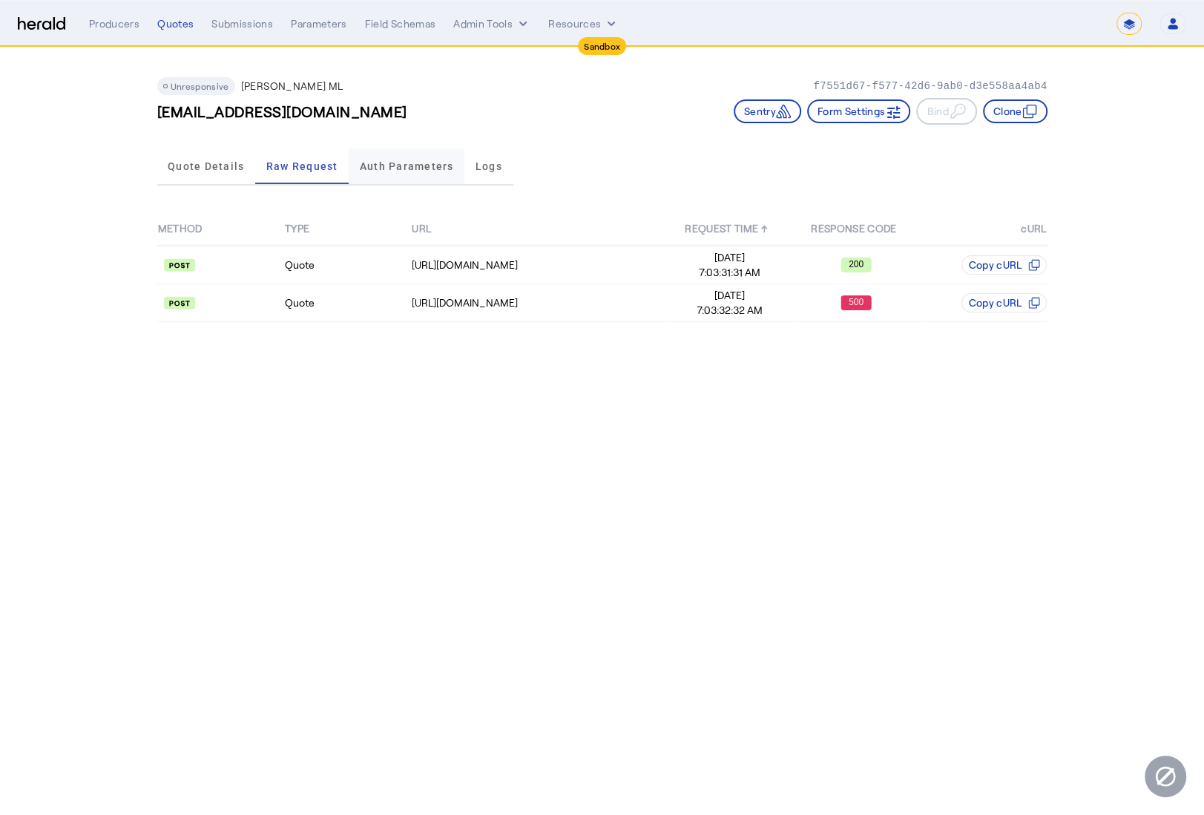
click at [364, 171] on span "Auth Parameters" at bounding box center [407, 166] width 94 height 36
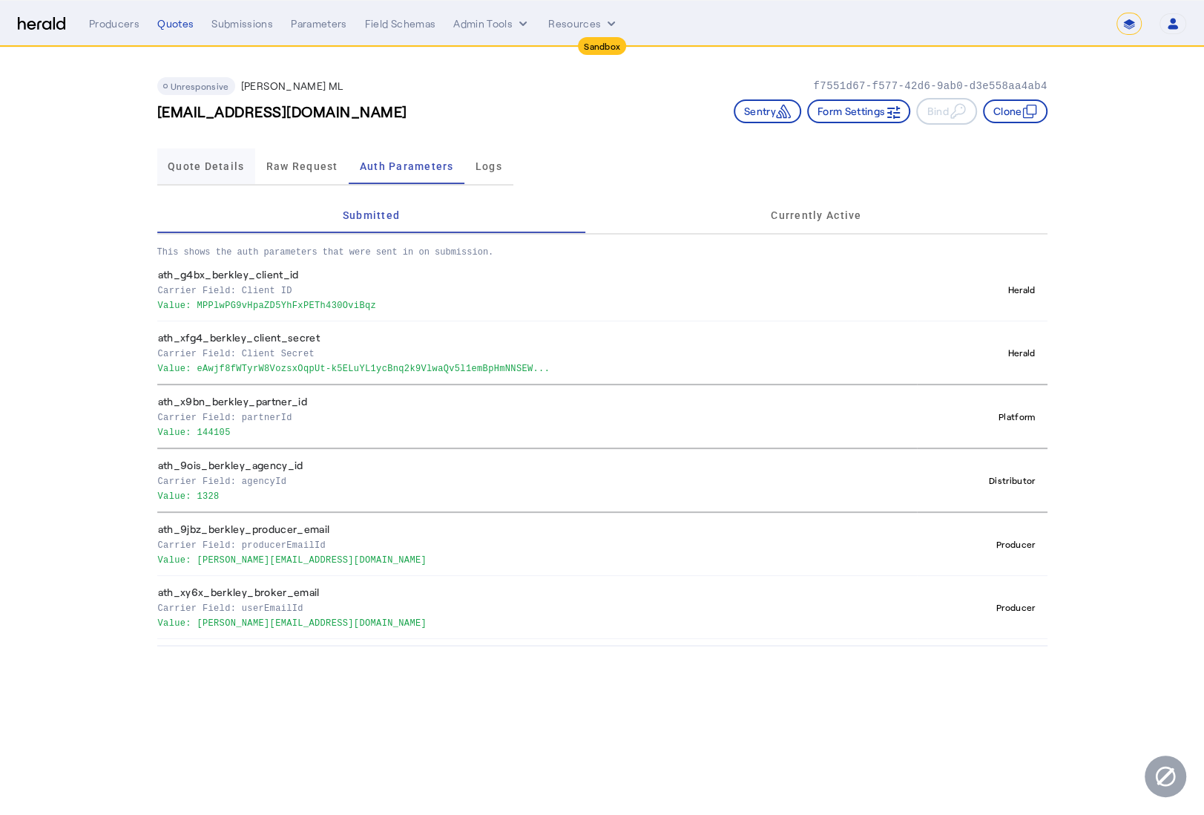
click at [235, 162] on span "Quote Details" at bounding box center [206, 166] width 76 height 10
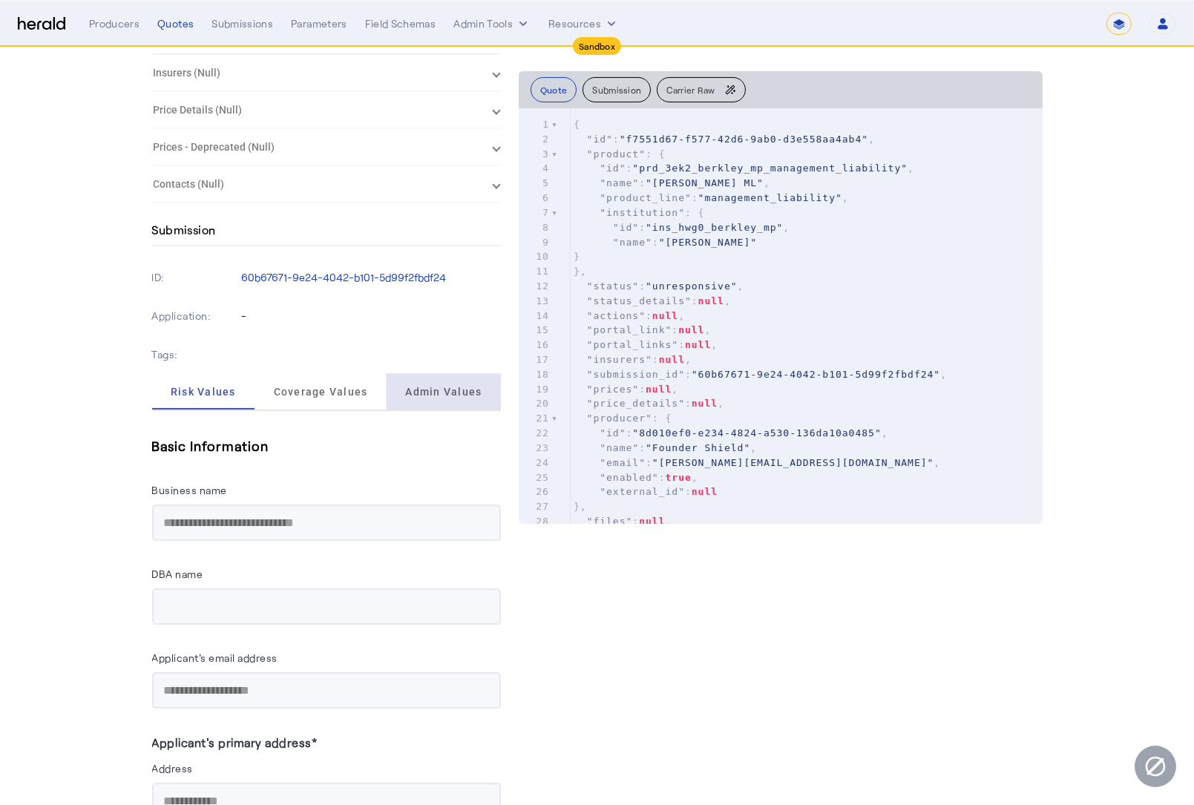
click at [436, 391] on span "Admin Values" at bounding box center [443, 392] width 76 height 10
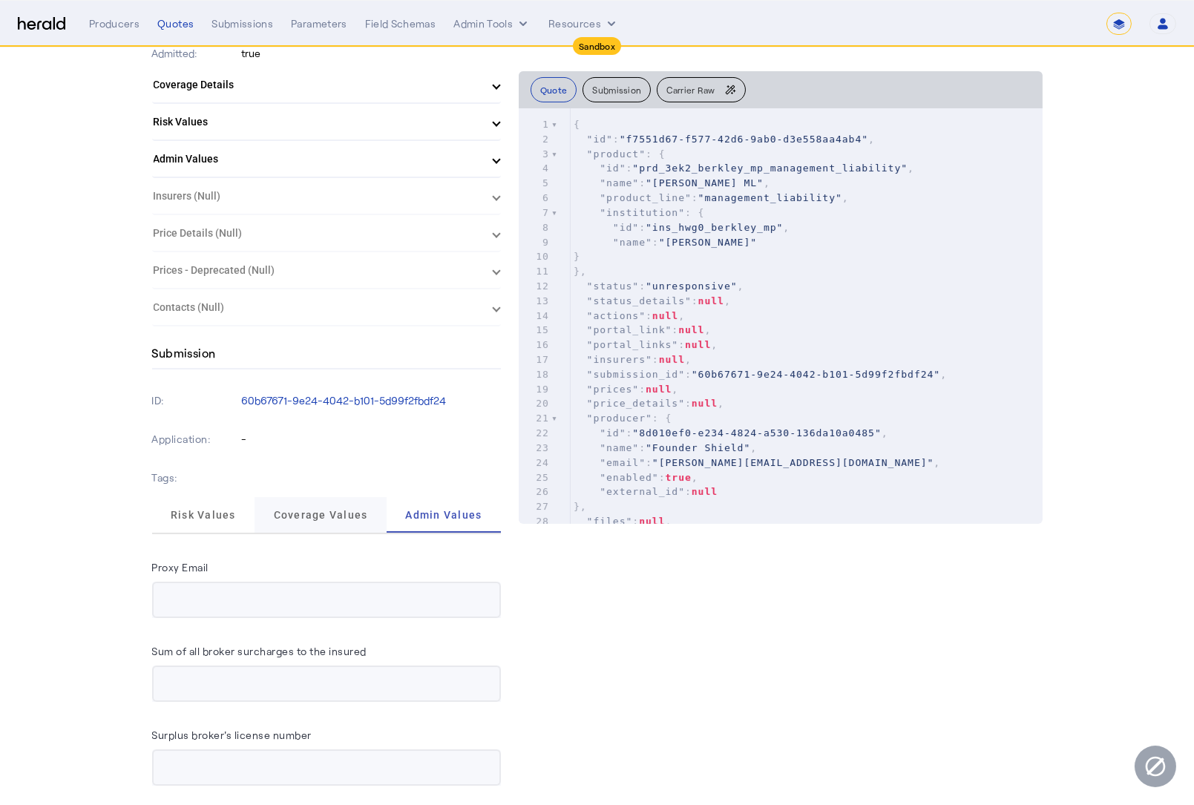
click at [350, 520] on span "Coverage Values" at bounding box center [321, 515] width 94 height 36
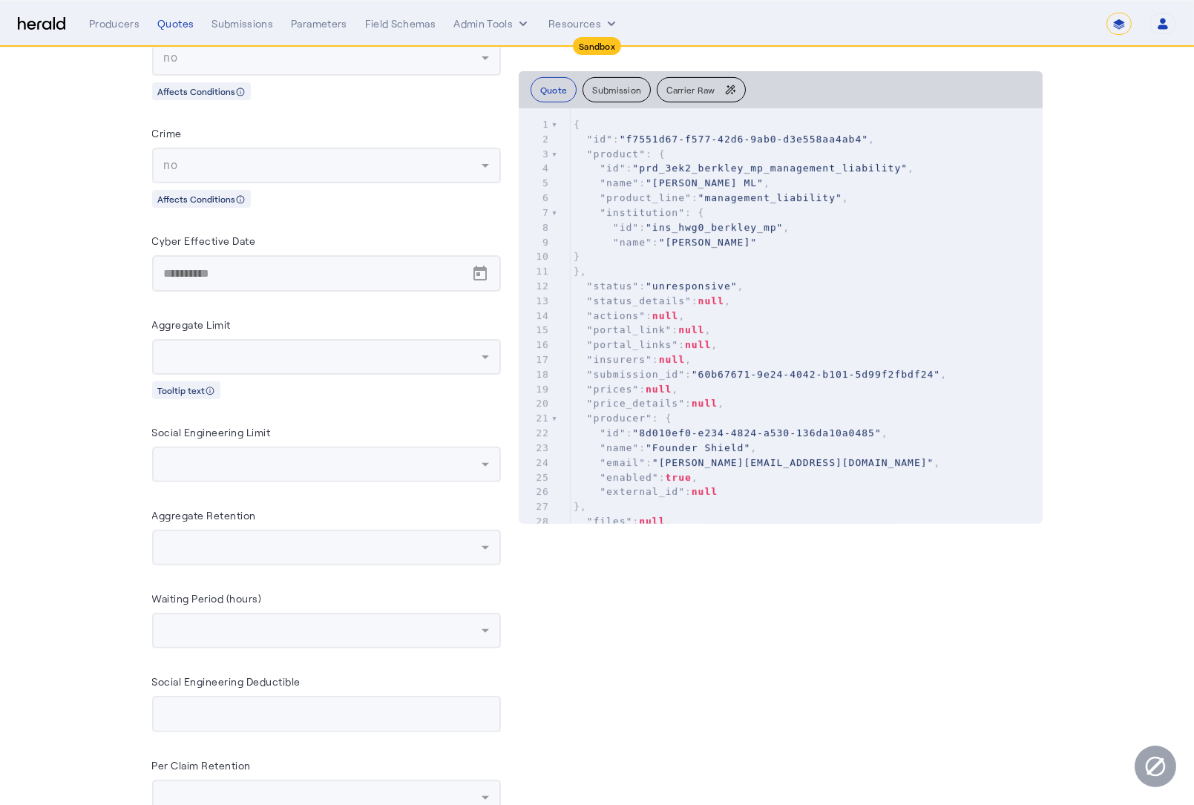
scroll to position [444, 0]
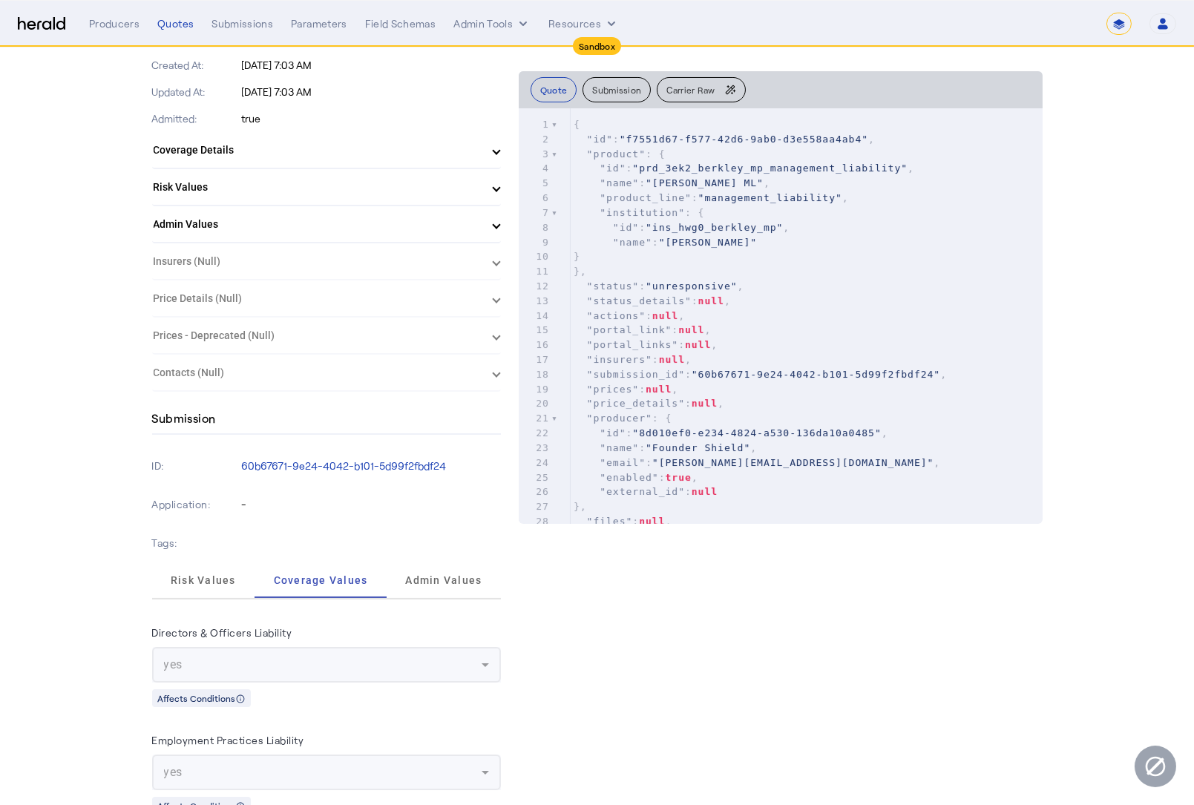
click at [184, 587] on span "Risk Values" at bounding box center [203, 580] width 65 height 36
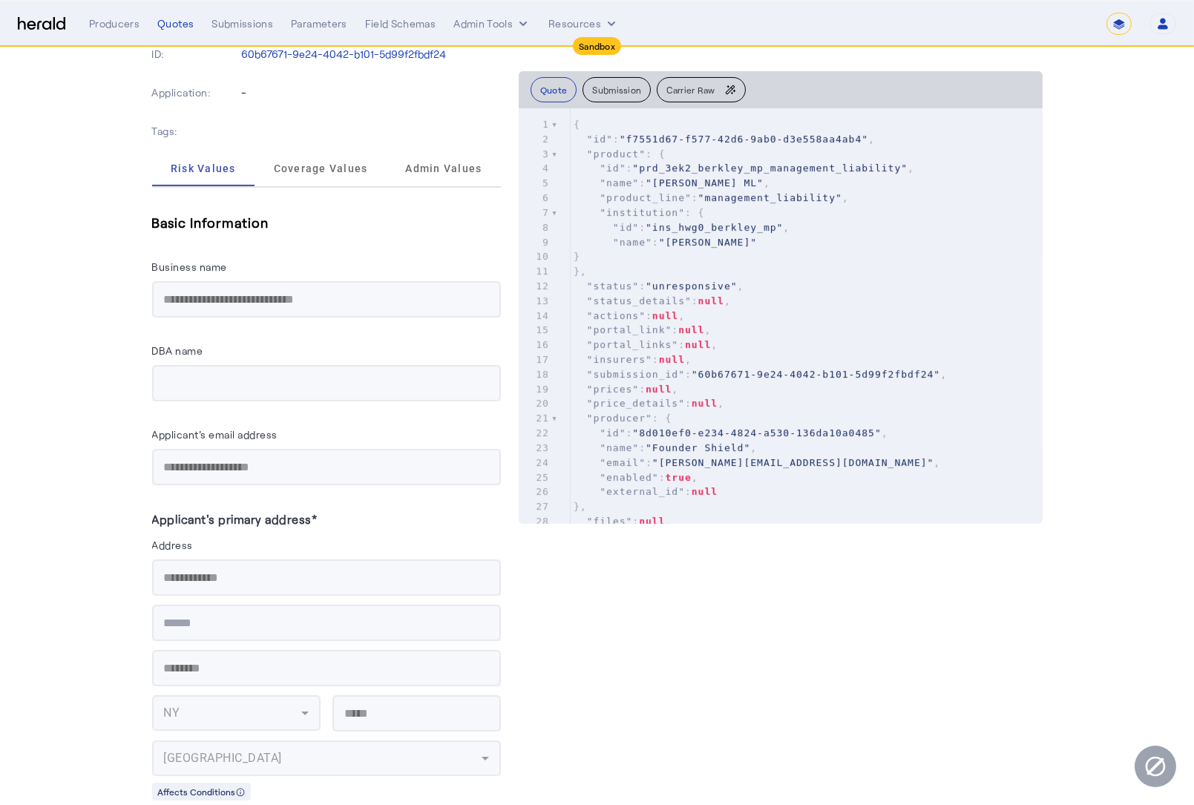
scroll to position [0, 0]
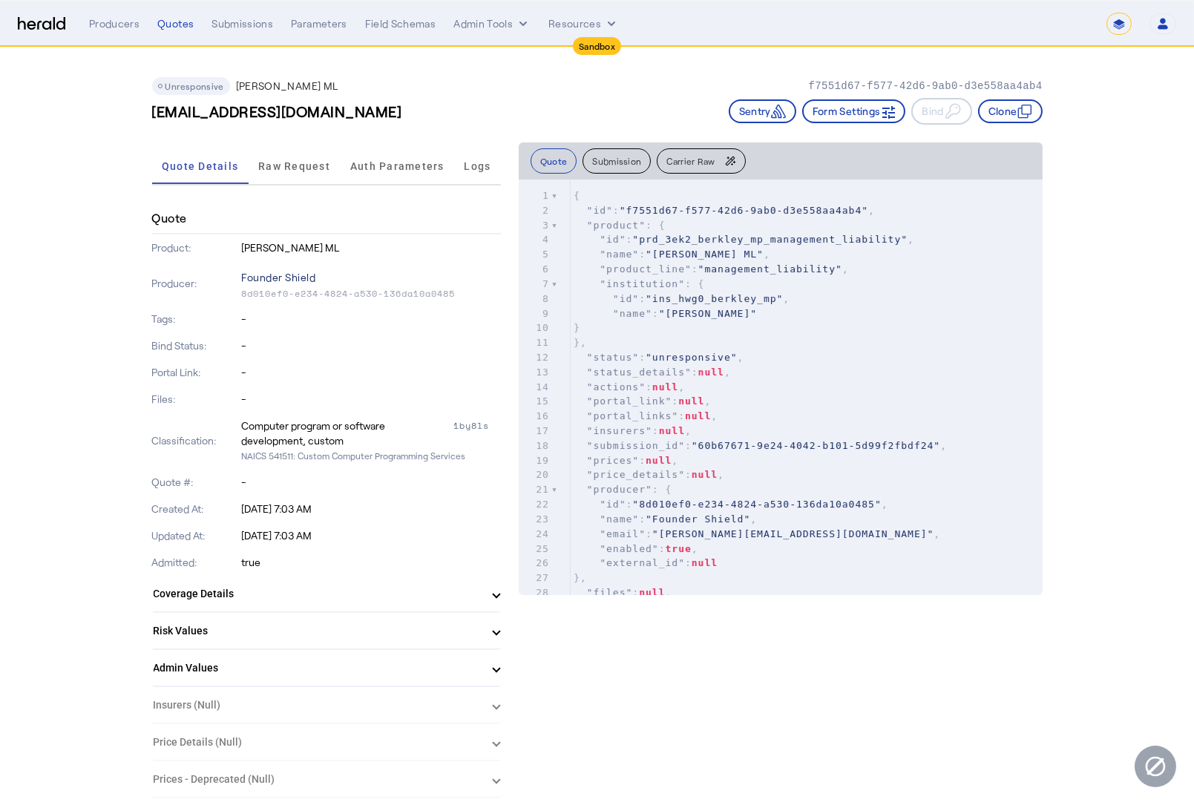
click at [285, 274] on p "Founder Shield" at bounding box center [371, 277] width 260 height 21
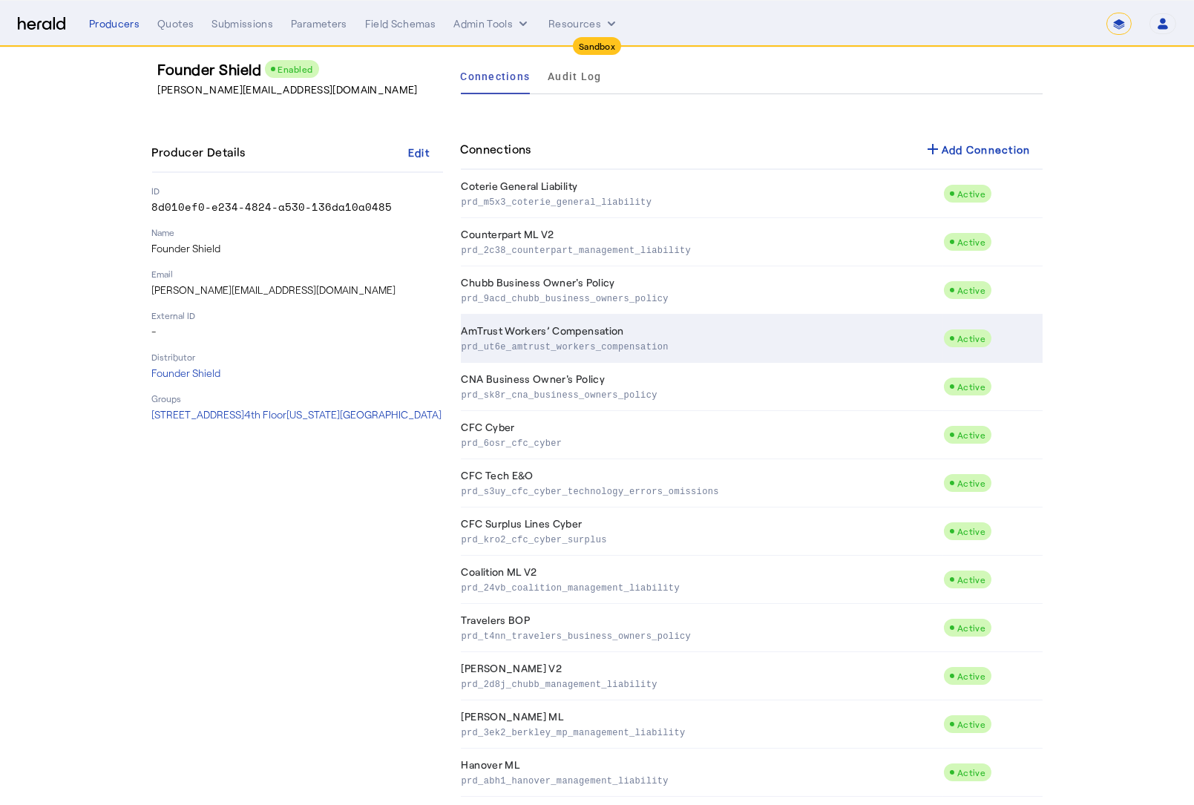
scroll to position [79, 0]
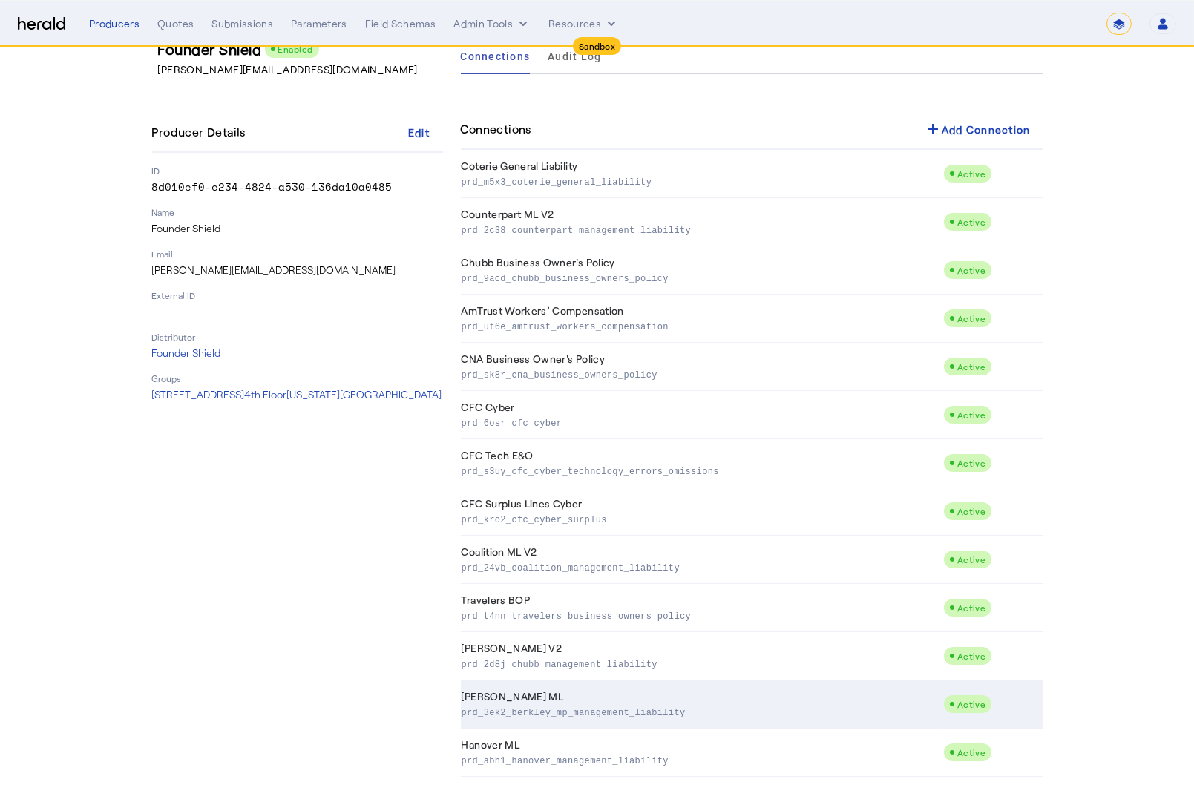
click at [597, 691] on td "Berkley MP ML prd_3ek2_berkley_mp_management_liability" at bounding box center [702, 704] width 483 height 48
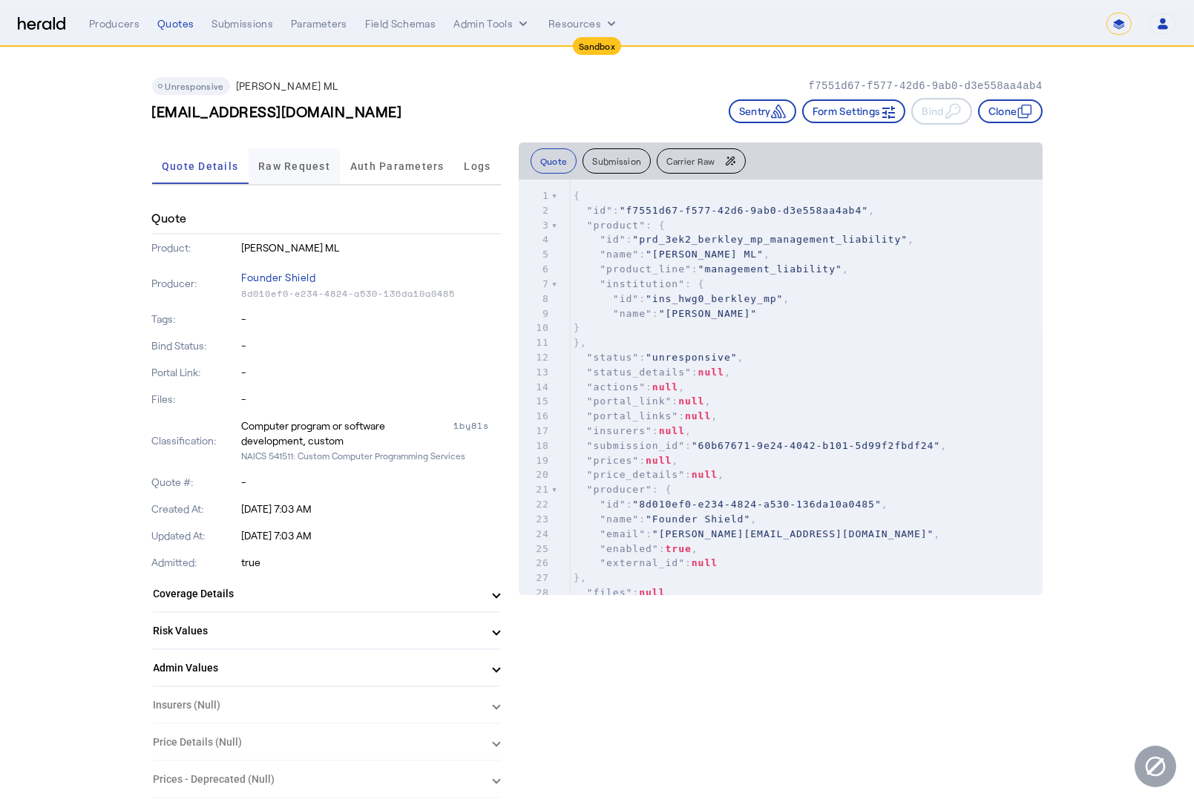
click at [325, 176] on span "Raw Request" at bounding box center [294, 166] width 72 height 36
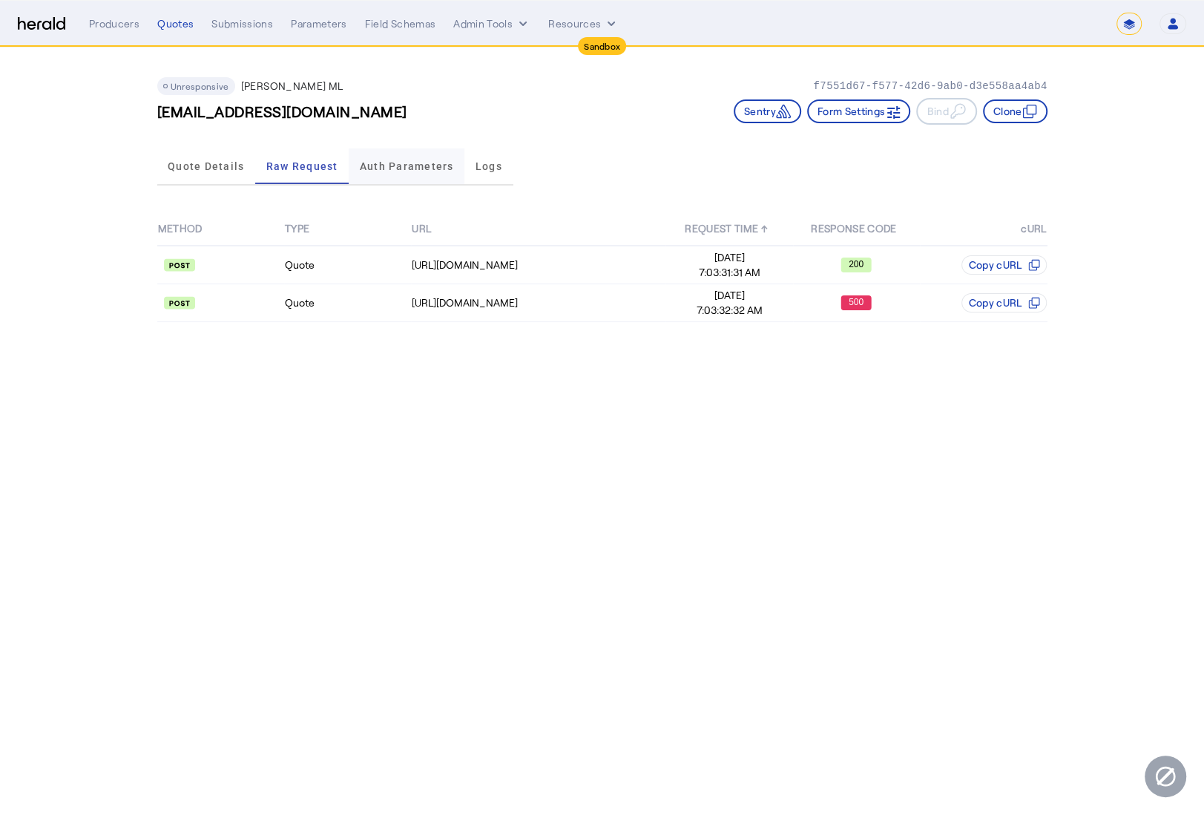
click at [412, 162] on span "Auth Parameters" at bounding box center [407, 166] width 94 height 10
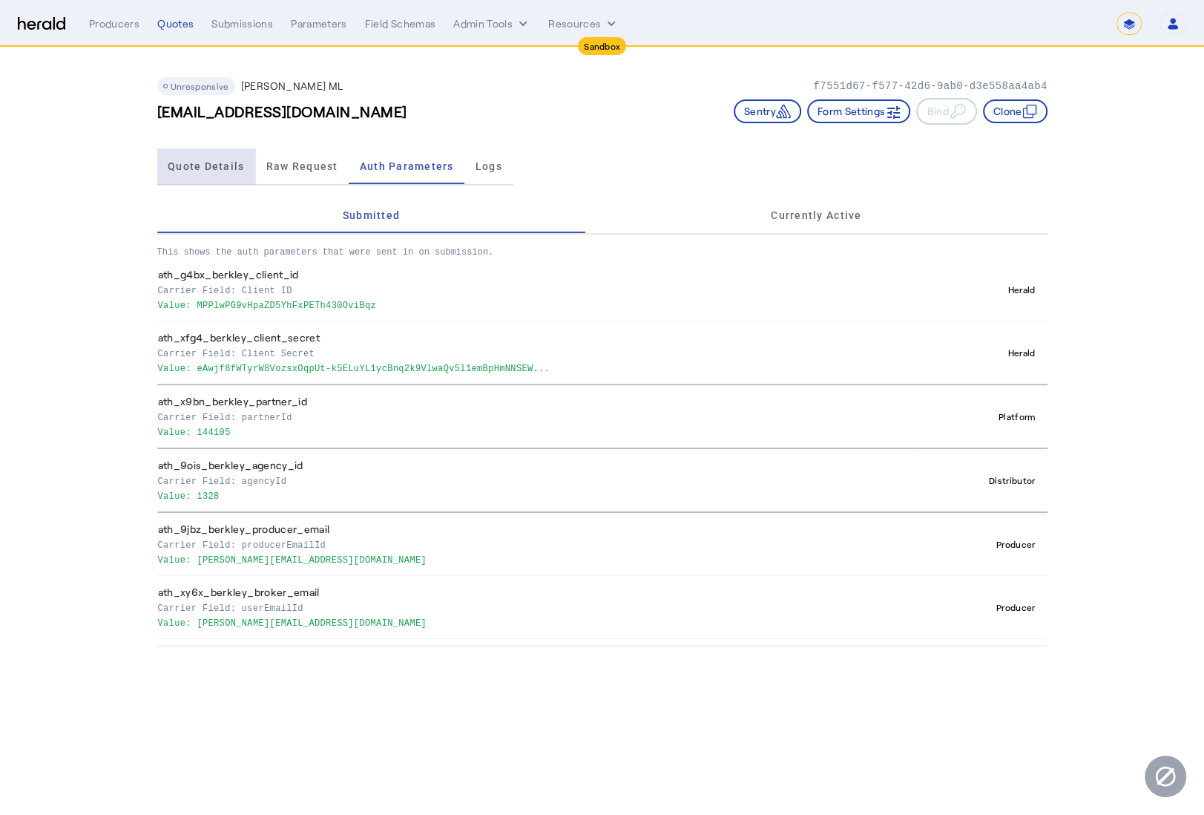
click at [213, 179] on span "Quote Details" at bounding box center [206, 166] width 76 height 36
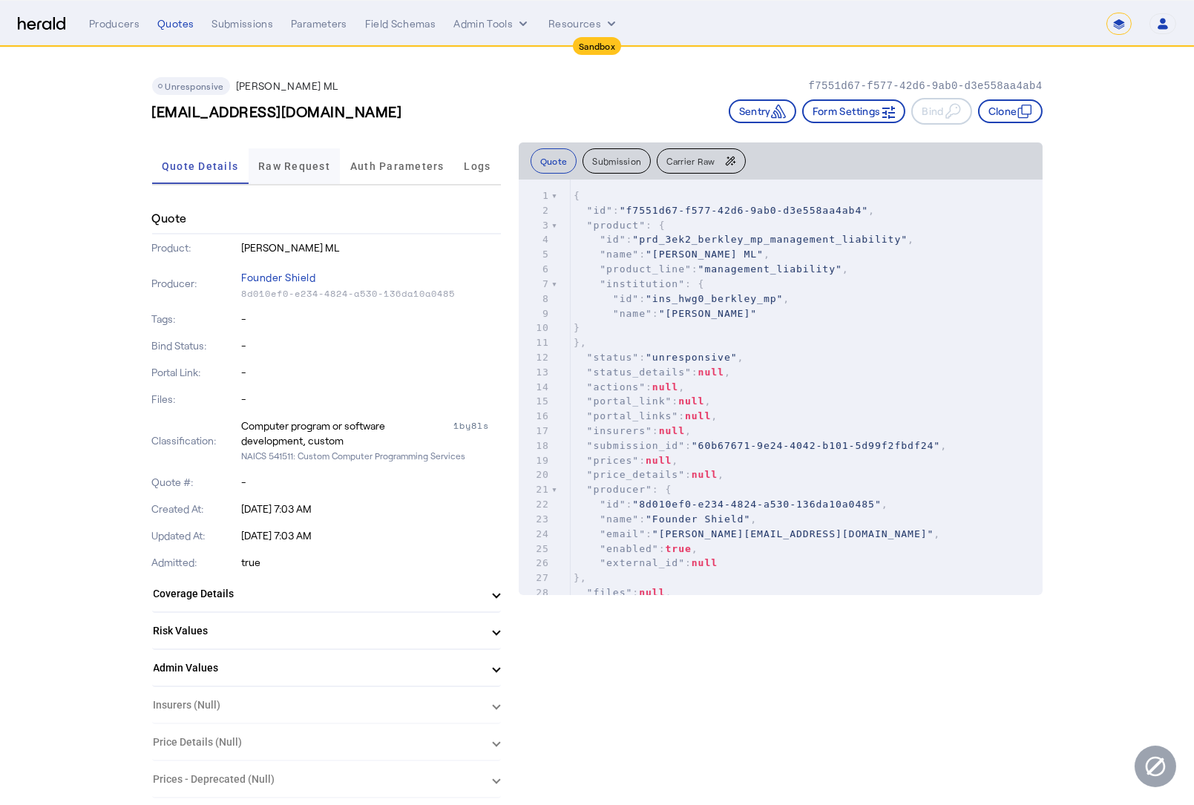
click at [323, 163] on span "Raw Request" at bounding box center [294, 166] width 72 height 10
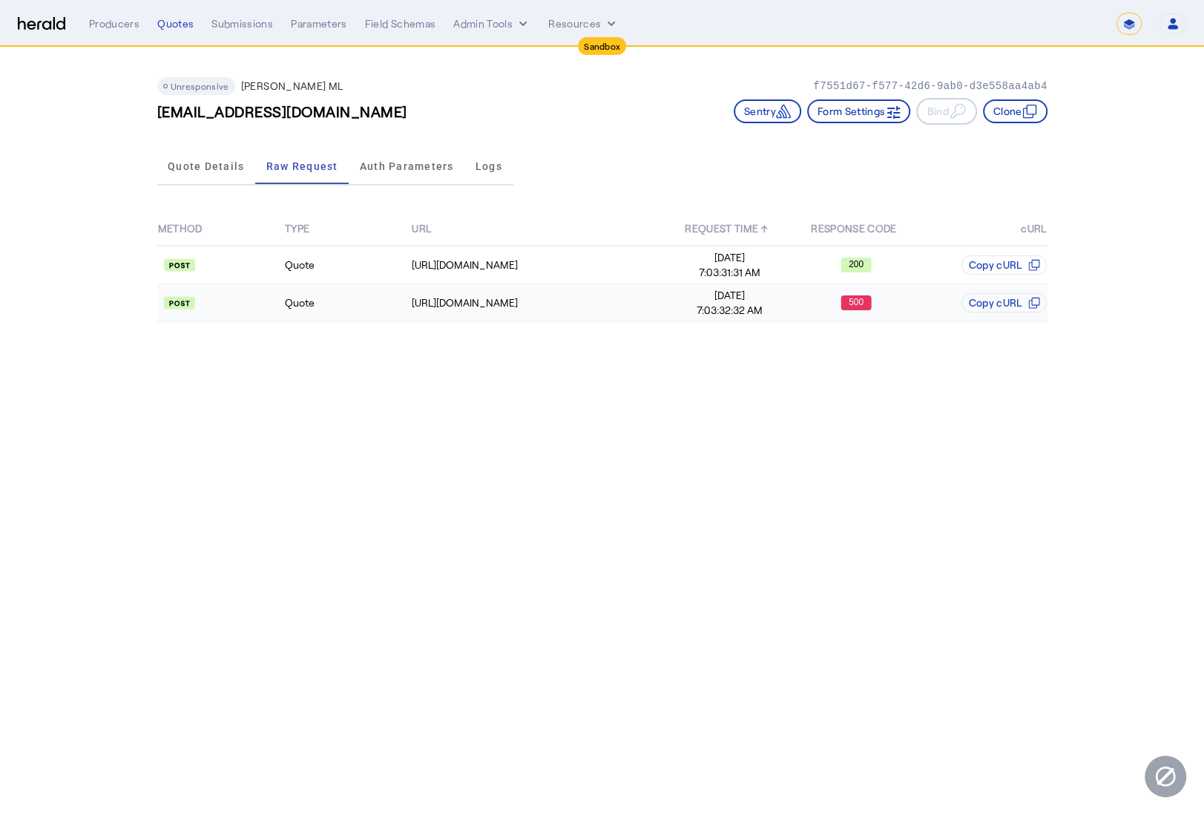
click at [347, 292] on td "Quote" at bounding box center [347, 303] width 127 height 38
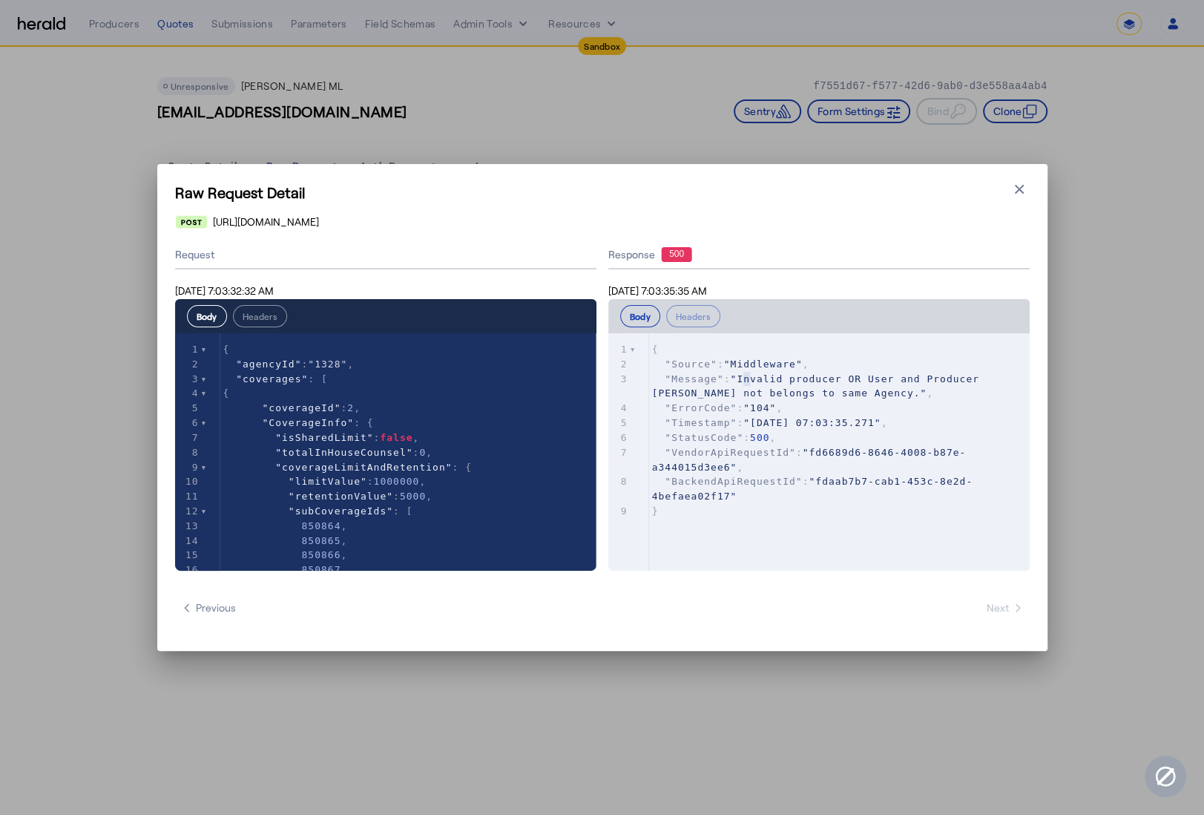
type textarea "**********"
drag, startPoint x: 746, startPoint y: 376, endPoint x: 936, endPoint y: 387, distance: 190.2
click at [933, 387] on pre ""Message" : "Invalid producer OR User and Producer dose not belongs to same Age…" at bounding box center [844, 387] width 391 height 30
click at [1018, 191] on icon "button" at bounding box center [1019, 189] width 15 height 15
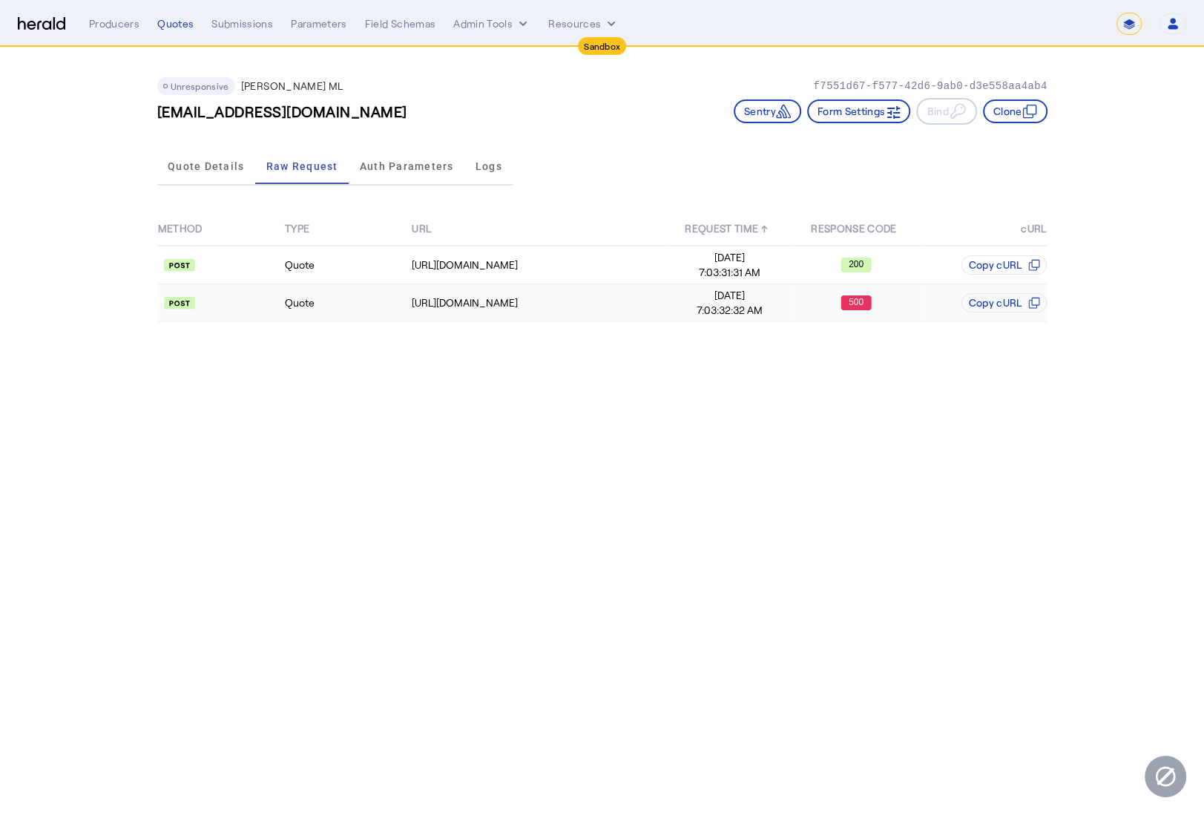
click at [382, 314] on td "Quote" at bounding box center [347, 303] width 127 height 38
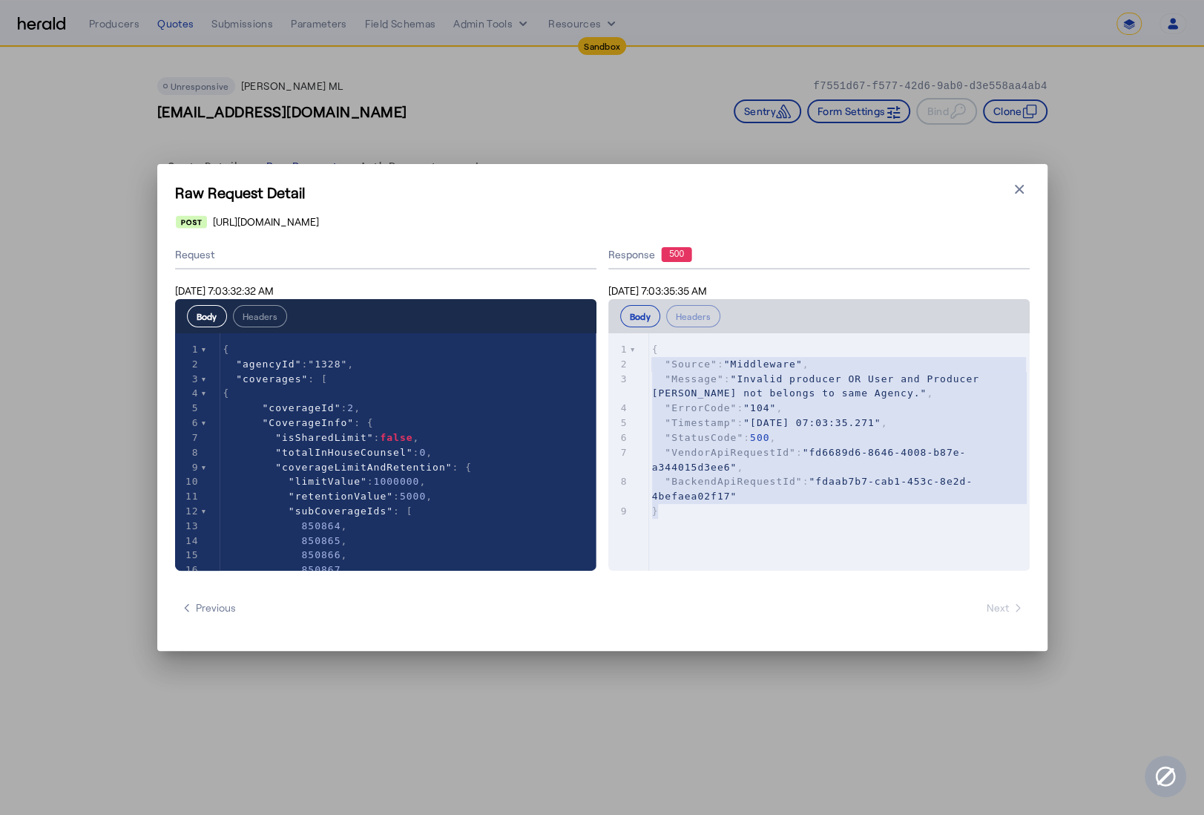
type textarea "**********"
drag, startPoint x: 702, startPoint y: 514, endPoint x: 645, endPoint y: 341, distance: 182.5
click at [645, 341] on div "x 1 { 2 "Source" : "Middleware" , 3 "Message" : "Invalid producer OR User and P…" at bounding box center [837, 470] width 458 height 274
click at [826, 401] on pre ""ErrorCode" : "104" ," at bounding box center [844, 408] width 391 height 15
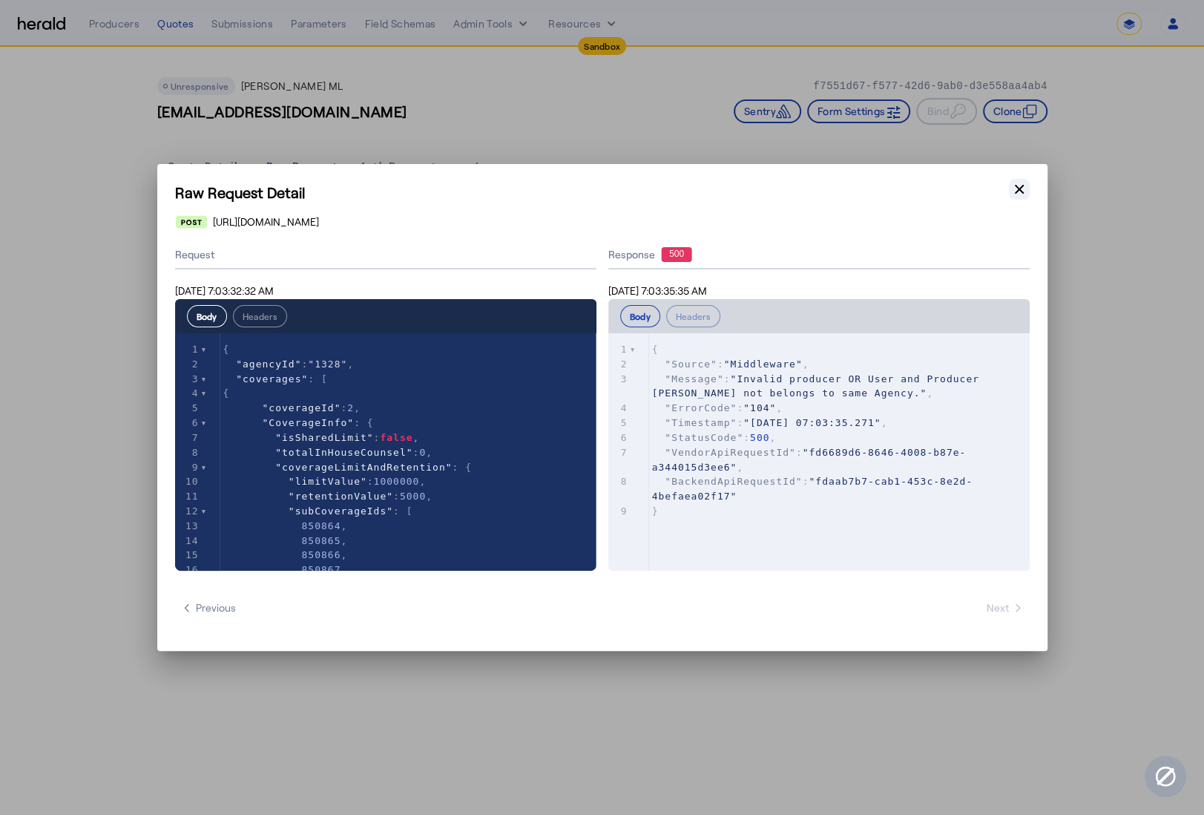
click at [1016, 185] on icon "button" at bounding box center [1019, 189] width 15 height 15
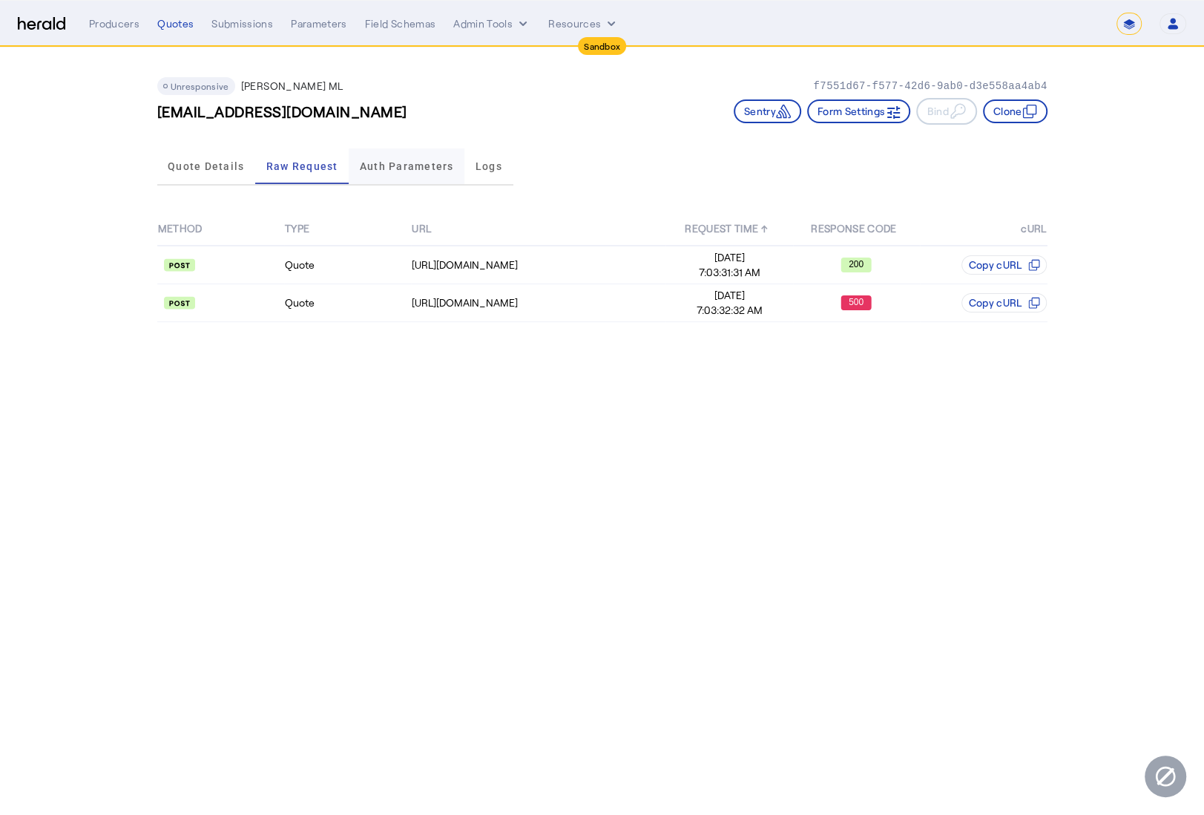
click at [430, 174] on span "Auth Parameters" at bounding box center [407, 166] width 94 height 36
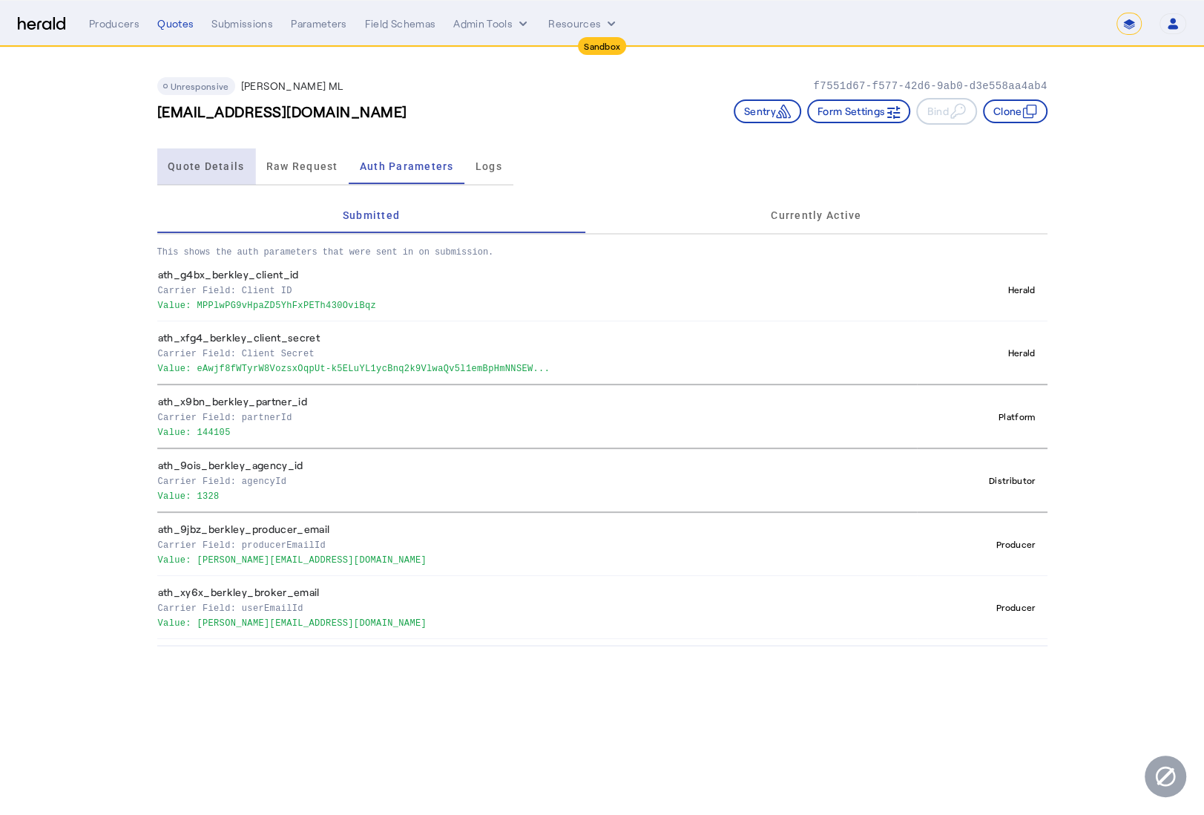
click at [210, 171] on span "Quote Details" at bounding box center [206, 166] width 76 height 10
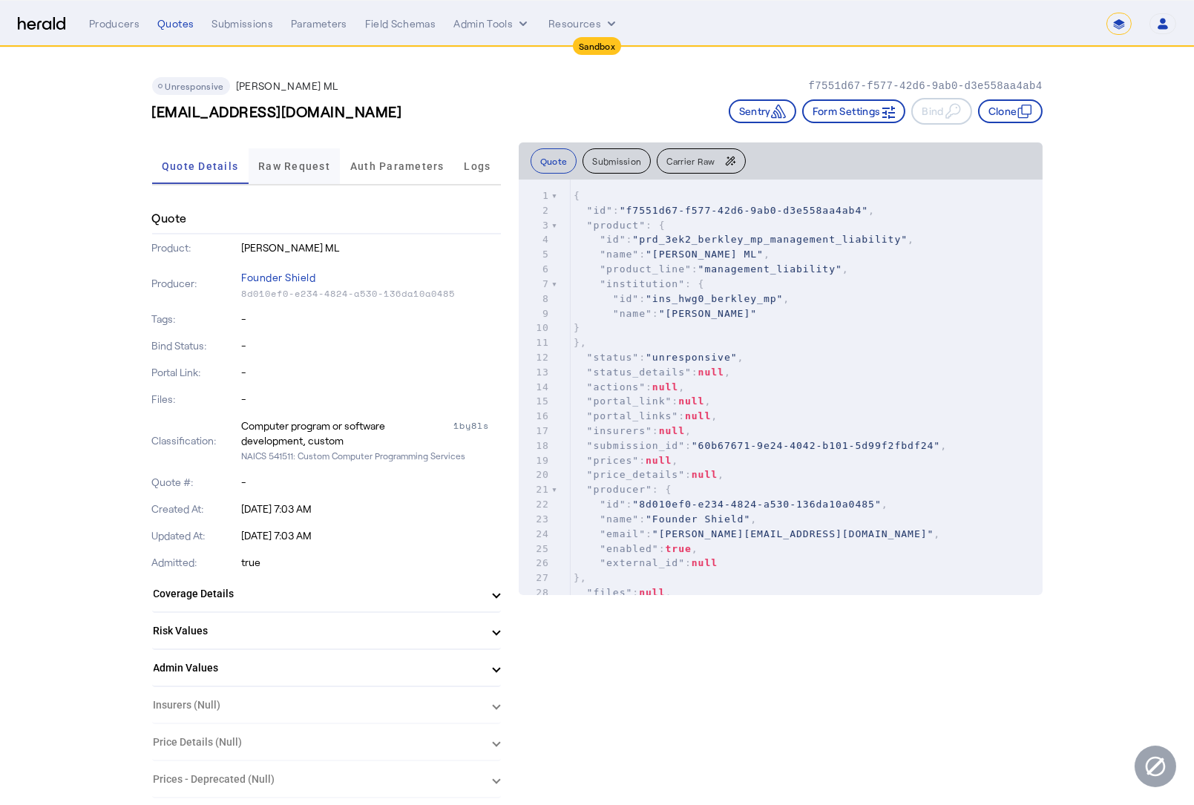
click at [316, 165] on span "Raw Request" at bounding box center [294, 166] width 72 height 10
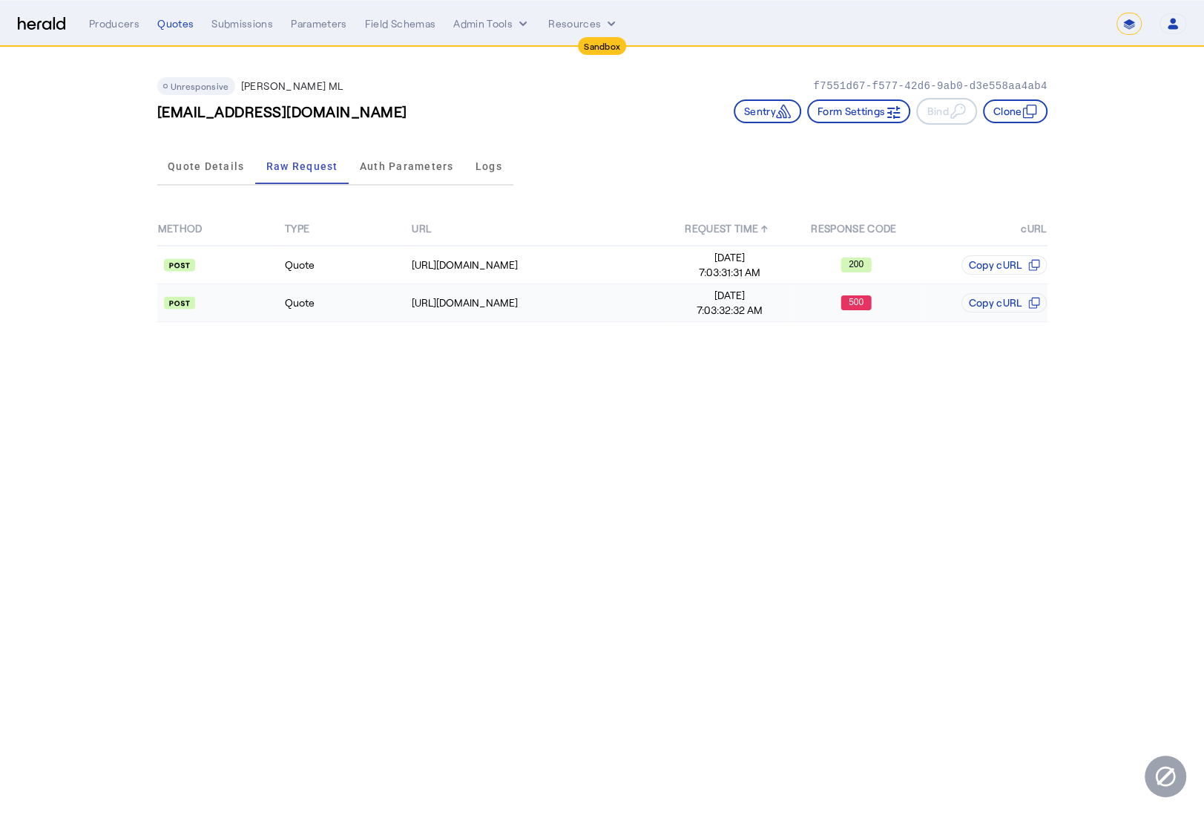
click at [382, 294] on td "Quote" at bounding box center [347, 303] width 127 height 38
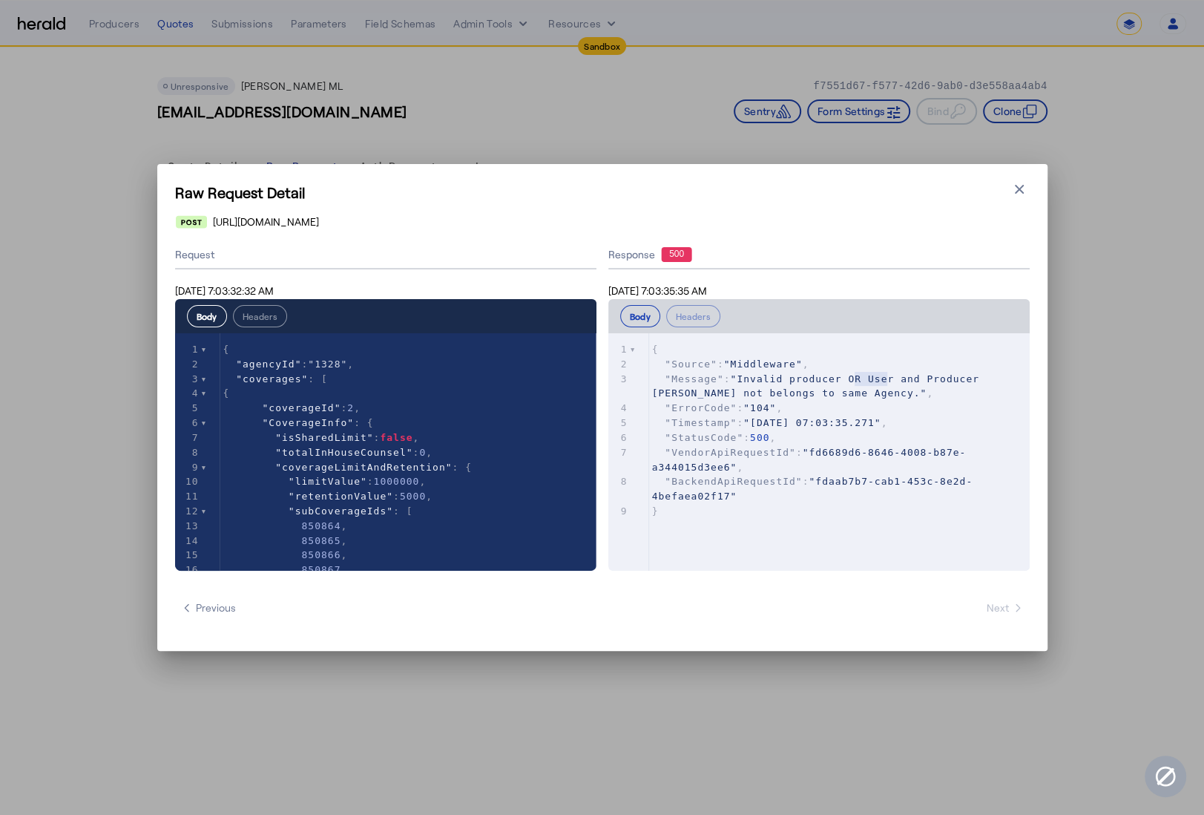
type textarea "******"
drag, startPoint x: 855, startPoint y: 376, endPoint x: 892, endPoint y: 385, distance: 38.1
click at [892, 385] on pre ""Message" : "Invalid producer OR User and Producer dose not belongs to same Age…" at bounding box center [844, 387] width 391 height 30
click at [965, 379] on span ""Invalid producer OR User and Producer dose not belongs to same Agency."" at bounding box center [819, 386] width 334 height 26
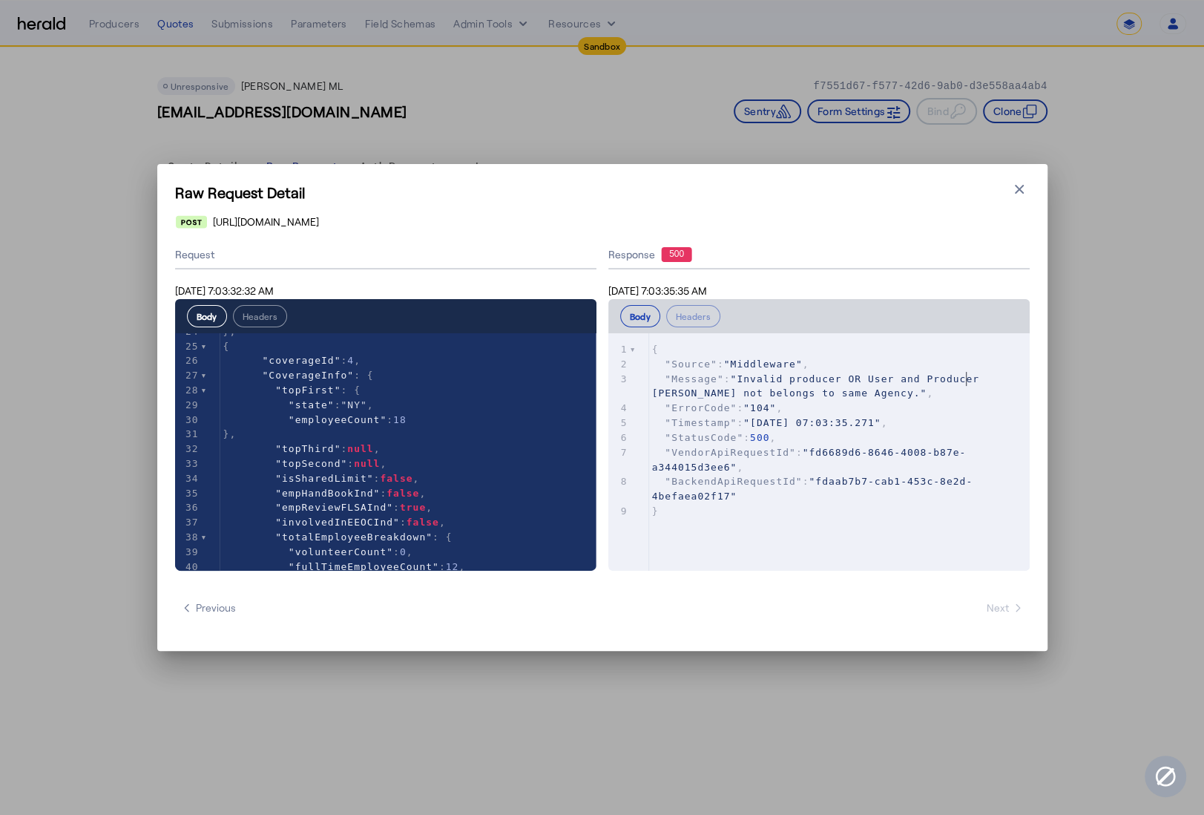
scroll to position [355, 0]
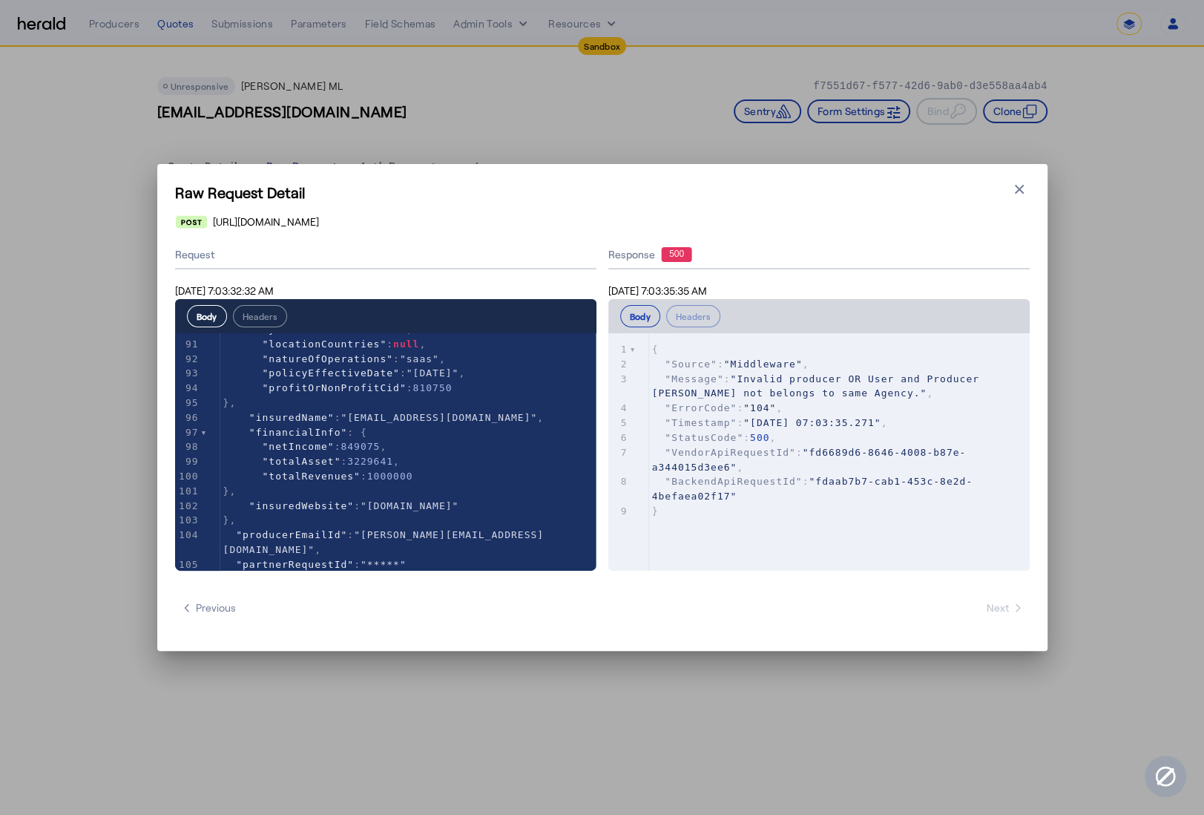
click at [1034, 184] on div "Raw Request Detail Close modal https://tst-gateway.wrberkley.com/091/partnerapi…" at bounding box center [602, 407] width 890 height 487
click at [1020, 190] on icon "button" at bounding box center [1019, 189] width 9 height 9
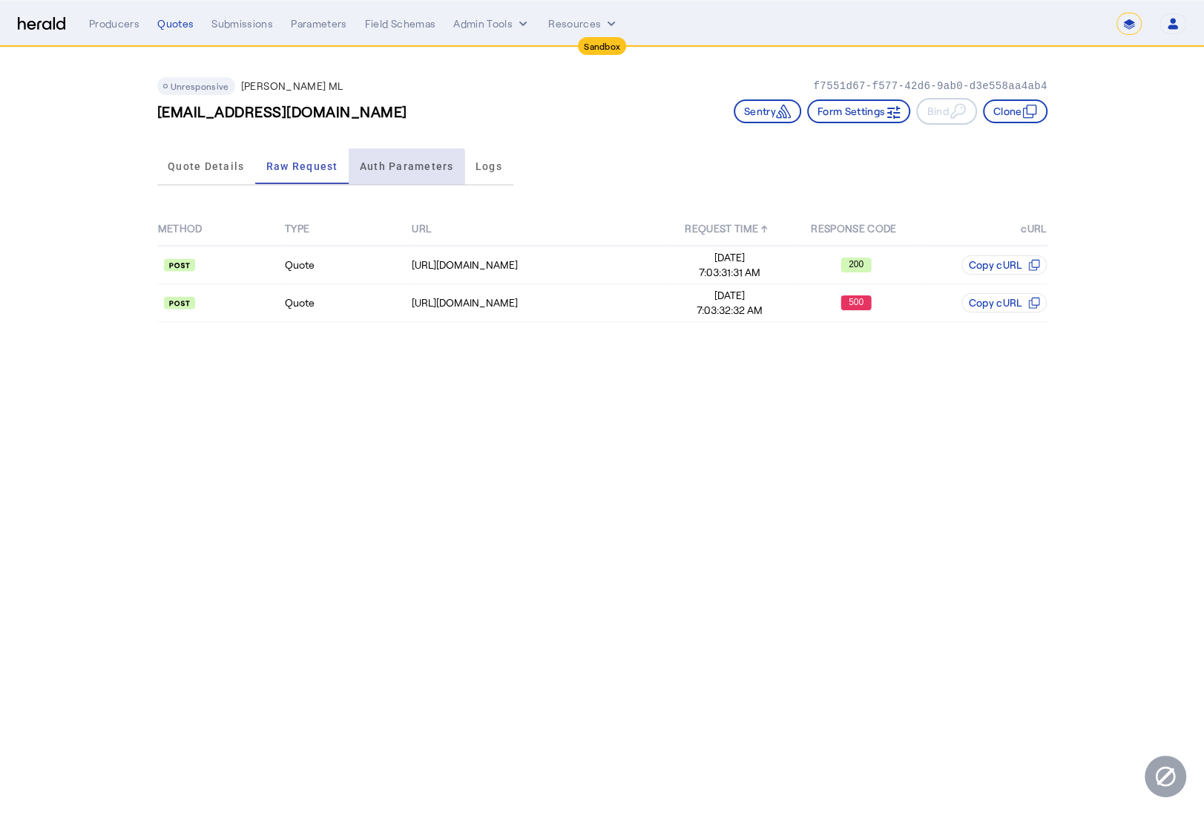
click at [389, 181] on span "Auth Parameters" at bounding box center [407, 166] width 94 height 36
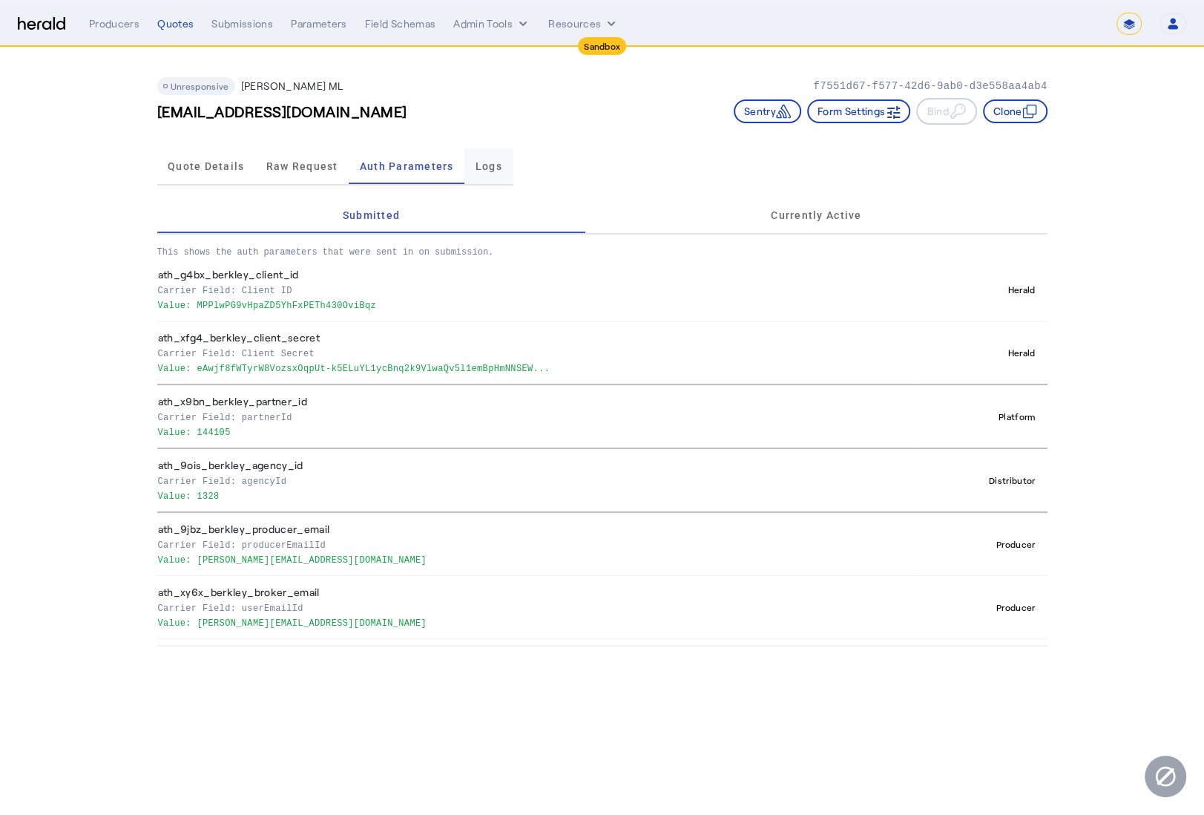
click at [490, 164] on span "Logs" at bounding box center [489, 166] width 27 height 10
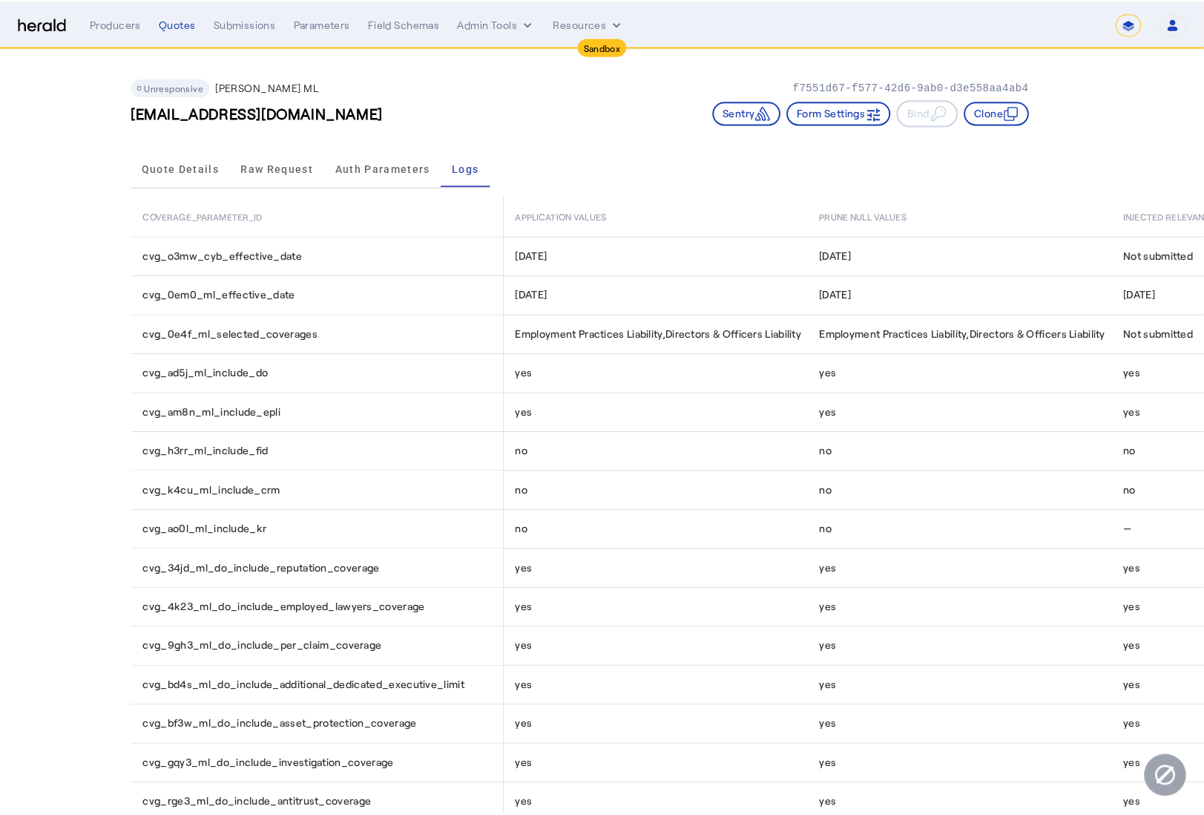
scroll to position [0, 0]
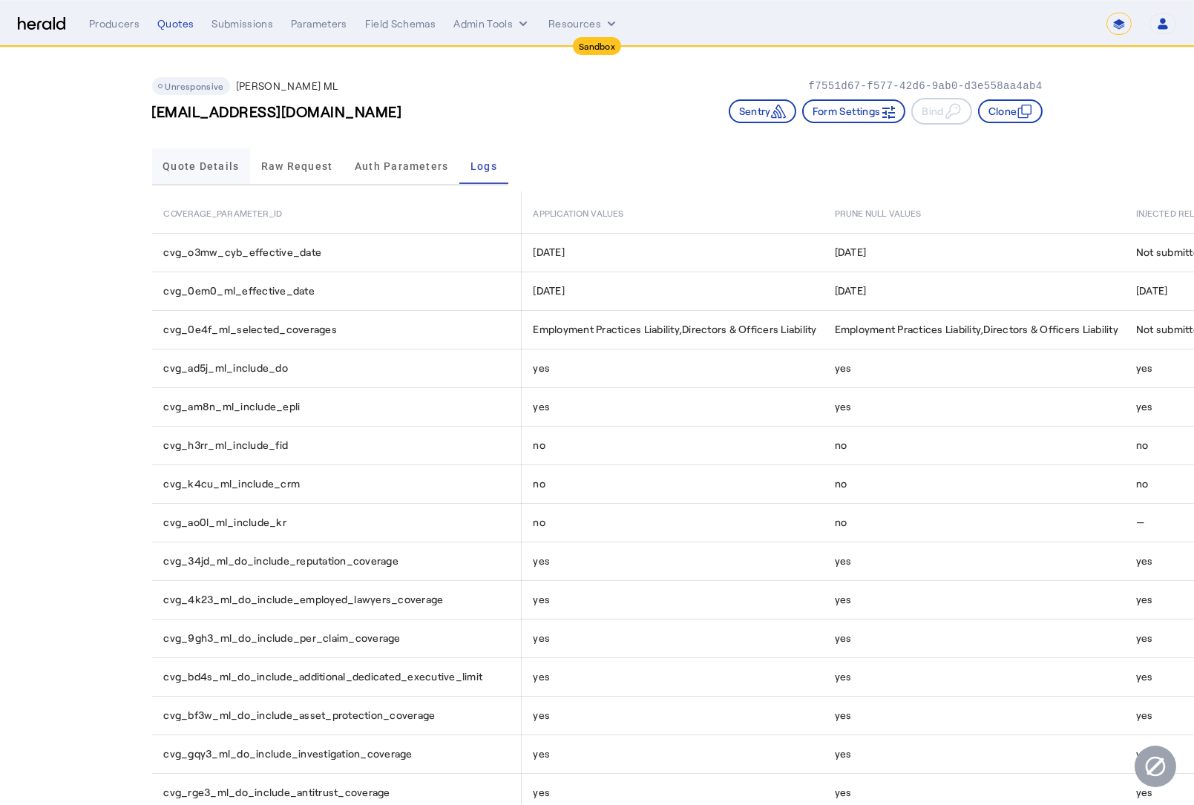
click at [220, 162] on span "Quote Details" at bounding box center [200, 166] width 76 height 10
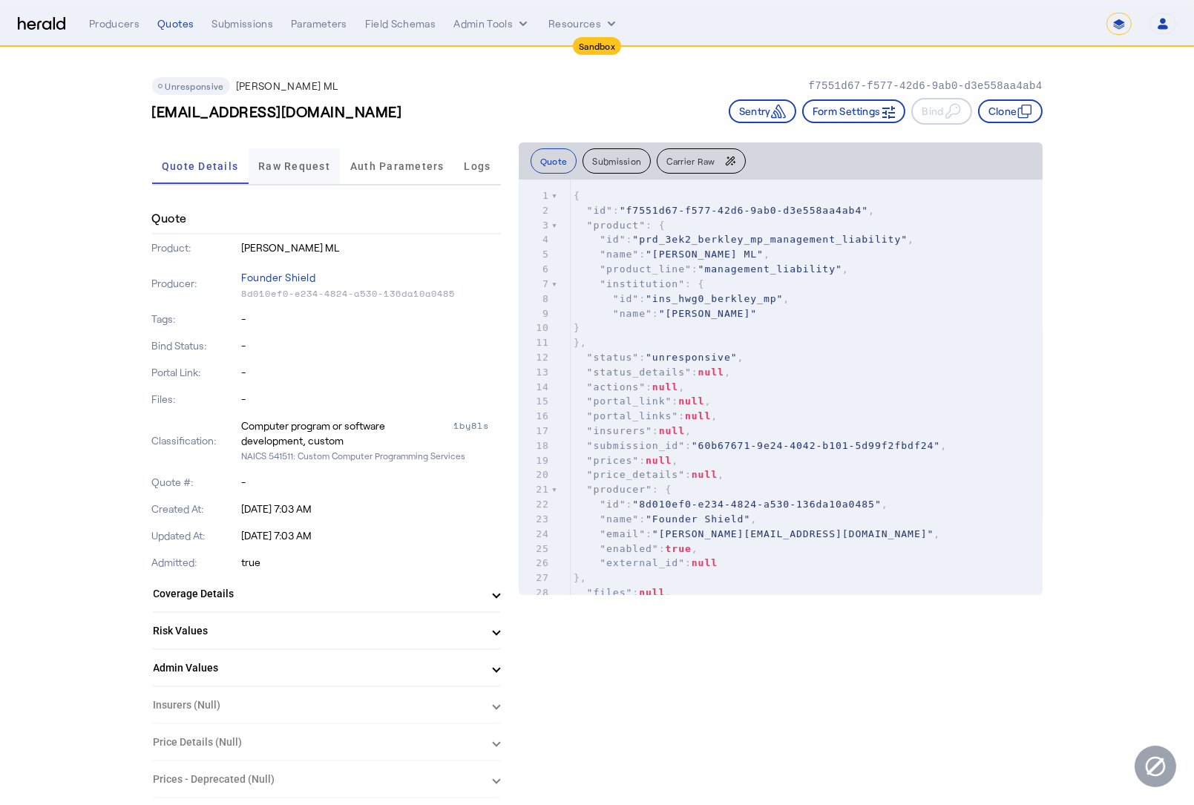
click at [270, 168] on span "Raw Request" at bounding box center [294, 166] width 72 height 10
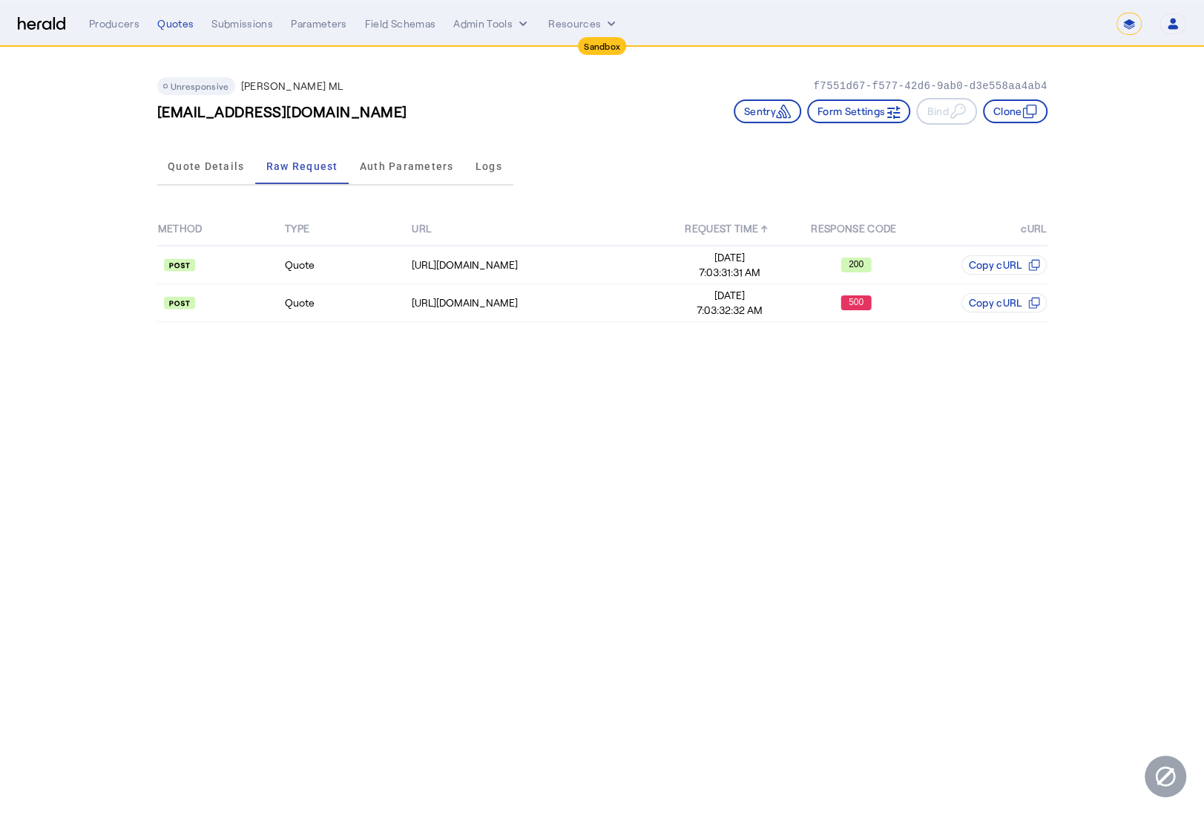
drag, startPoint x: 160, startPoint y: 114, endPoint x: 400, endPoint y: 120, distance: 239.7
click at [399, 120] on div "**QA**SL_psvet18@fastmail.com Sentry Form Settings Bind Clone" at bounding box center [602, 111] width 890 height 27
click at [401, 114] on div "**QA**SL_psvet18@fastmail.com Sentry Form Settings Bind Clone" at bounding box center [602, 111] width 890 height 27
drag, startPoint x: 401, startPoint y: 114, endPoint x: 155, endPoint y: 108, distance: 246.4
click at [155, 108] on div "Unresponsive Berkley MP ML f7551d67-f577-42d6-9ab0-d3e558aa4ab4 **QA**SL_psvet1…" at bounding box center [603, 194] width 950 height 295
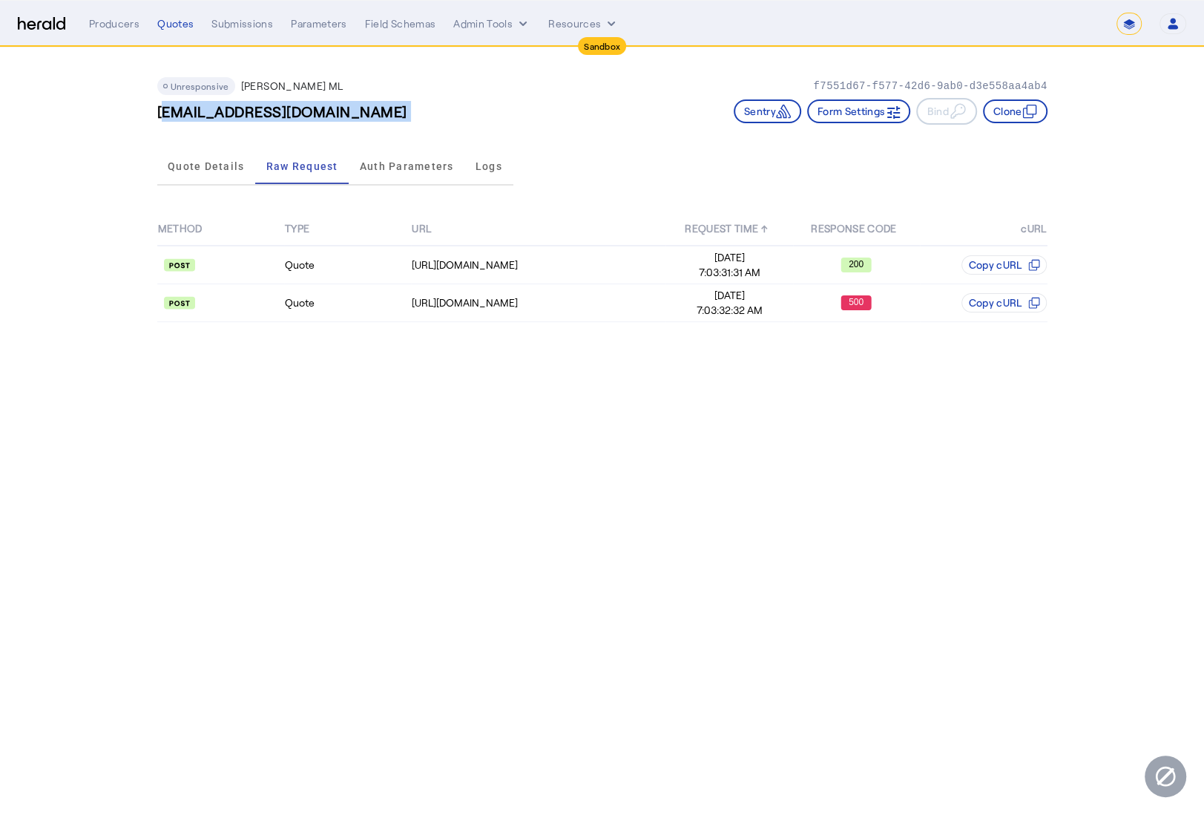
click at [155, 108] on div "Unresponsive Berkley MP ML f7551d67-f577-42d6-9ab0-d3e558aa4ab4 **QA**SL_psvet1…" at bounding box center [603, 194] width 950 height 295
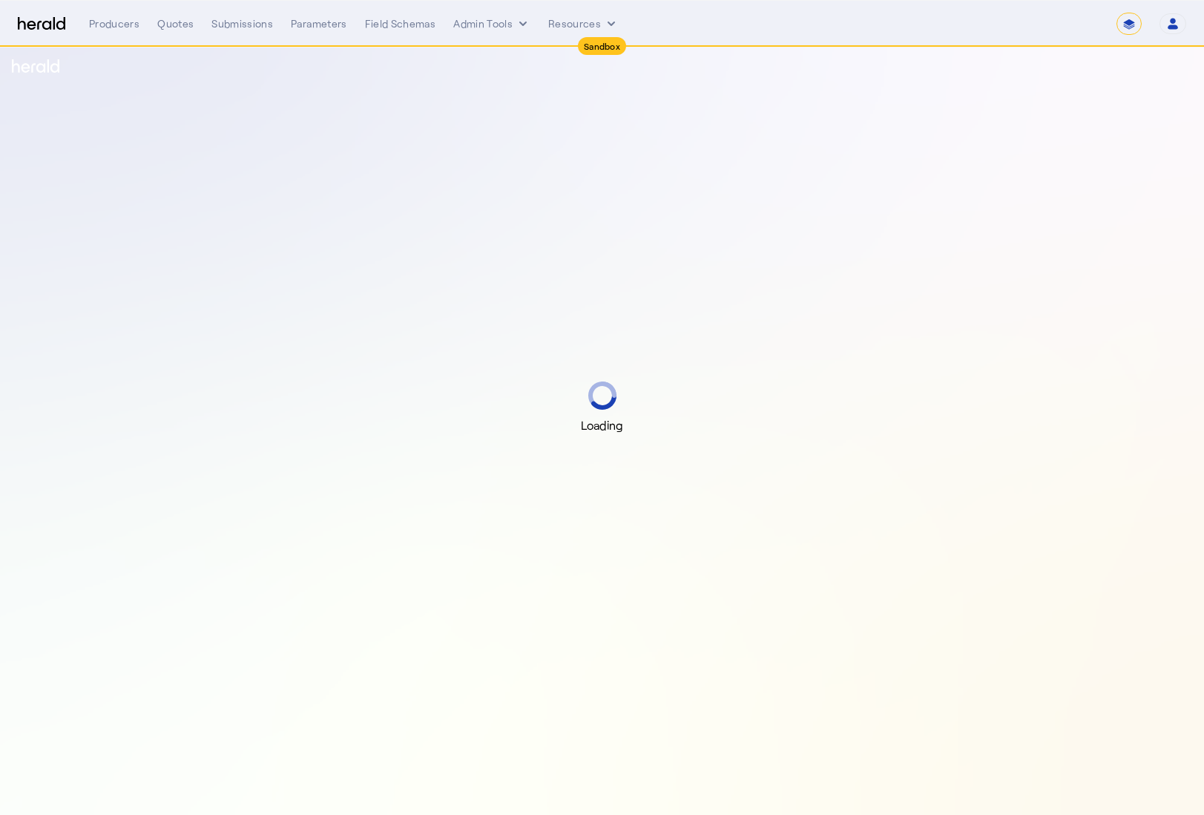
select select "*******"
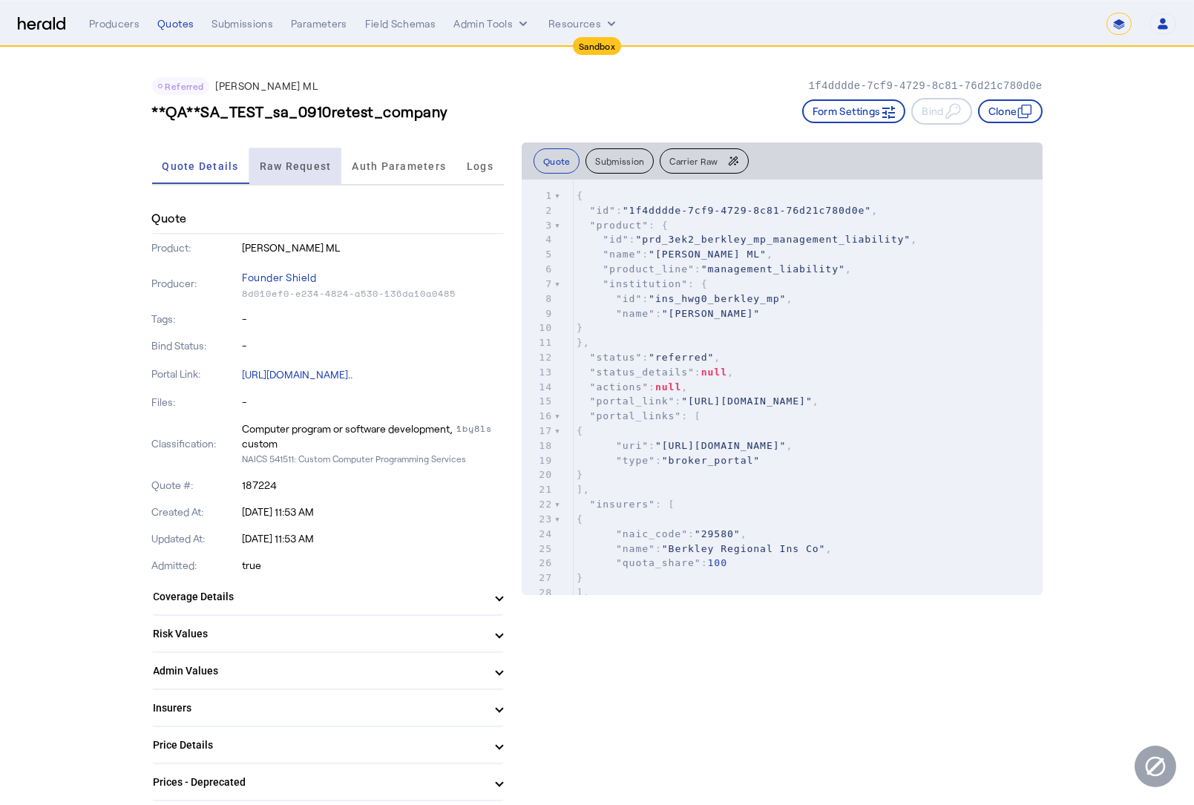
click at [310, 168] on span "Raw Request" at bounding box center [296, 166] width 72 height 10
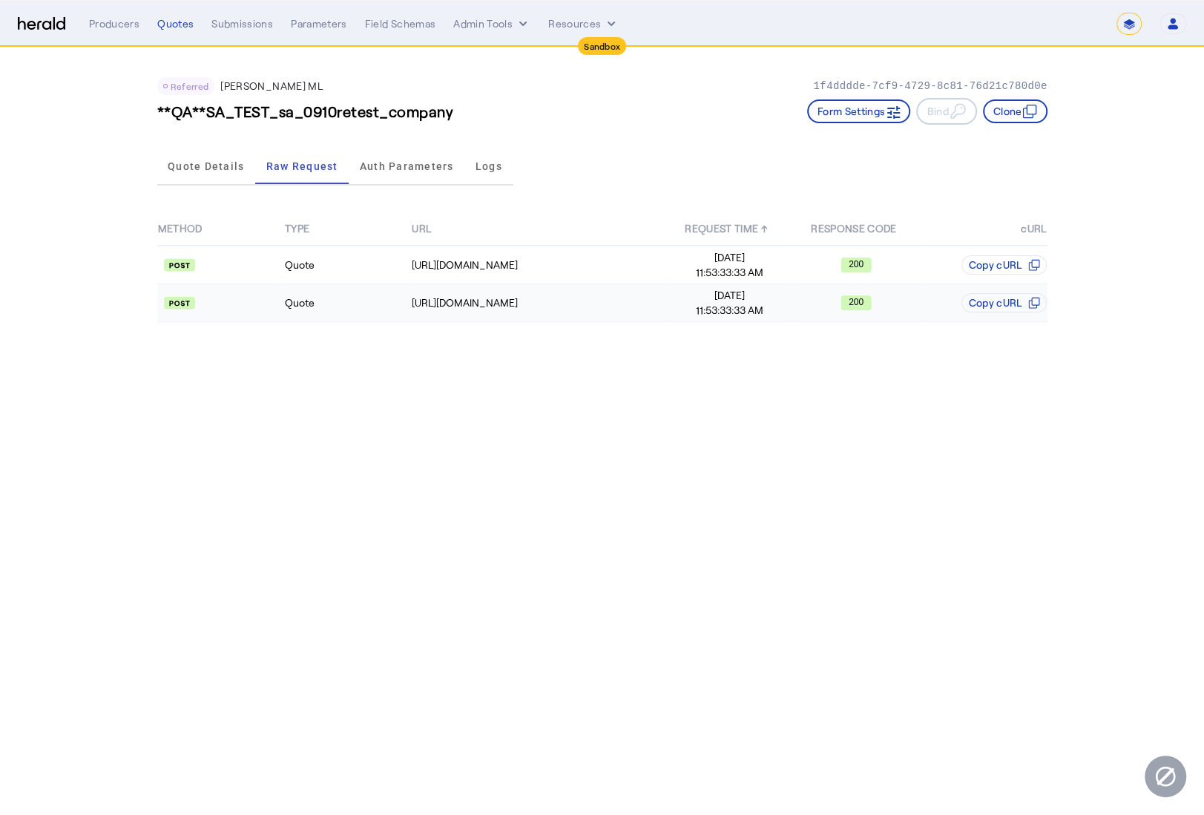
click at [372, 302] on td "Quote" at bounding box center [347, 303] width 127 height 38
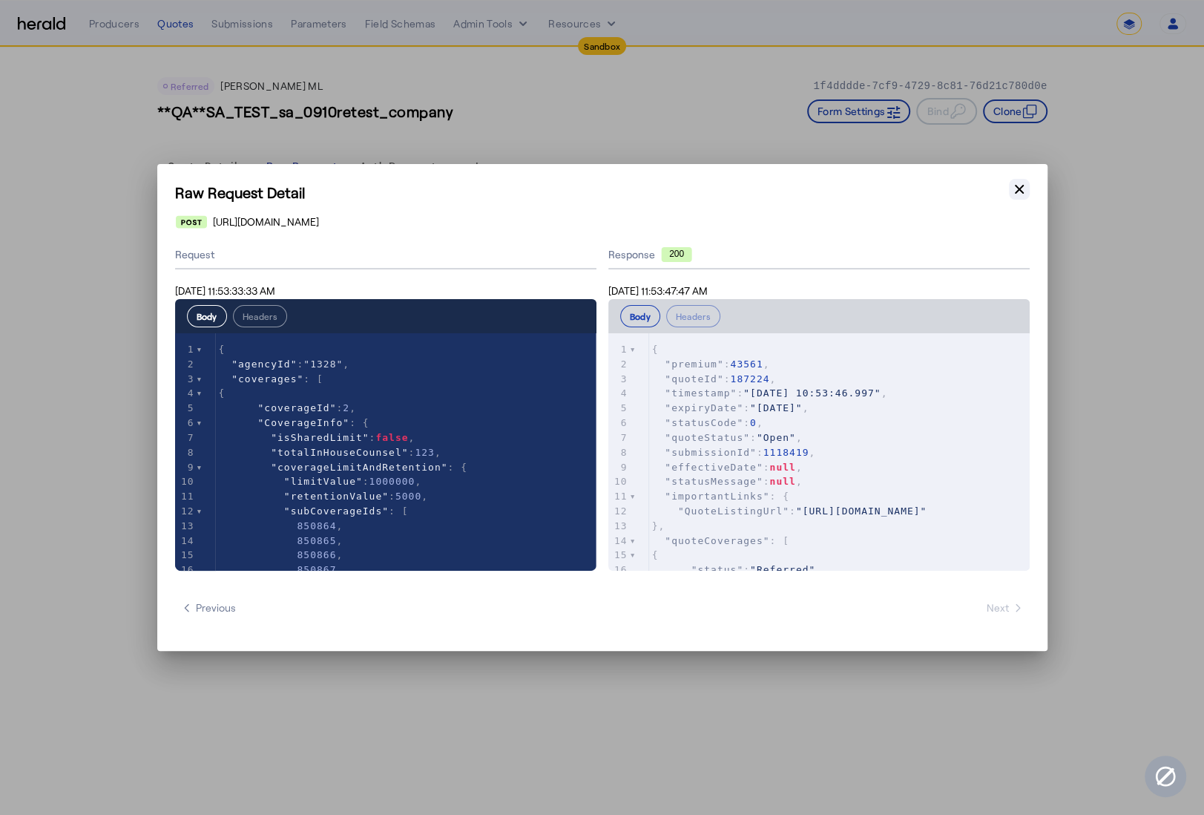
click at [1020, 188] on icon "button" at bounding box center [1019, 189] width 9 height 9
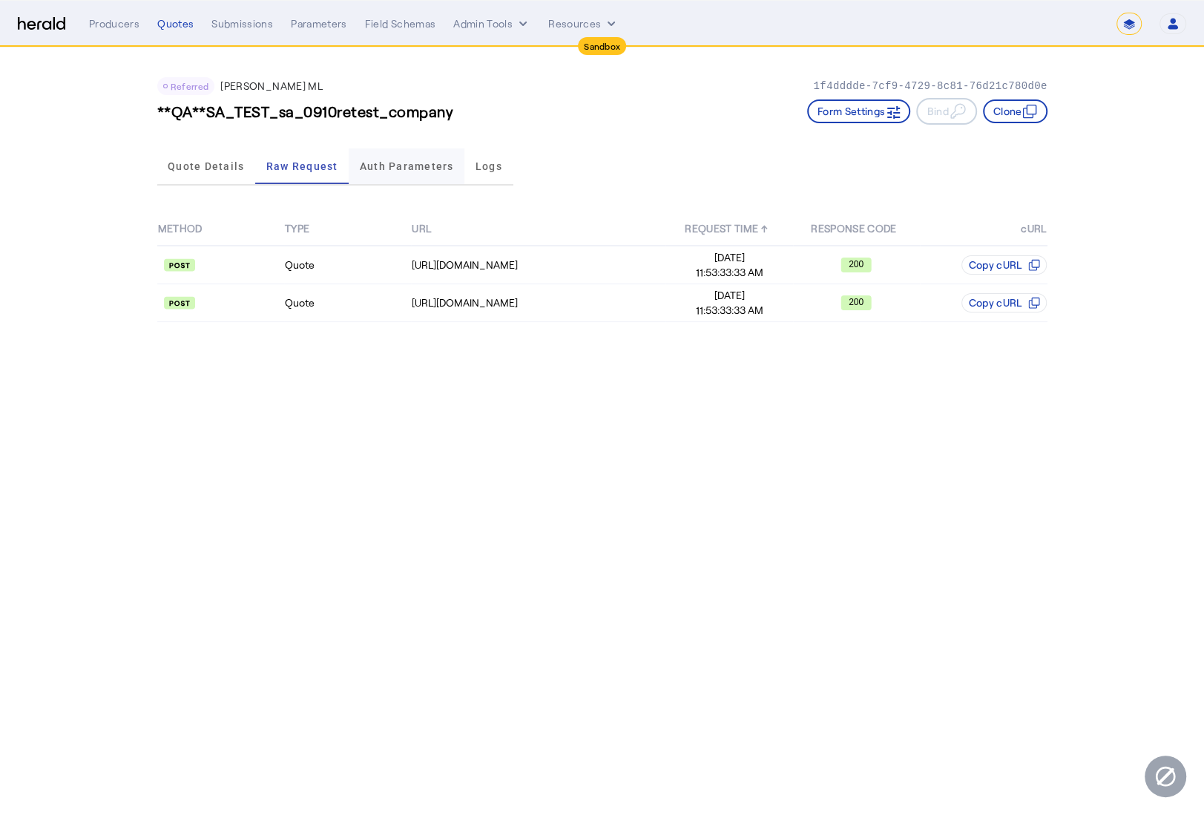
click at [386, 156] on span "Auth Parameters" at bounding box center [407, 166] width 94 height 36
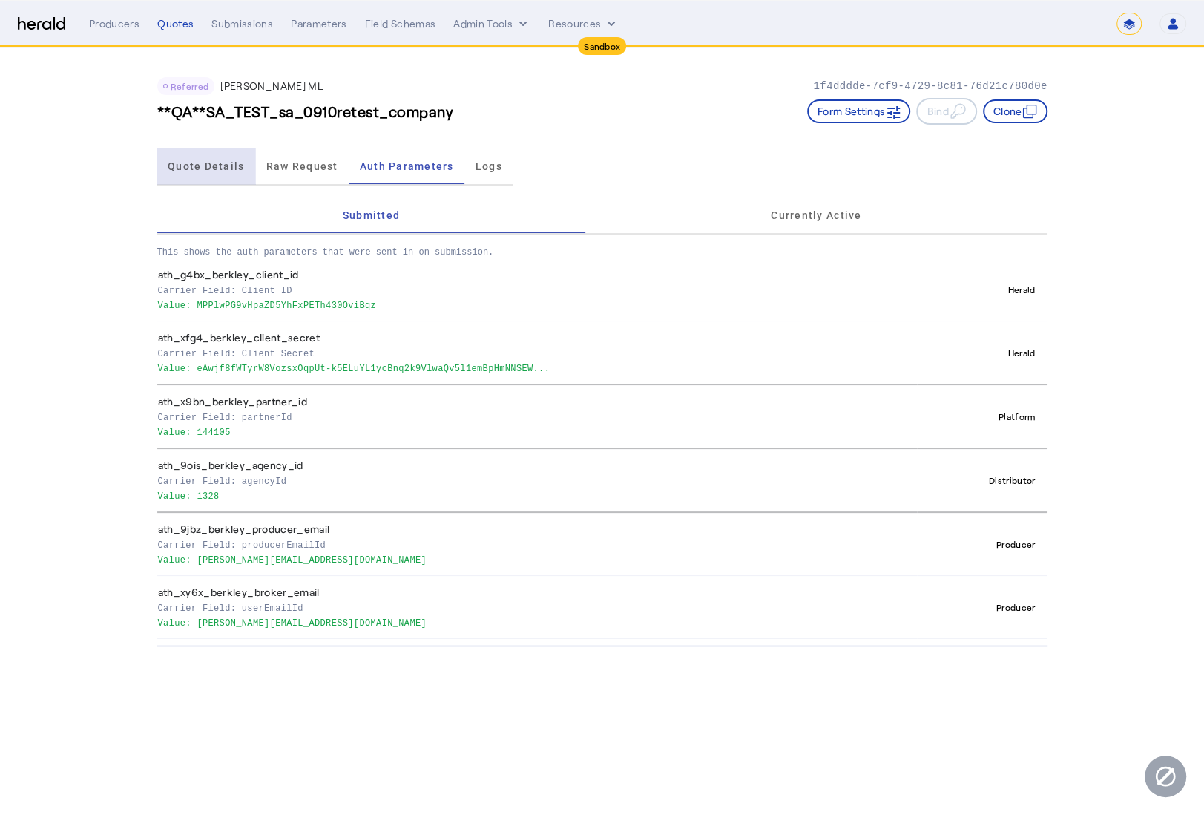
click at [228, 165] on span "Quote Details" at bounding box center [206, 166] width 76 height 10
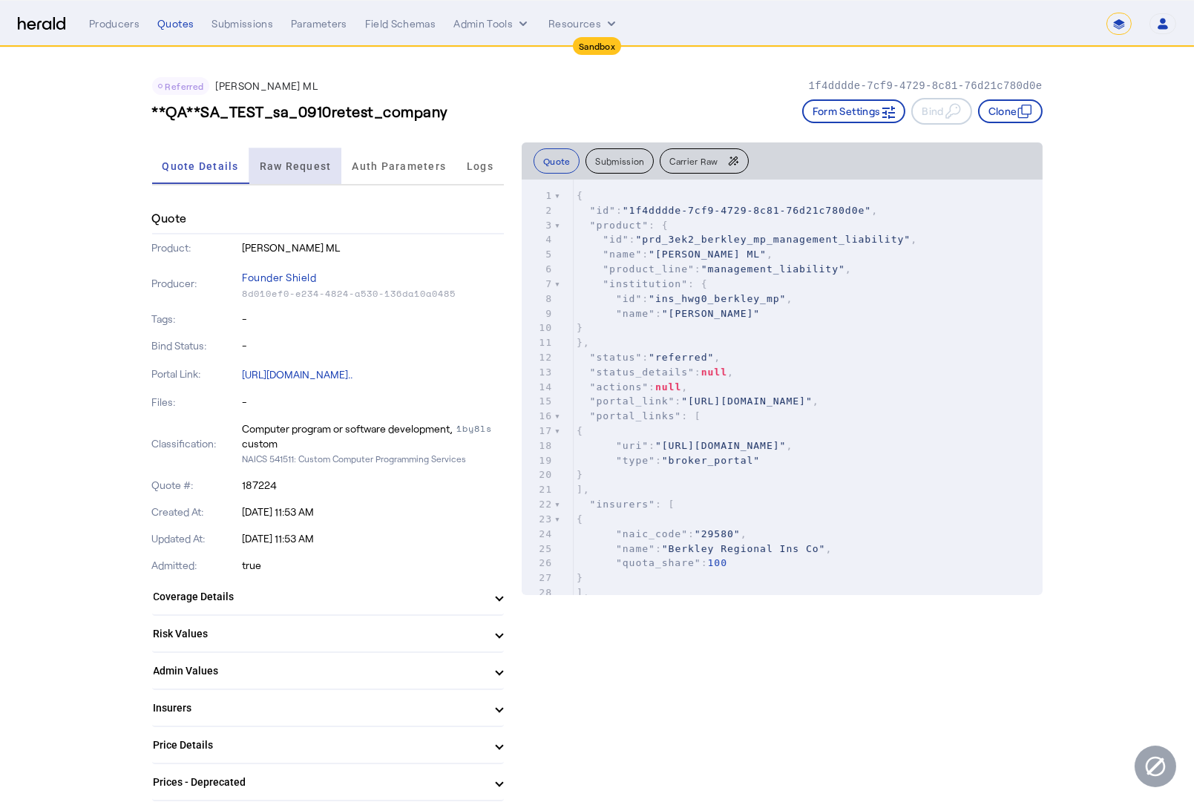
click at [290, 161] on span "Raw Request" at bounding box center [296, 166] width 72 height 10
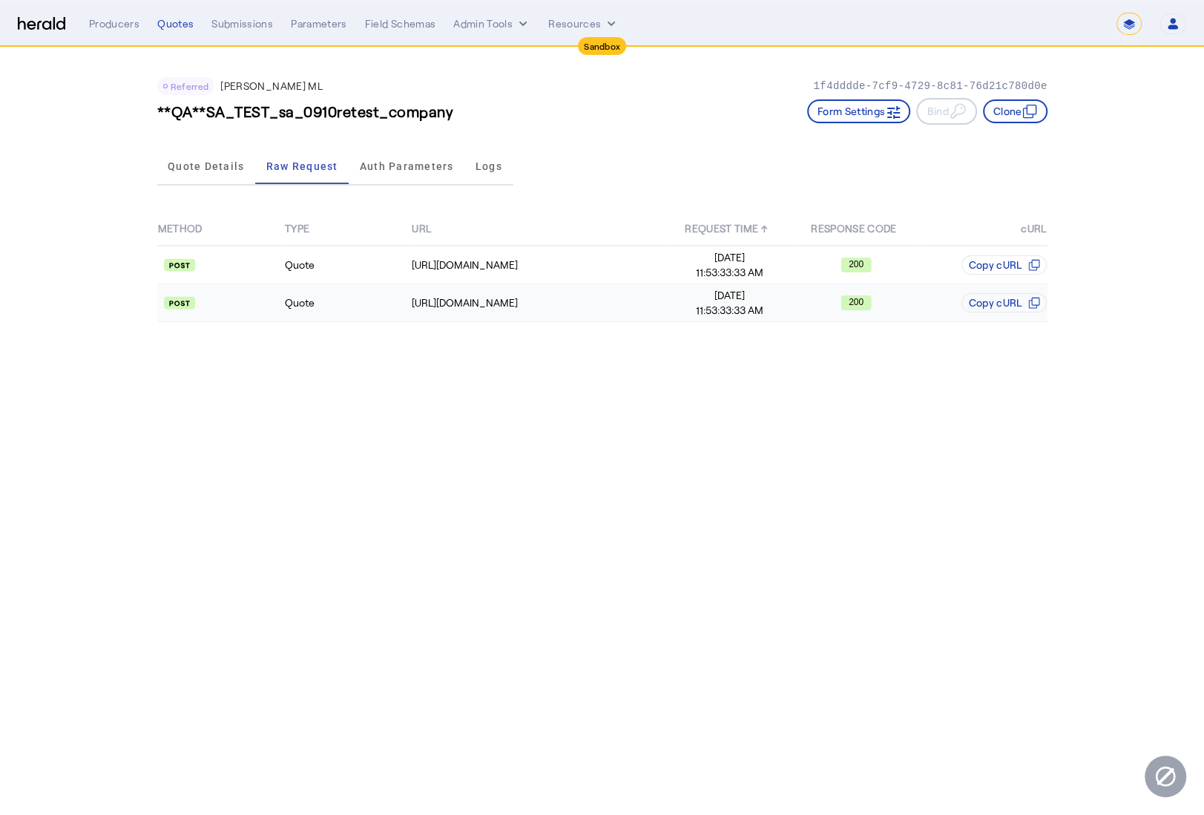
click at [272, 311] on td at bounding box center [220, 303] width 127 height 38
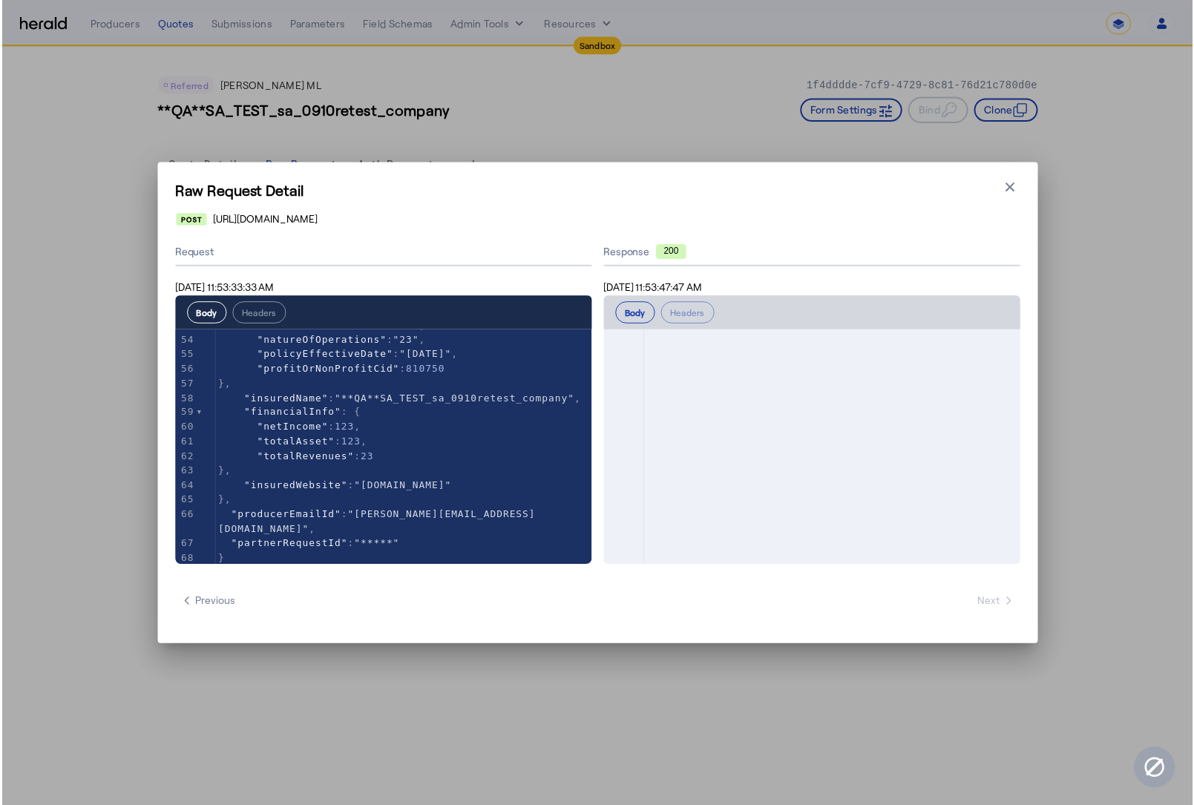
scroll to position [735, 0]
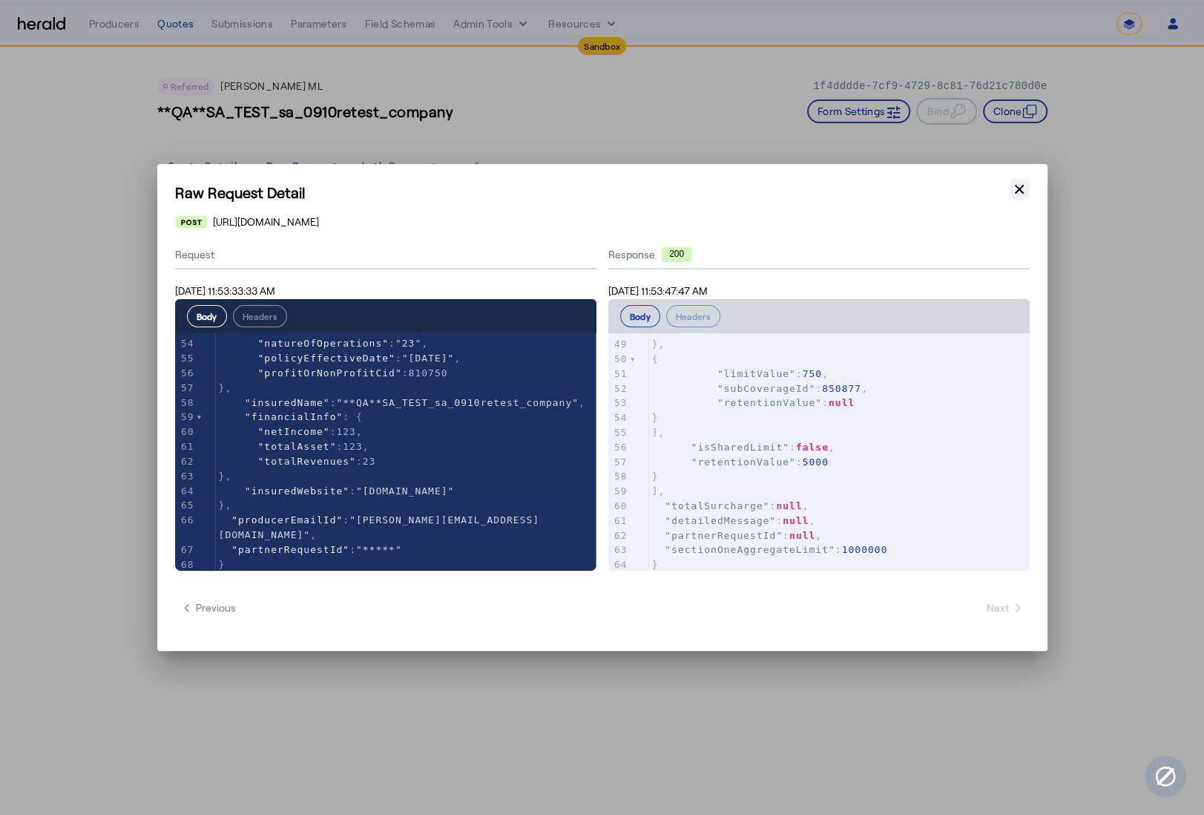
click at [1009, 188] on button "Close modal" at bounding box center [1019, 189] width 21 height 21
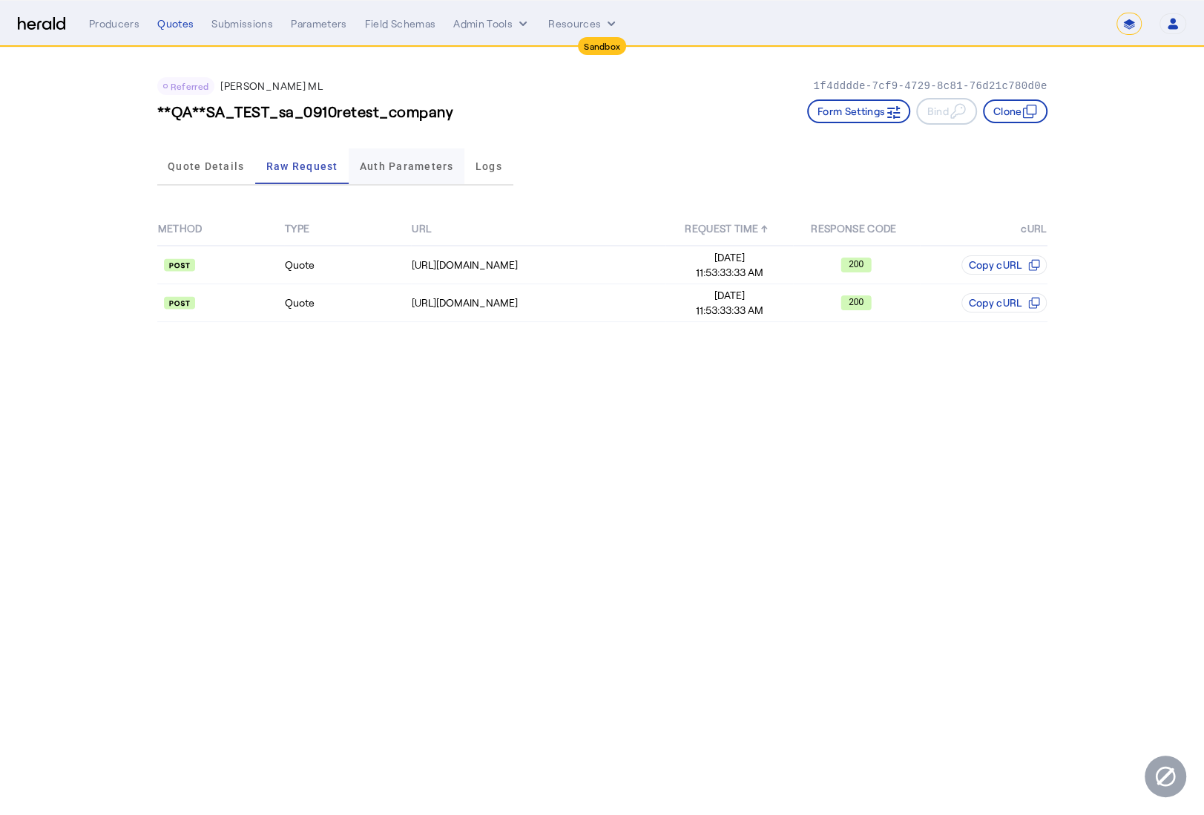
click at [394, 171] on span "Auth Parameters" at bounding box center [407, 166] width 94 height 10
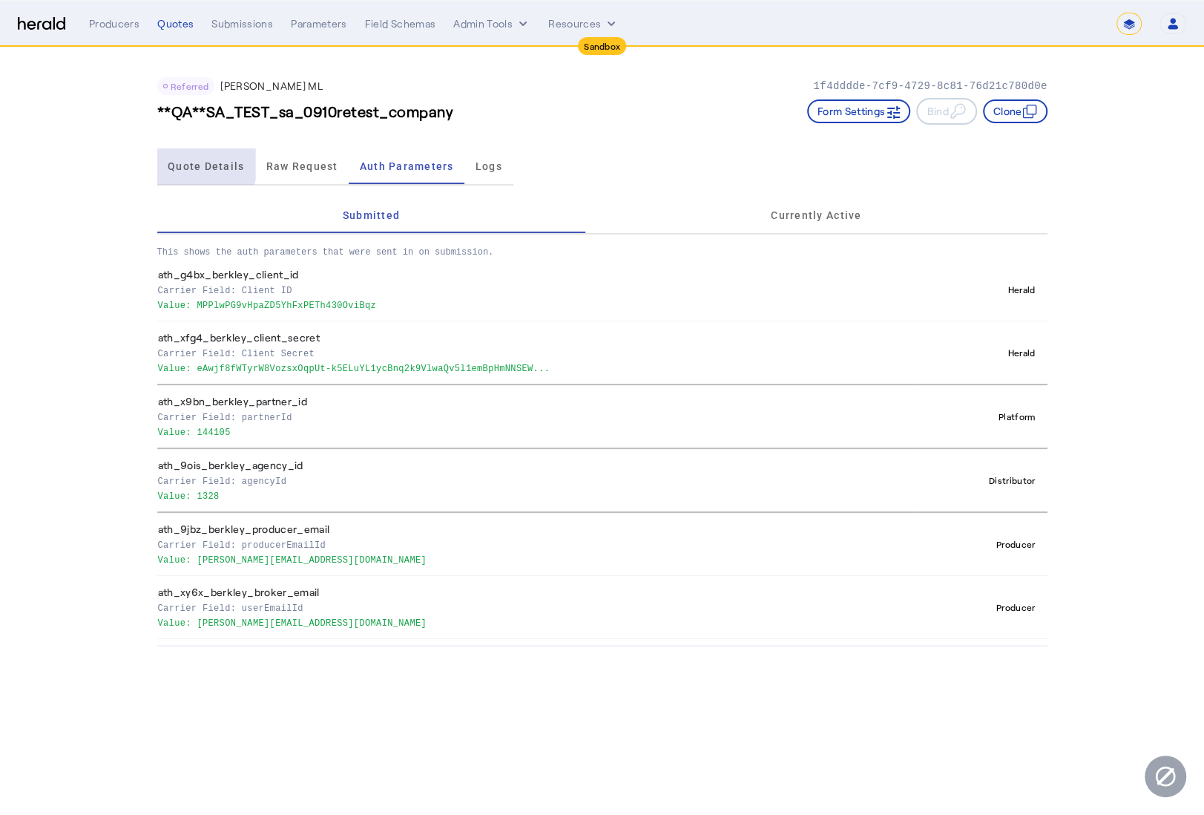
click at [185, 161] on span "Quote Details" at bounding box center [206, 166] width 76 height 10
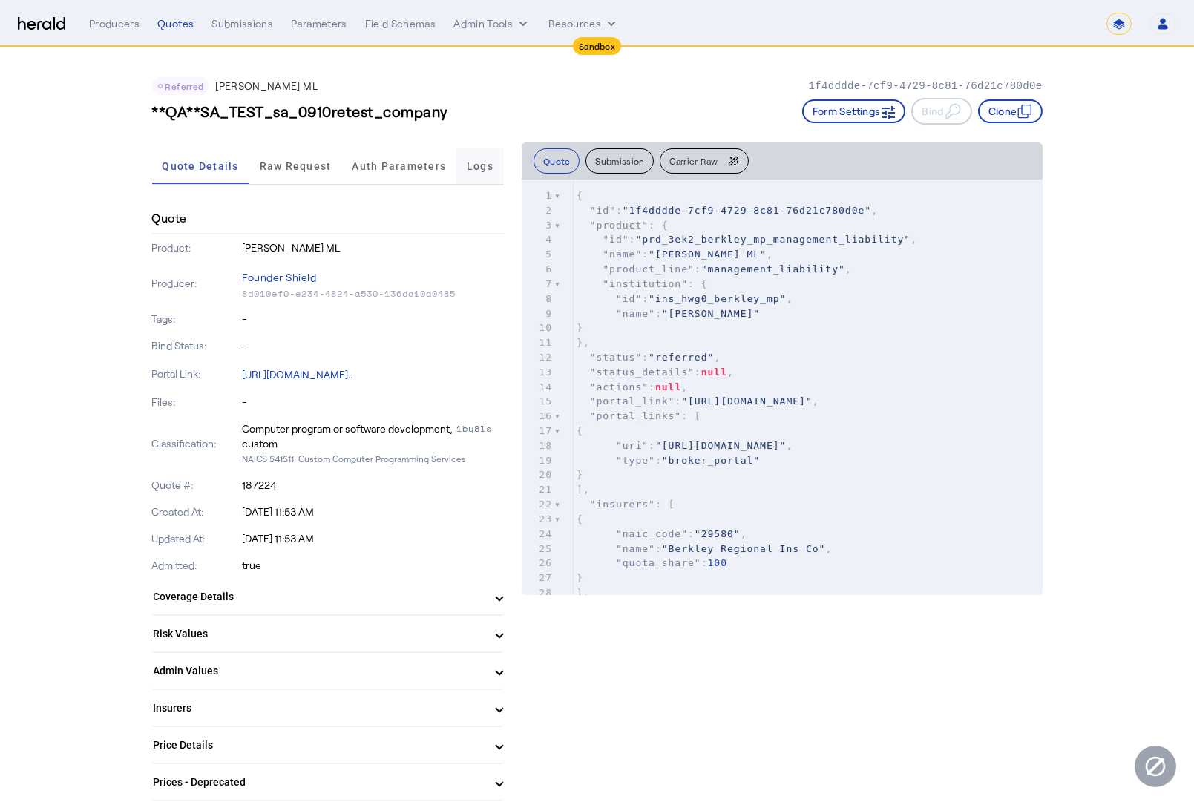
click at [476, 174] on span "Logs" at bounding box center [480, 166] width 27 height 36
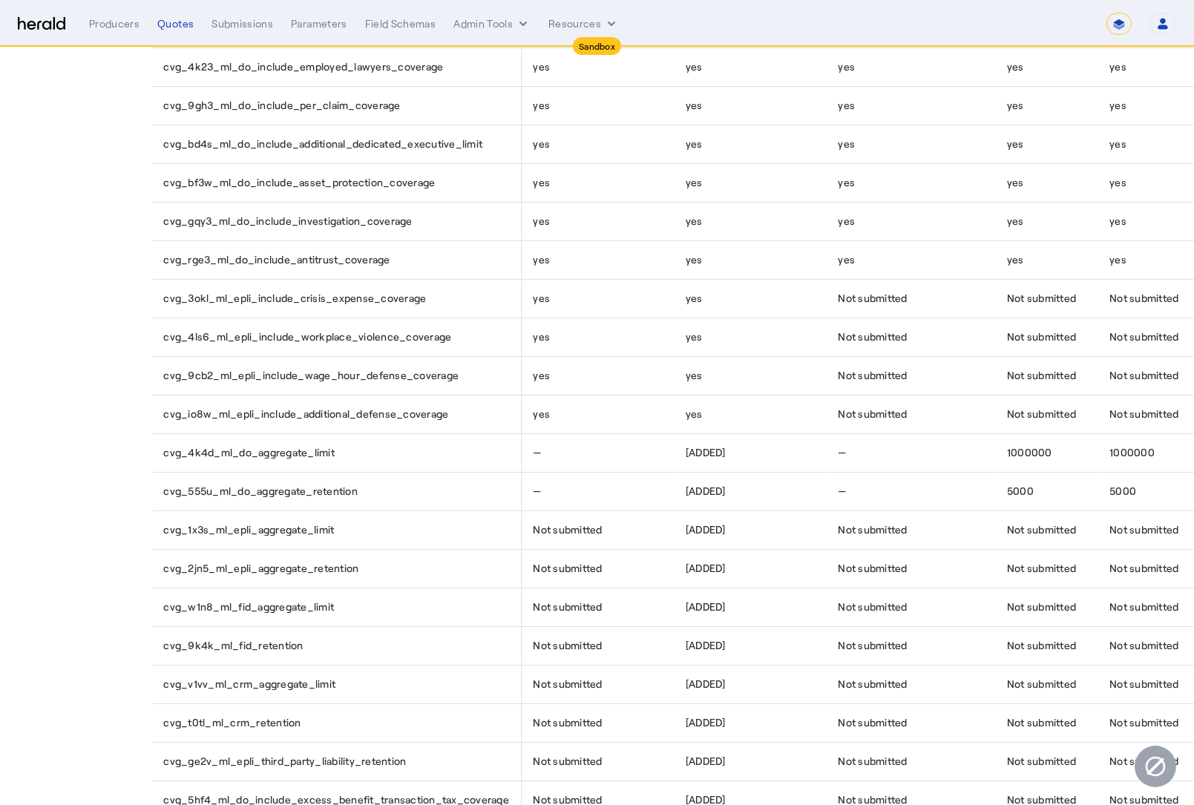
scroll to position [0, 0]
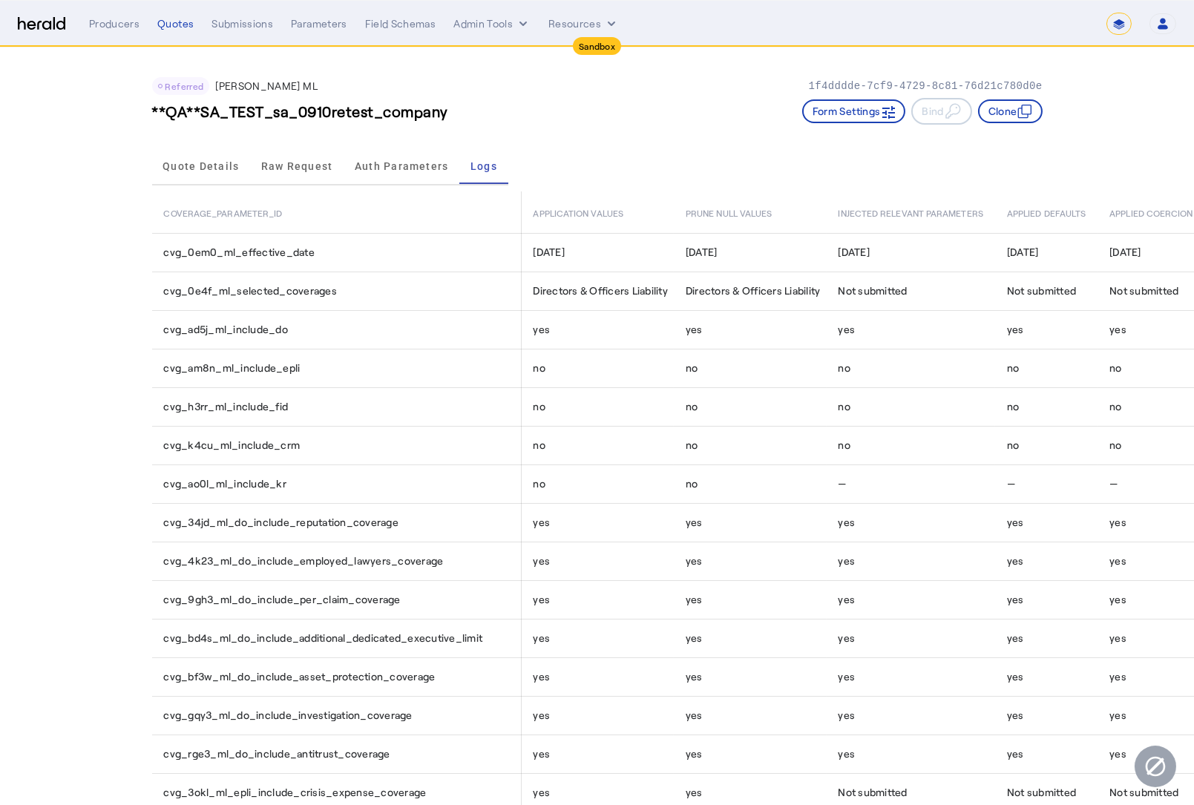
click at [196, 184] on div "Quote Details Raw Request Auth Parameters Logs" at bounding box center [330, 166] width 356 height 37
click at [199, 177] on span "Quote Details" at bounding box center [200, 166] width 76 height 36
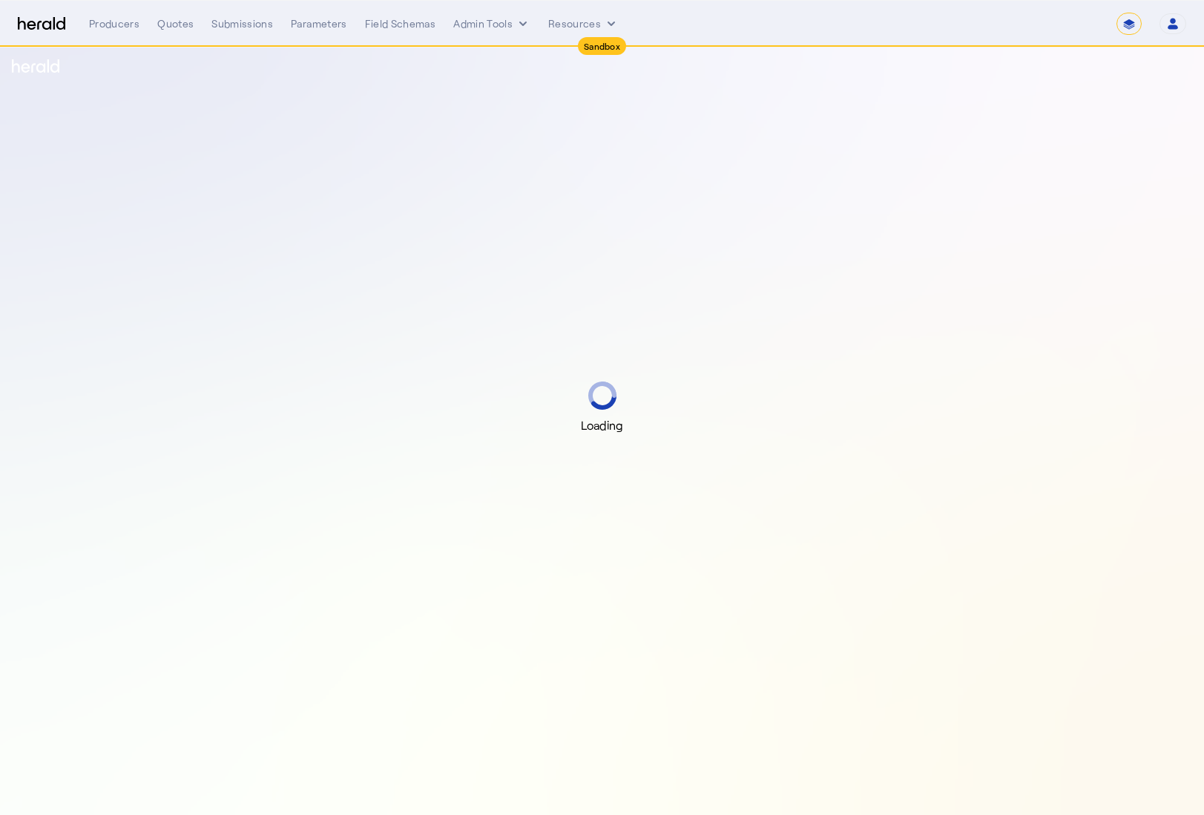
select select "*******"
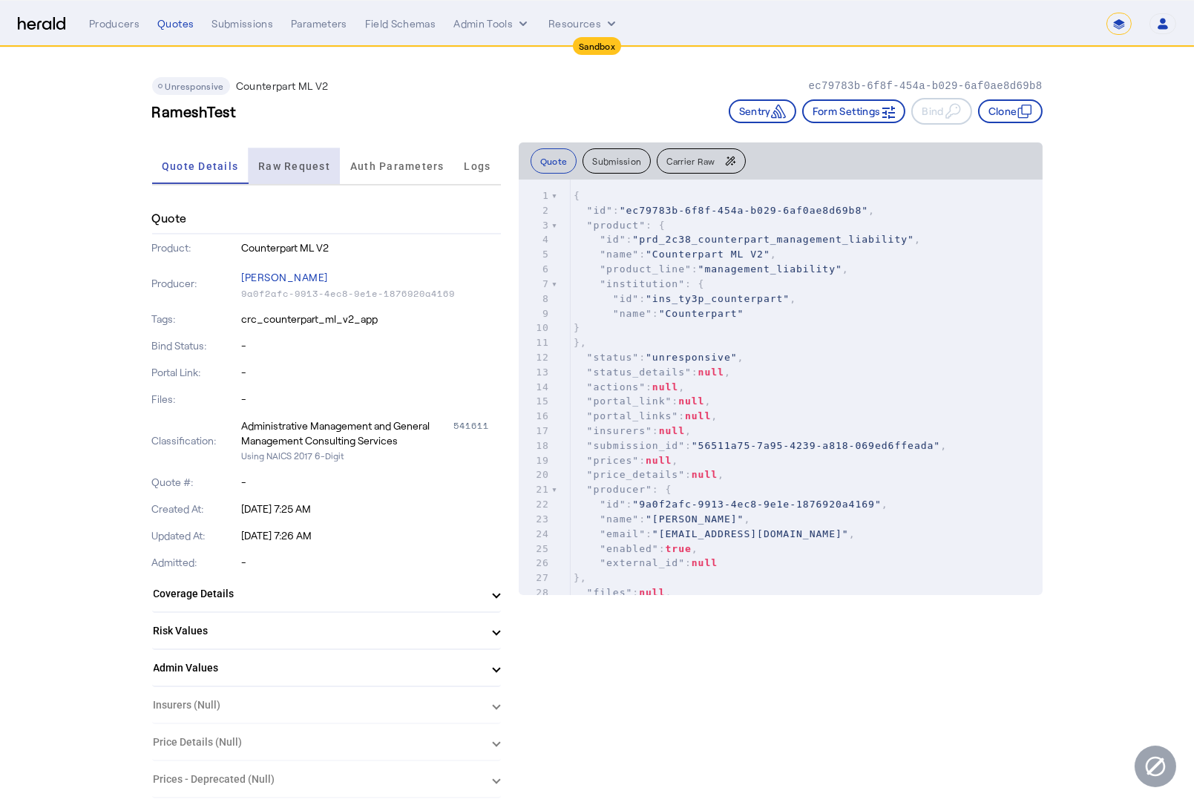
click at [294, 171] on span "Raw Request" at bounding box center [294, 166] width 72 height 10
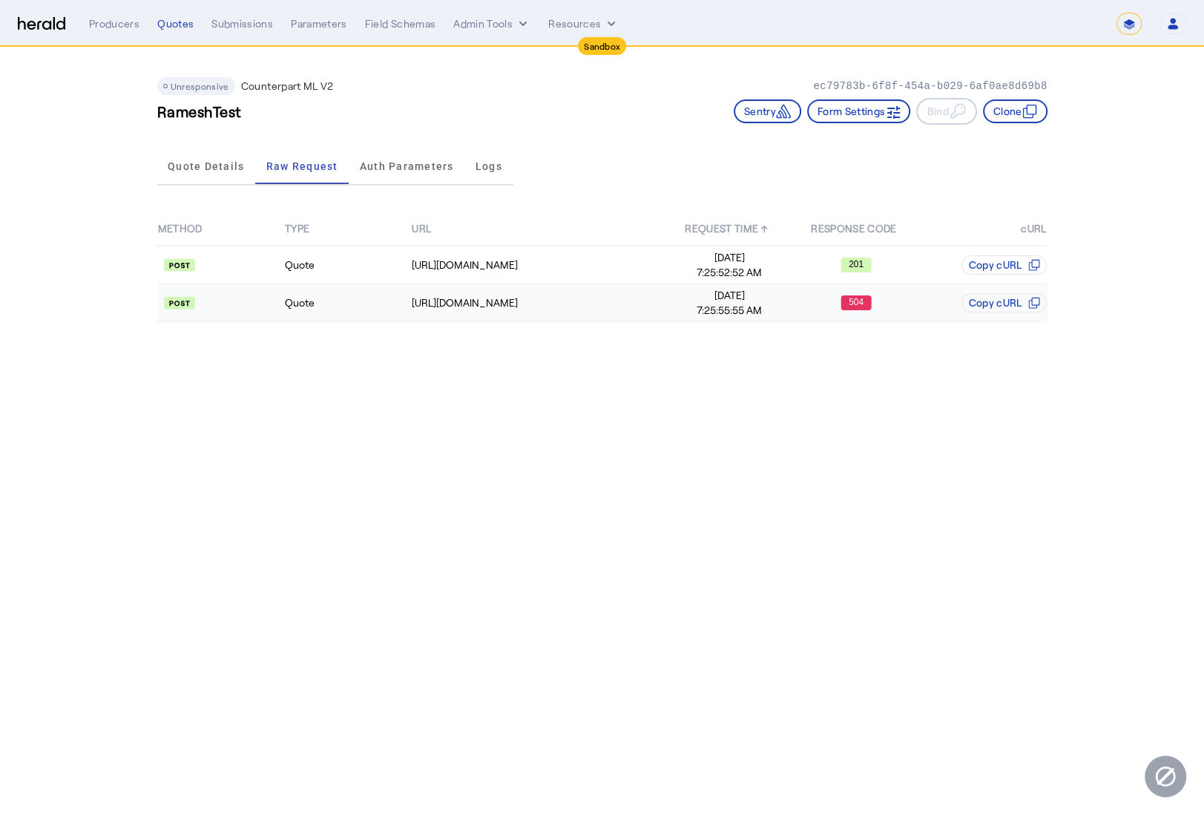
click at [368, 299] on td "Quote" at bounding box center [347, 303] width 127 height 38
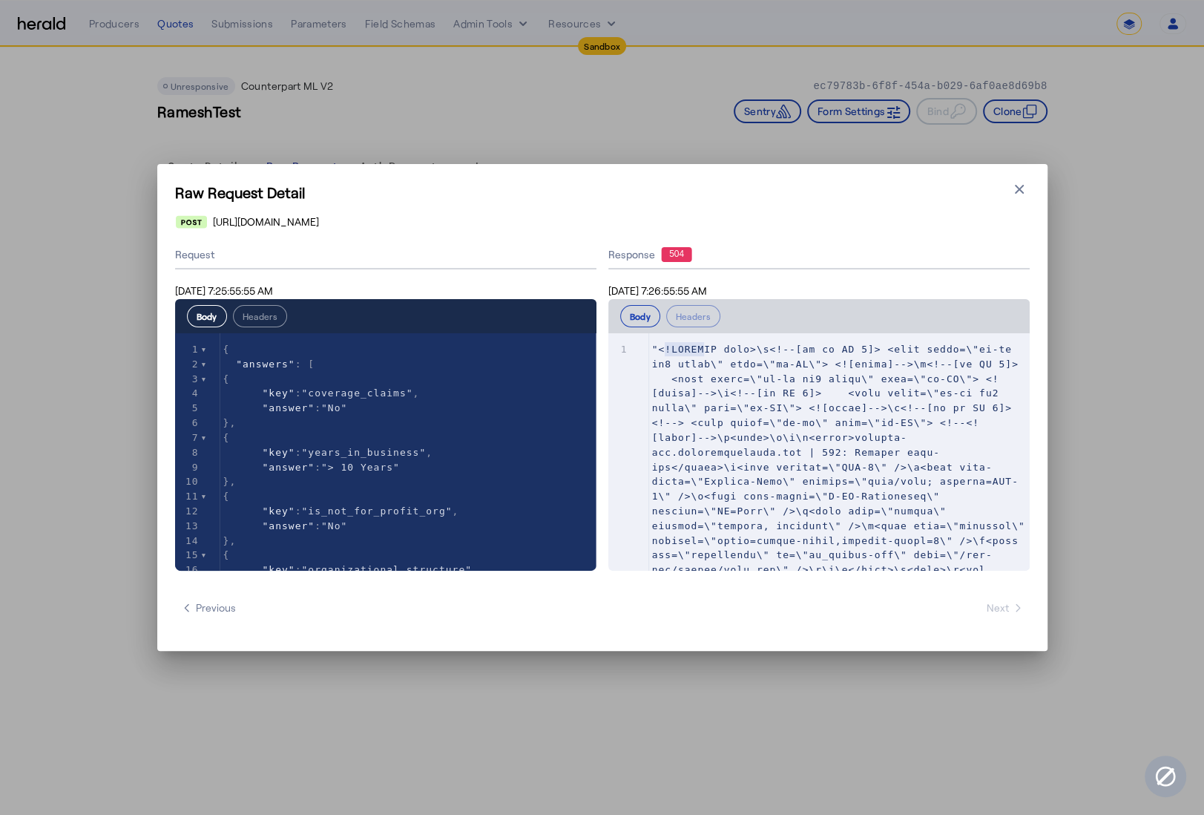
type textarea "**********"
drag, startPoint x: 666, startPoint y: 350, endPoint x: 749, endPoint y: 349, distance: 83.1
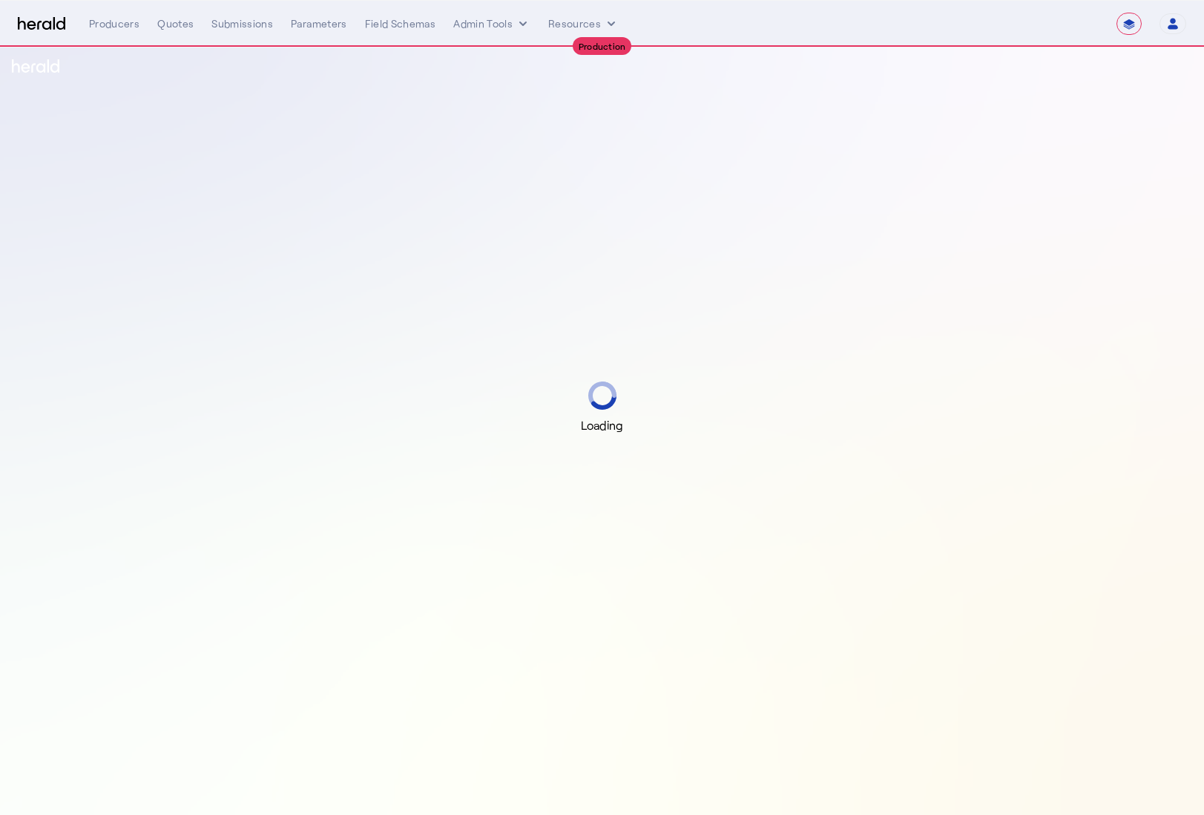
select select "**********"
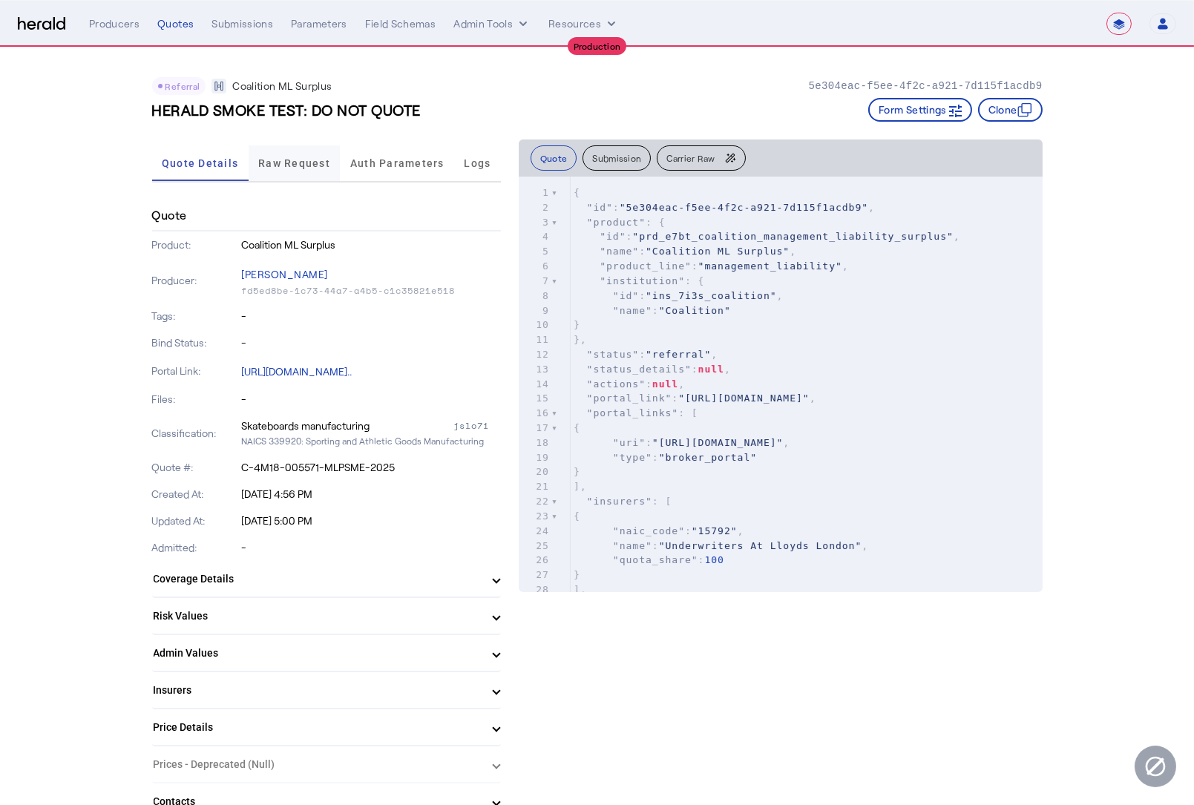
click at [315, 165] on span "Raw Request" at bounding box center [294, 163] width 72 height 10
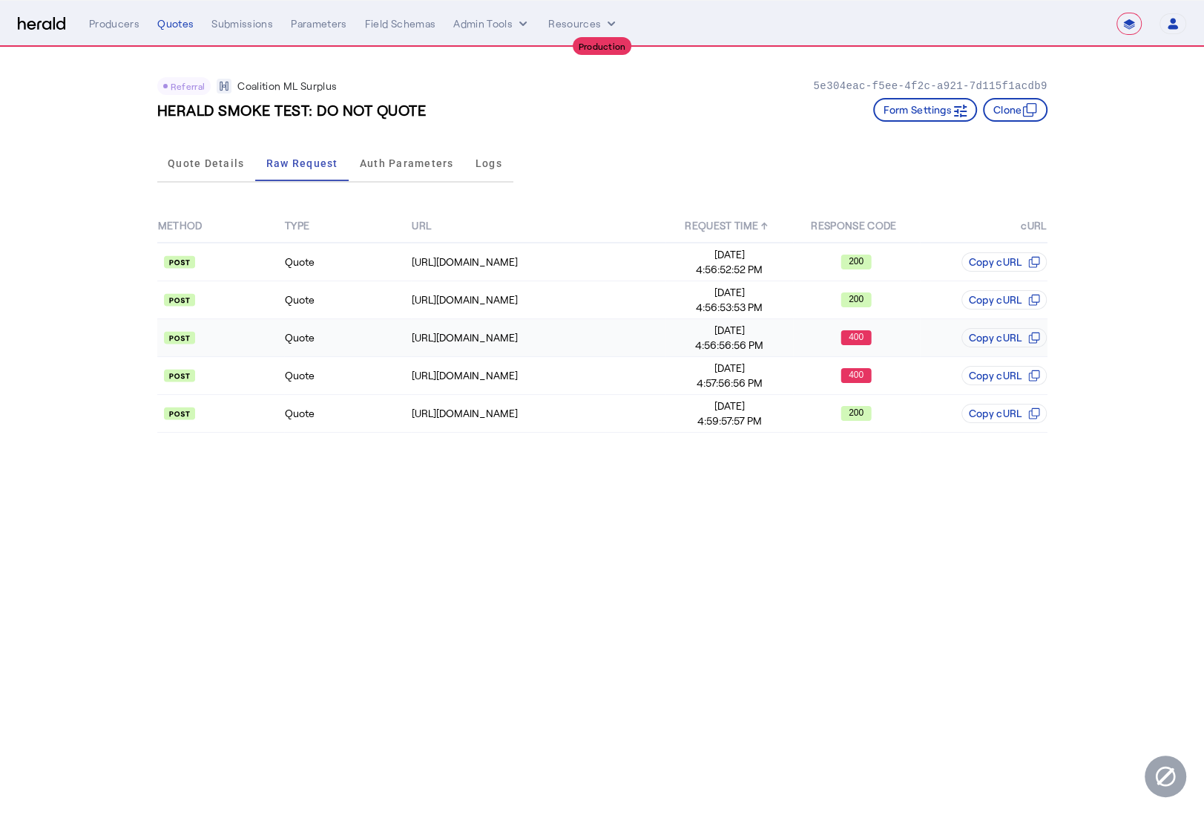
click at [367, 338] on td "Quote" at bounding box center [347, 338] width 127 height 38
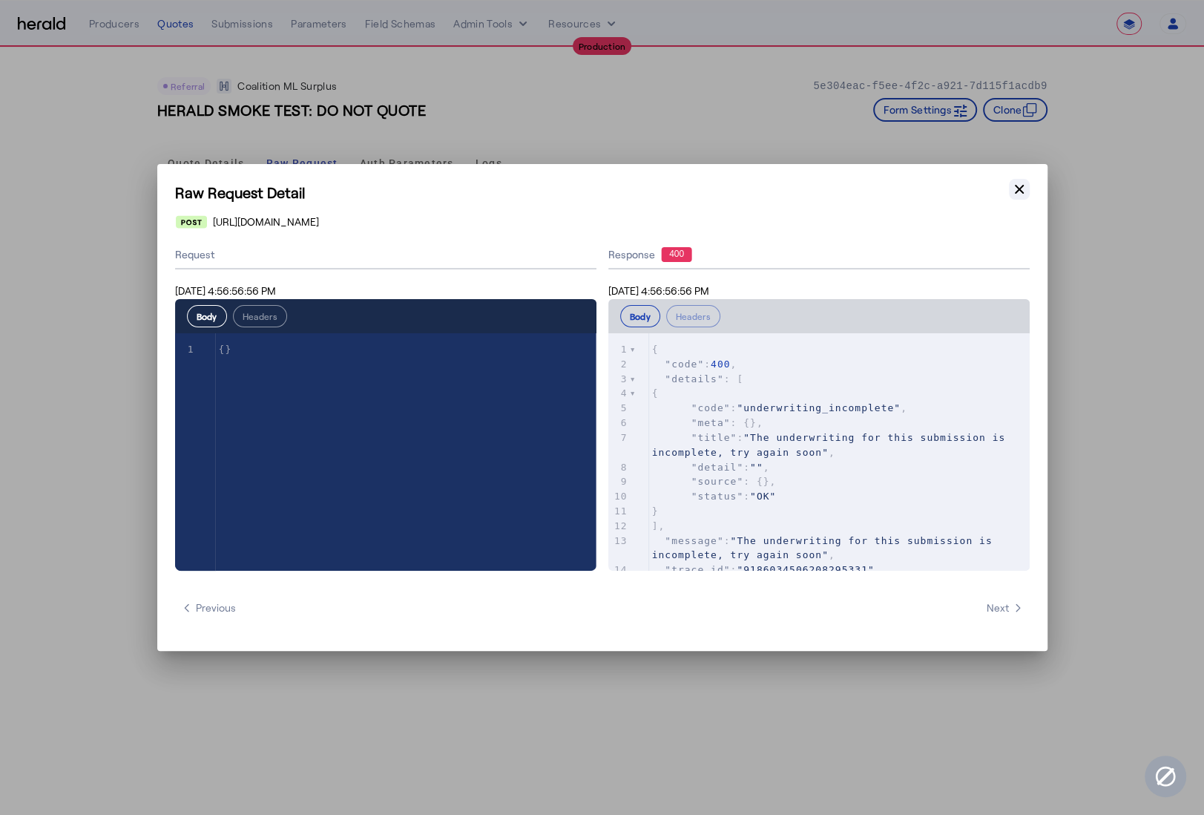
click at [1024, 194] on icon "button" at bounding box center [1019, 189] width 15 height 15
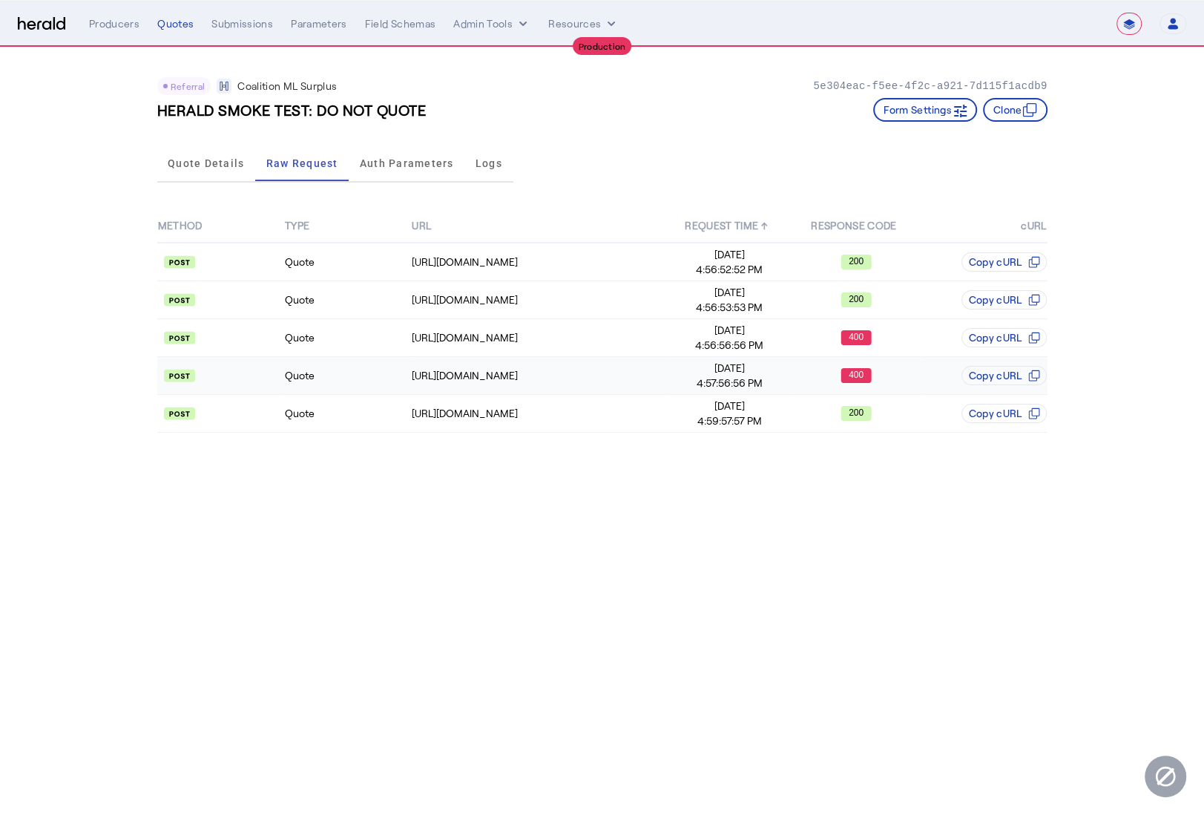
click at [333, 376] on td "Quote" at bounding box center [347, 376] width 127 height 38
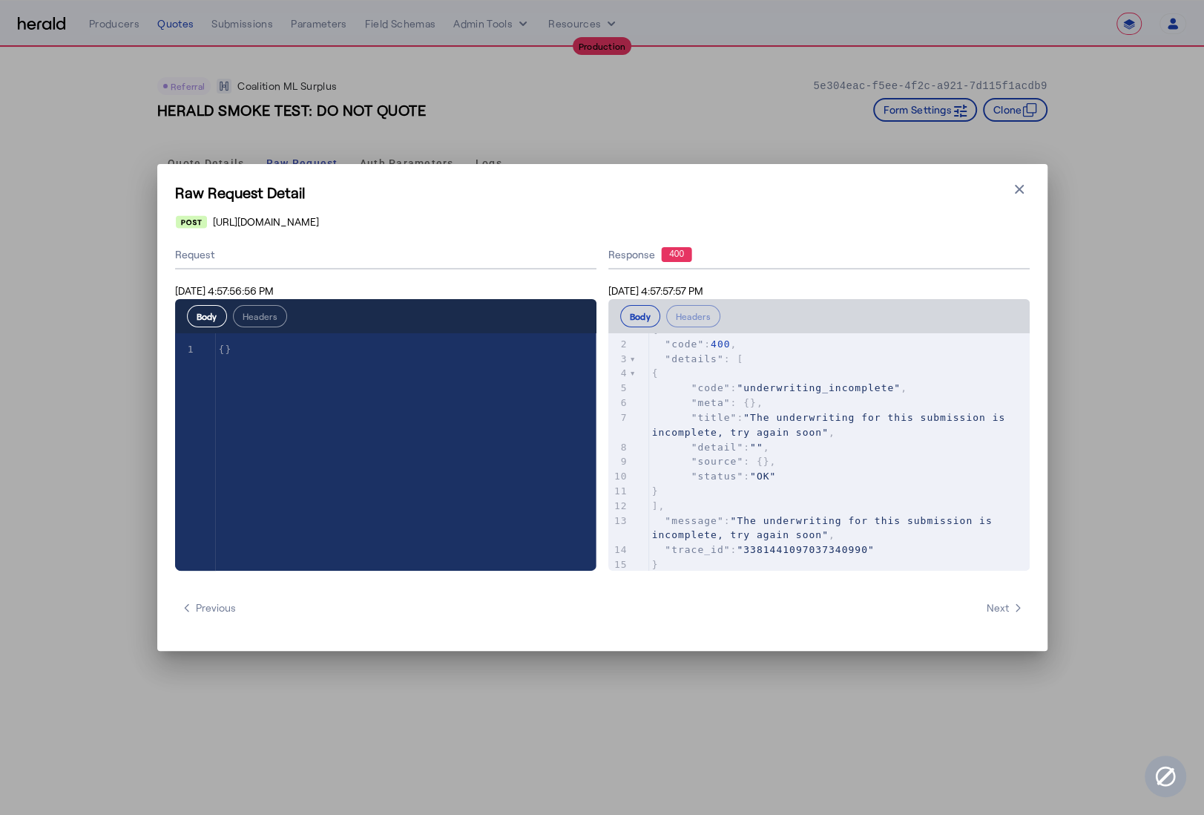
scroll to position [30, 0]
click at [1024, 188] on icon "button" at bounding box center [1019, 189] width 15 height 15
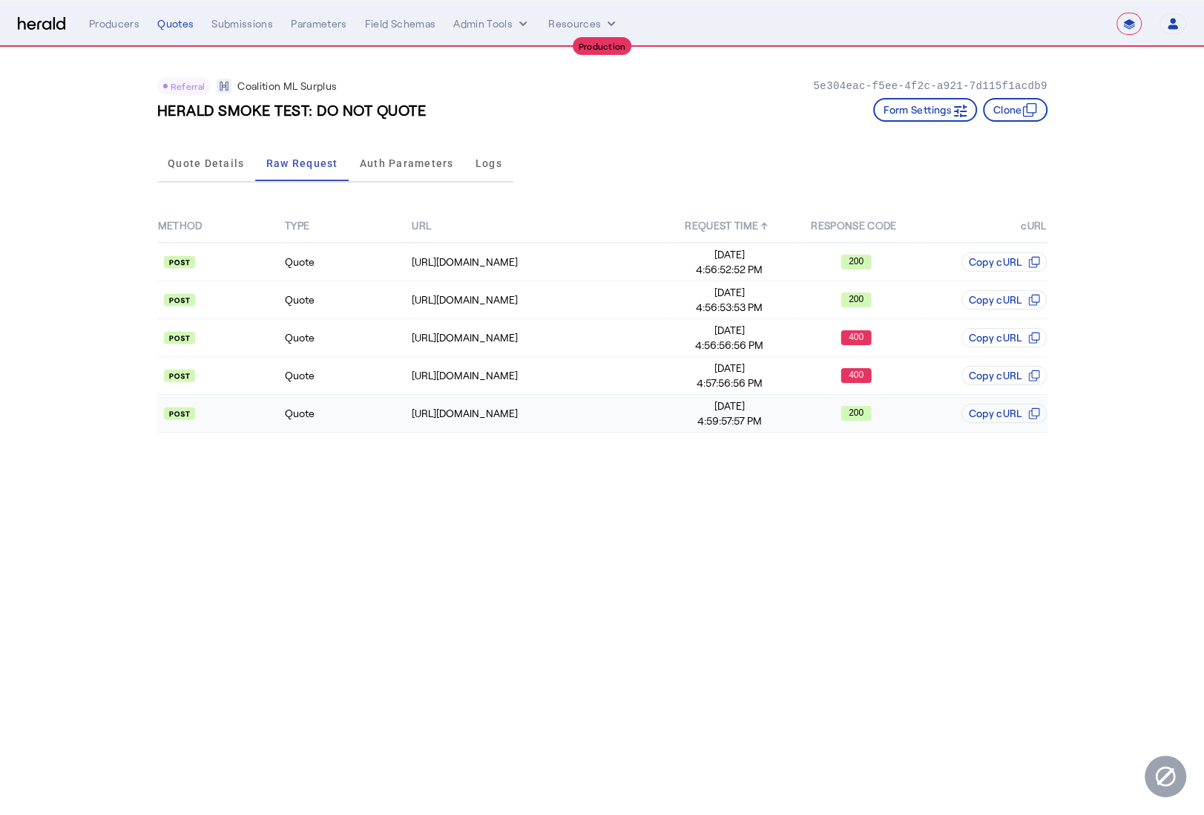
click at [370, 421] on td "Quote" at bounding box center [347, 414] width 127 height 38
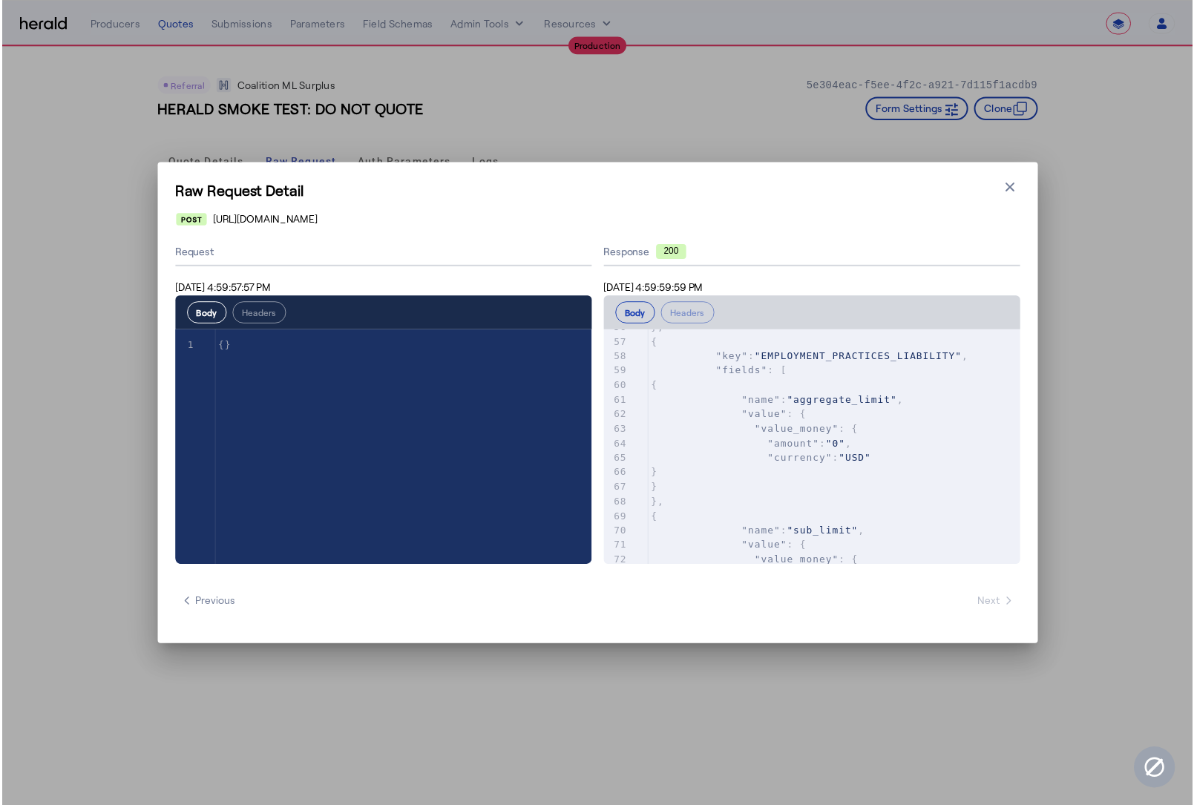
scroll to position [874, 0]
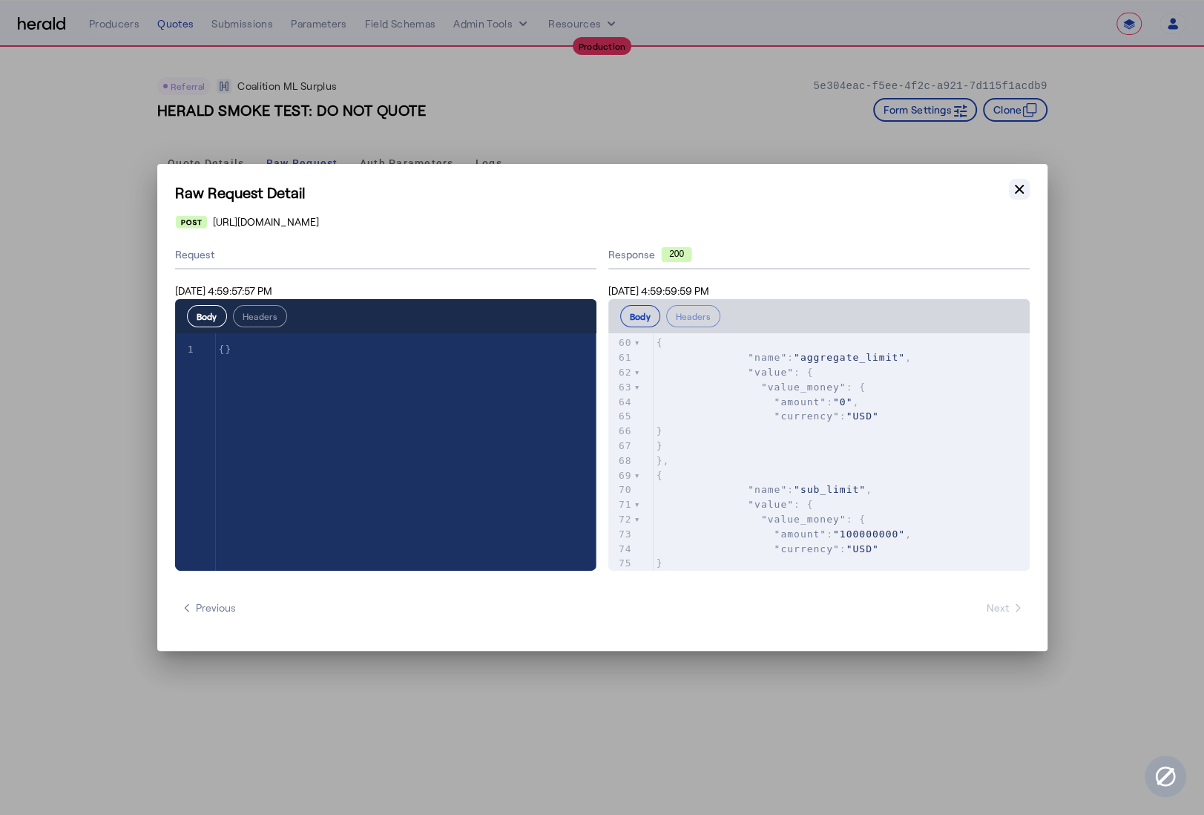
click at [1016, 184] on icon "button" at bounding box center [1019, 189] width 15 height 15
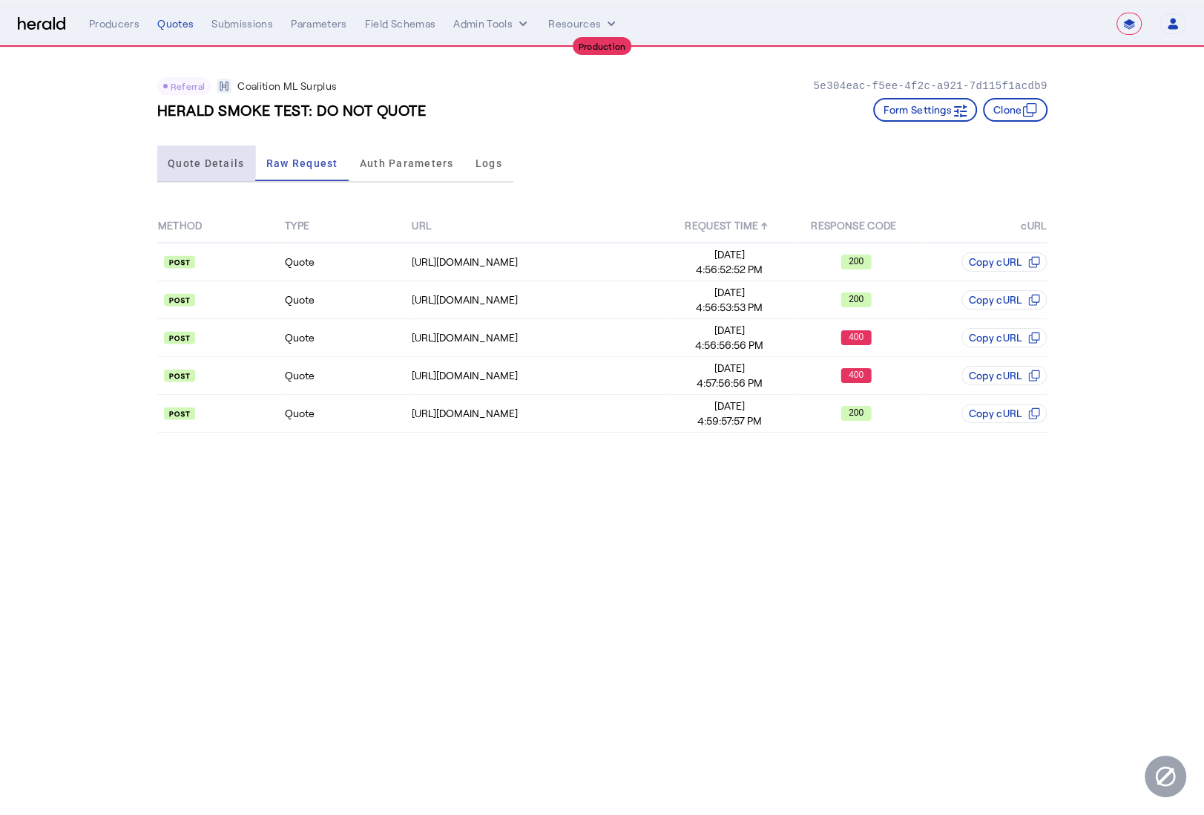
click at [197, 156] on span "Quote Details" at bounding box center [206, 163] width 76 height 36
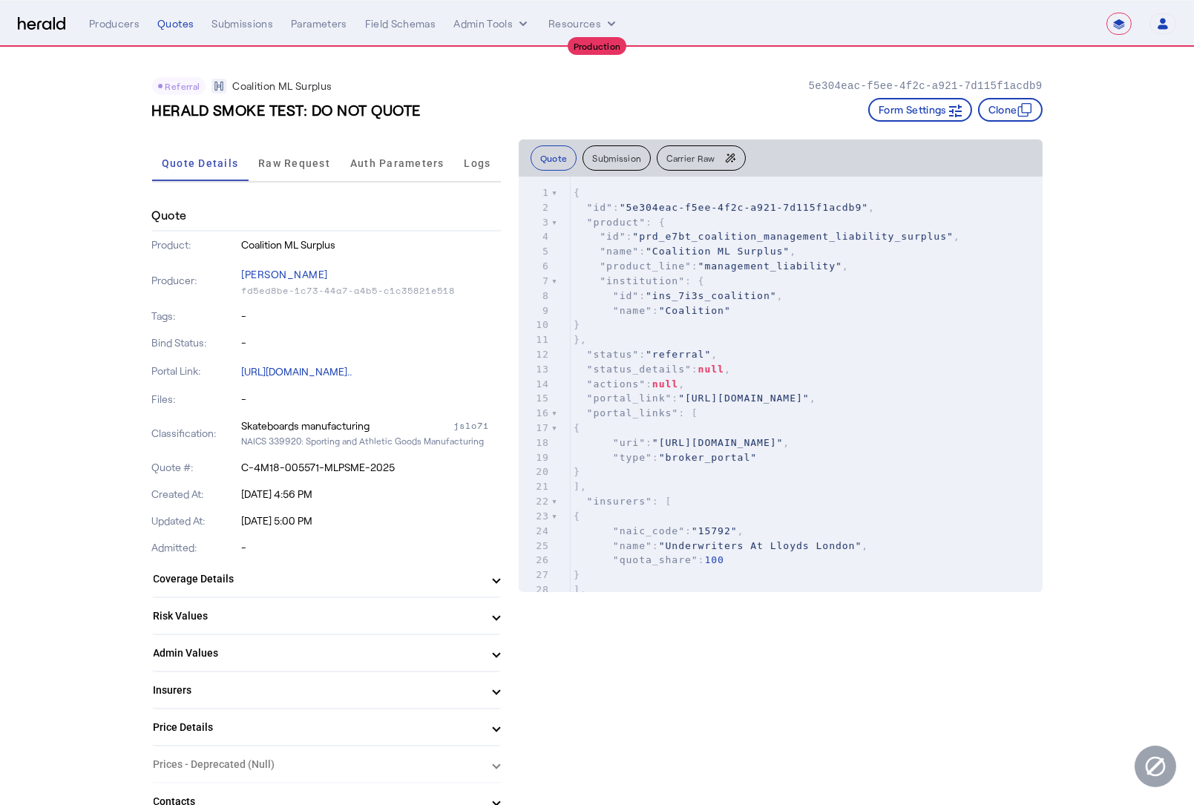
click at [349, 617] on mat-panel-title "Risk Values" at bounding box center [318, 616] width 328 height 16
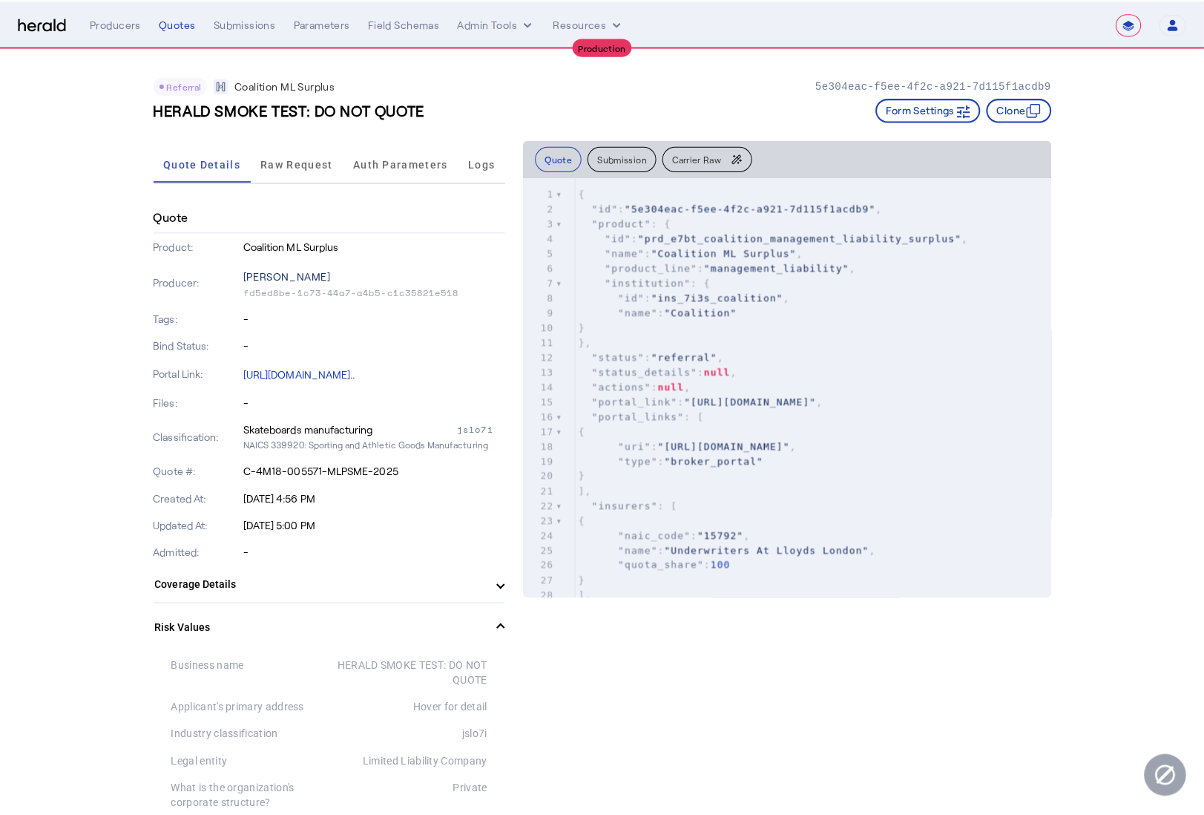
scroll to position [0, 0]
click at [288, 165] on span "Raw Request" at bounding box center [294, 163] width 72 height 10
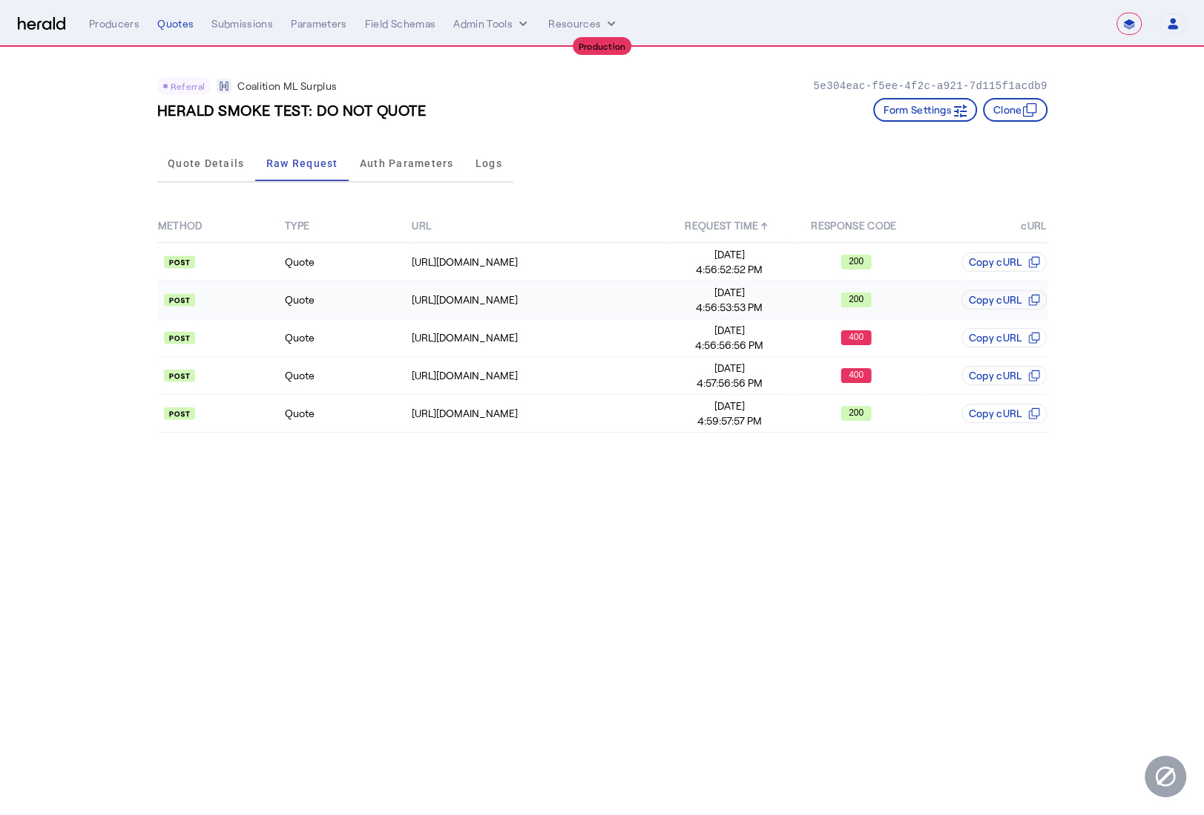
click at [368, 303] on td "Quote" at bounding box center [347, 300] width 127 height 38
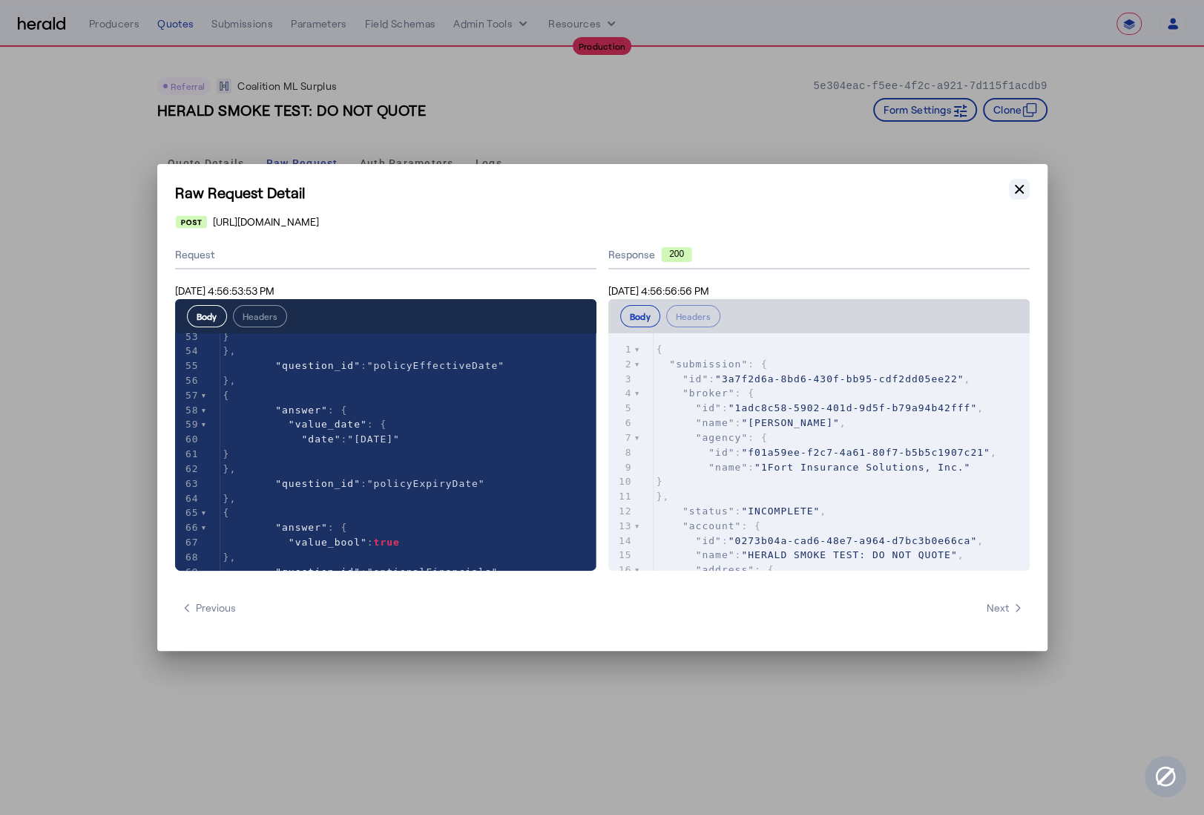
click at [1012, 194] on icon "button" at bounding box center [1019, 189] width 15 height 15
